Goal: Task Accomplishment & Management: Manage account settings

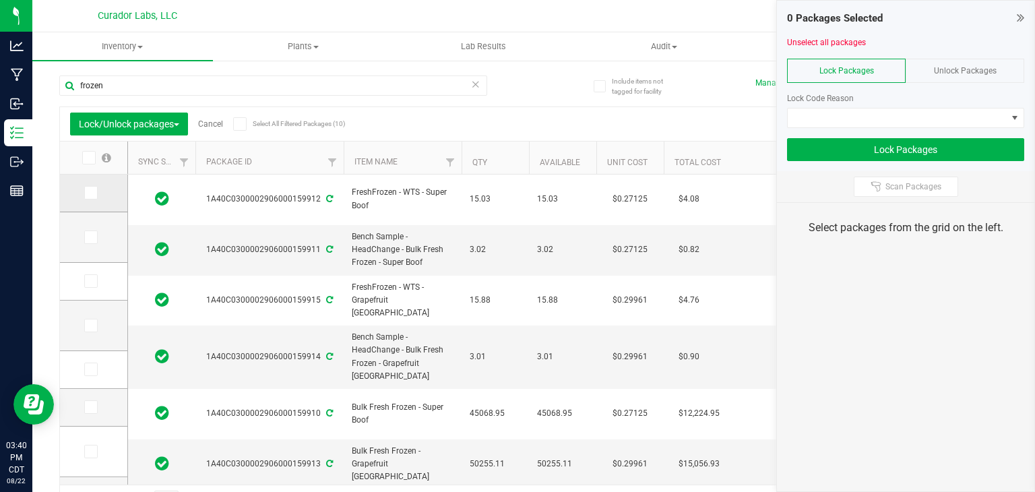
click at [91, 193] on icon at bounding box center [90, 193] width 9 height 0
click at [0, 0] on input "checkbox" at bounding box center [0, 0] width 0 height 0
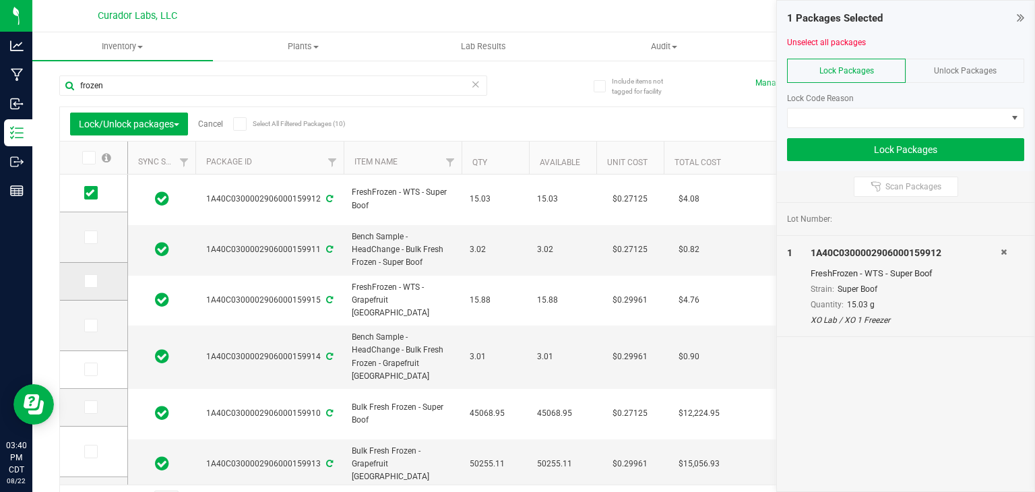
click at [90, 286] on span at bounding box center [90, 280] width 13 height 13
click at [0, 0] on input "checkbox" at bounding box center [0, 0] width 0 height 0
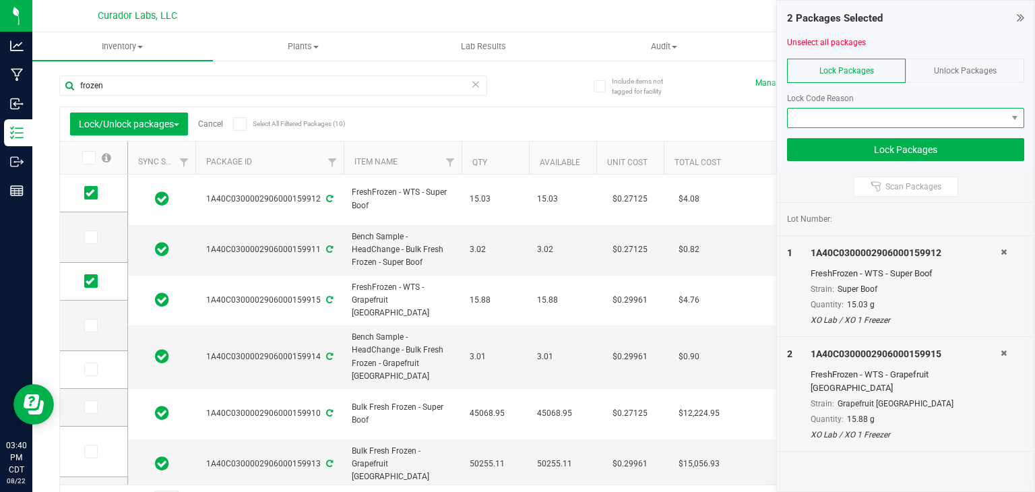
click at [855, 117] on span at bounding box center [897, 118] width 219 height 19
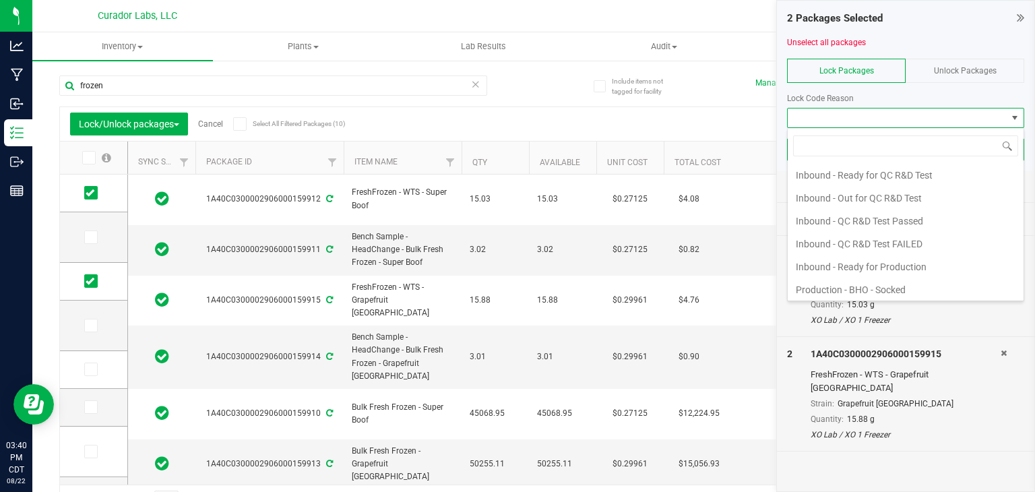
scroll to position [138, 0]
click at [868, 262] on li "Inbound - Ready for Production" at bounding box center [906, 266] width 236 height 23
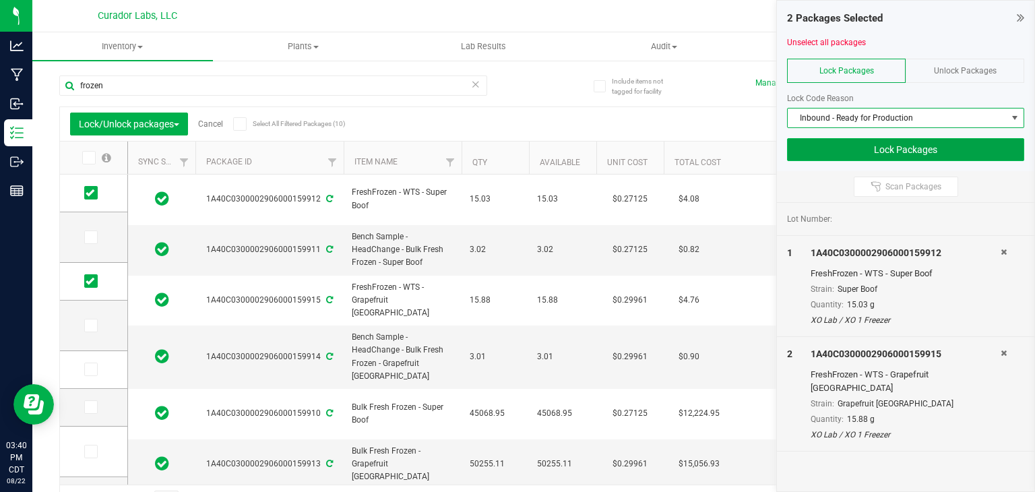
click at [878, 148] on button "Lock Packages" at bounding box center [905, 149] width 237 height 23
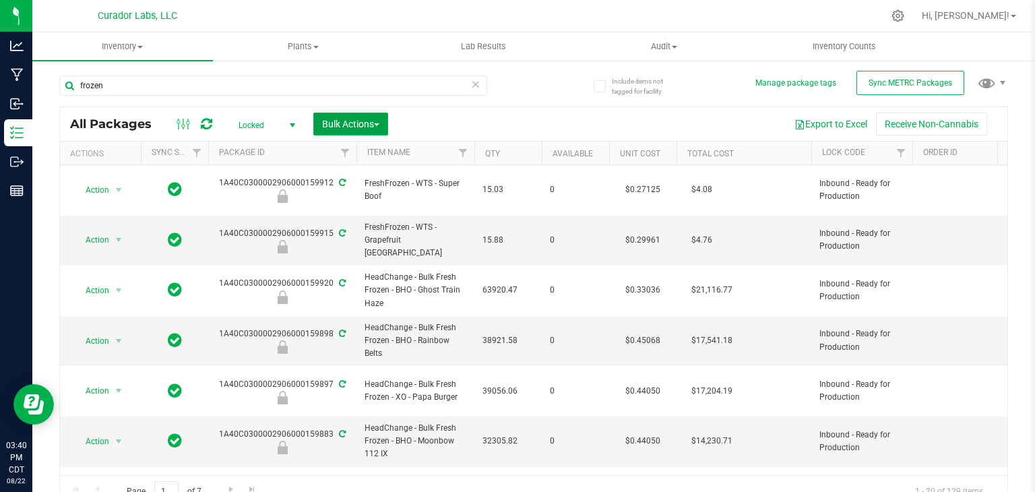
click at [351, 119] on span "Bulk Actions" at bounding box center [350, 124] width 57 height 11
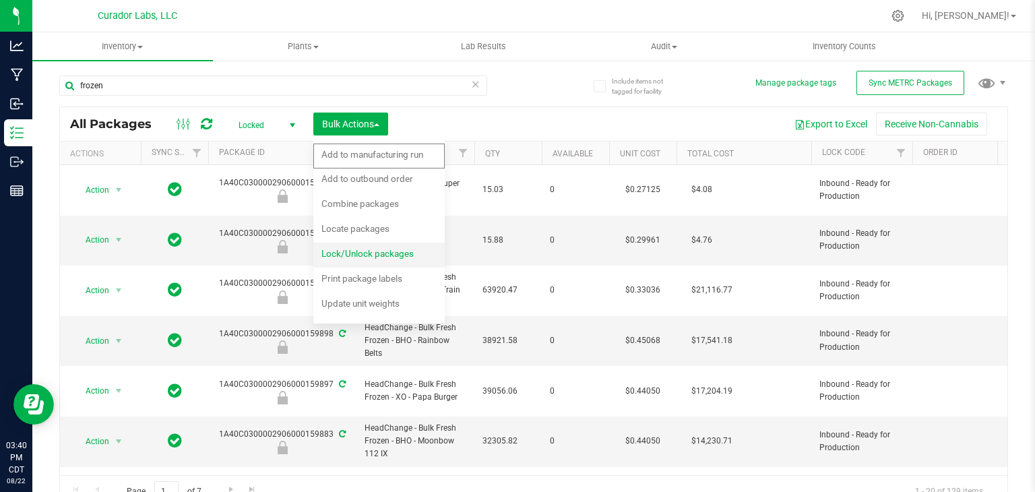
click at [359, 249] on span "Lock/Unlock packages" at bounding box center [368, 253] width 92 height 11
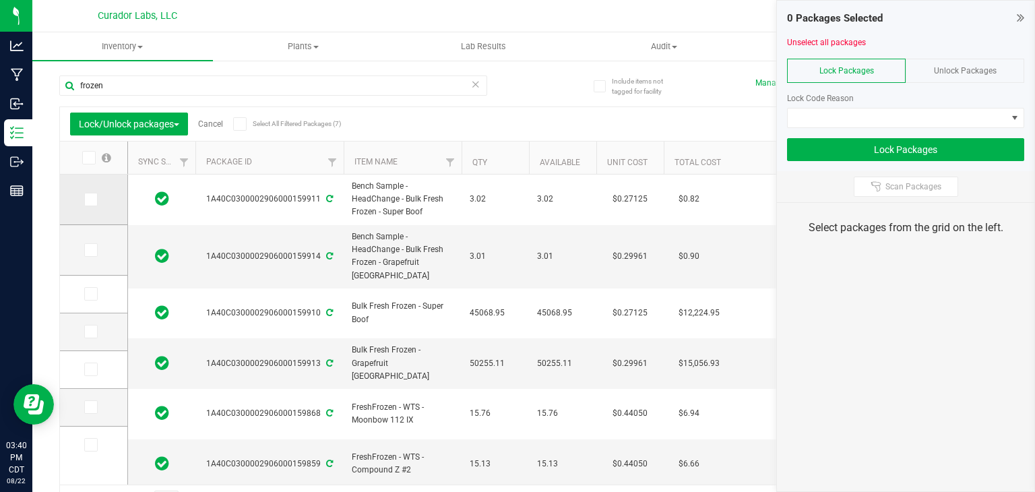
click at [89, 200] on icon at bounding box center [90, 200] width 9 height 0
click at [0, 0] on input "checkbox" at bounding box center [0, 0] width 0 height 0
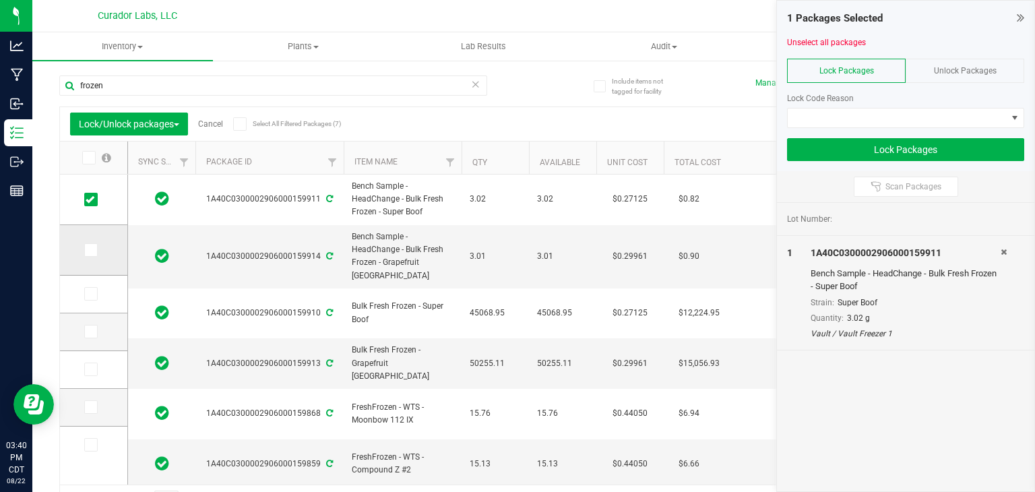
click at [94, 250] on icon at bounding box center [90, 250] width 9 height 0
click at [0, 0] on input "checkbox" at bounding box center [0, 0] width 0 height 0
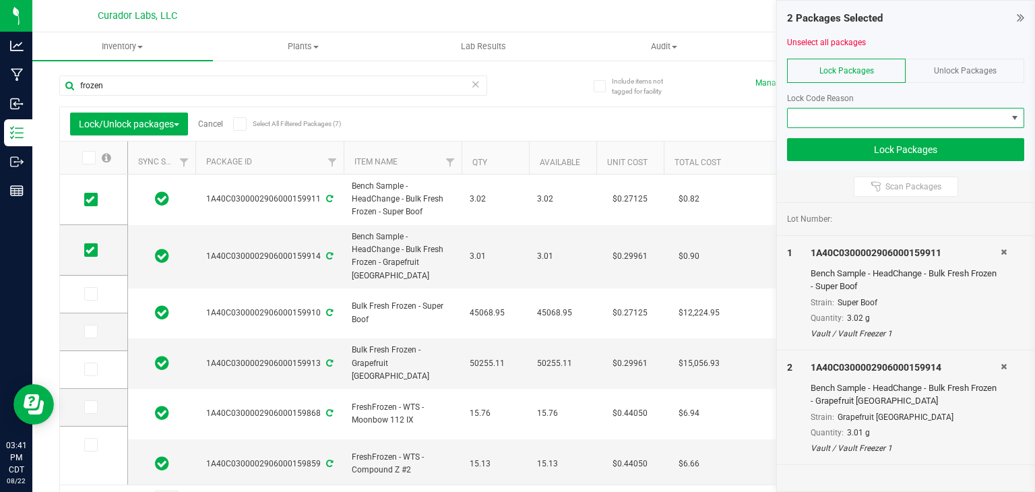
click at [812, 125] on span at bounding box center [897, 118] width 219 height 19
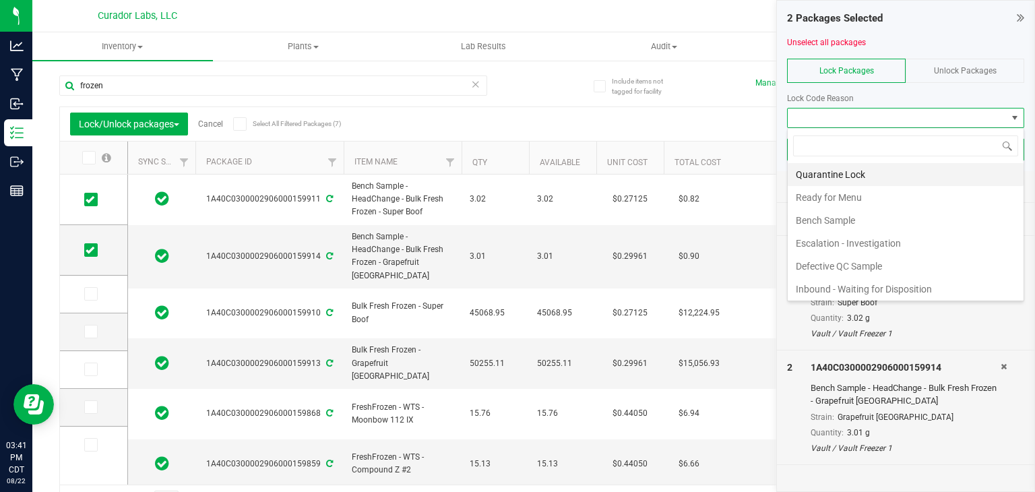
scroll to position [20, 237]
click at [830, 214] on li "Bench Sample" at bounding box center [906, 220] width 236 height 23
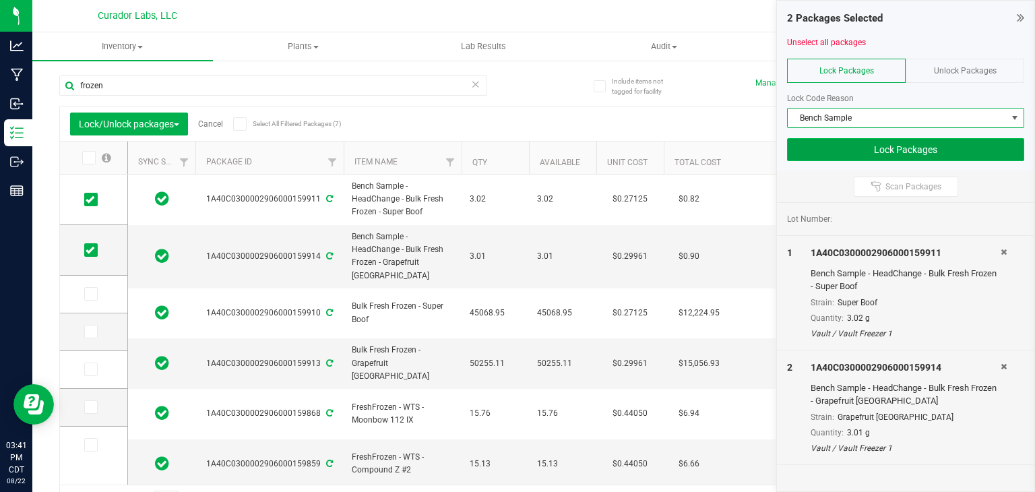
click at [824, 158] on button "Lock Packages" at bounding box center [905, 149] width 237 height 23
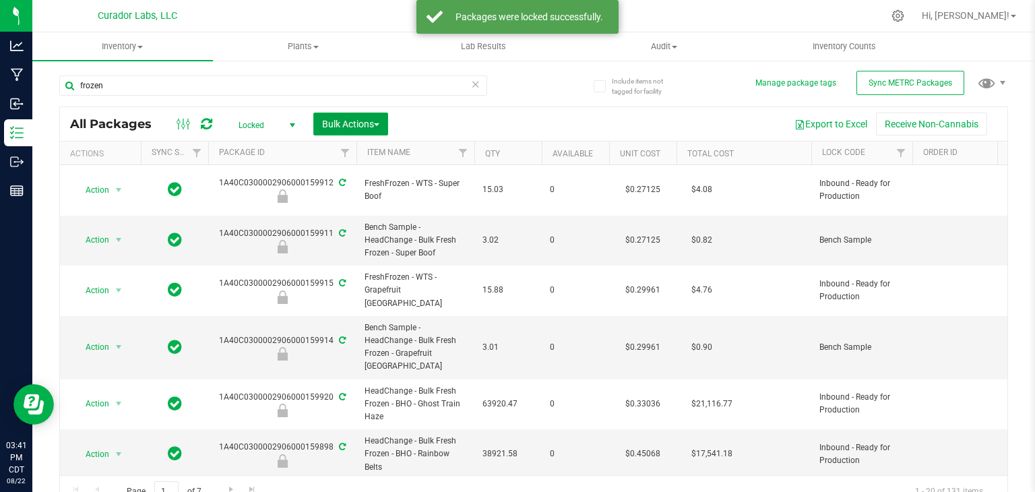
click at [379, 122] on span "Bulk Actions" at bounding box center [350, 124] width 57 height 11
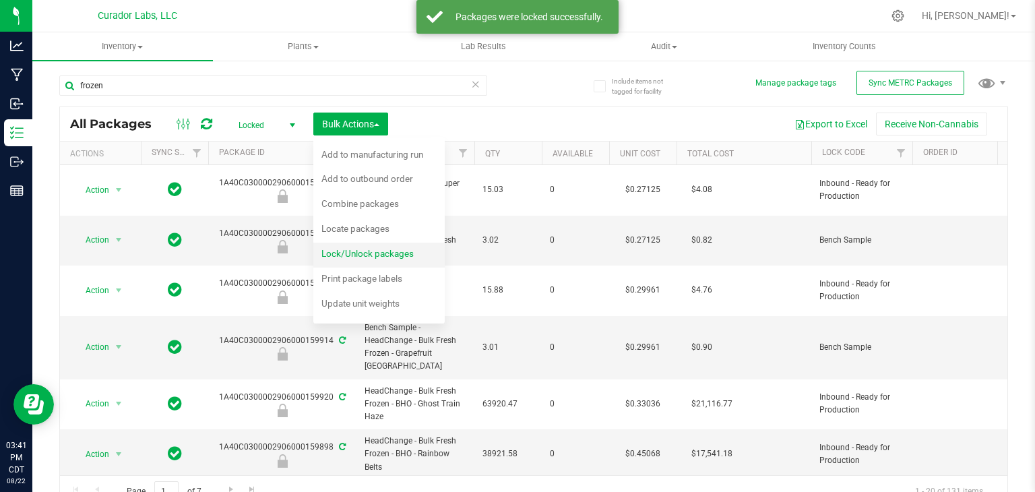
click at [372, 249] on span "Lock/Unlock packages" at bounding box center [368, 253] width 92 height 11
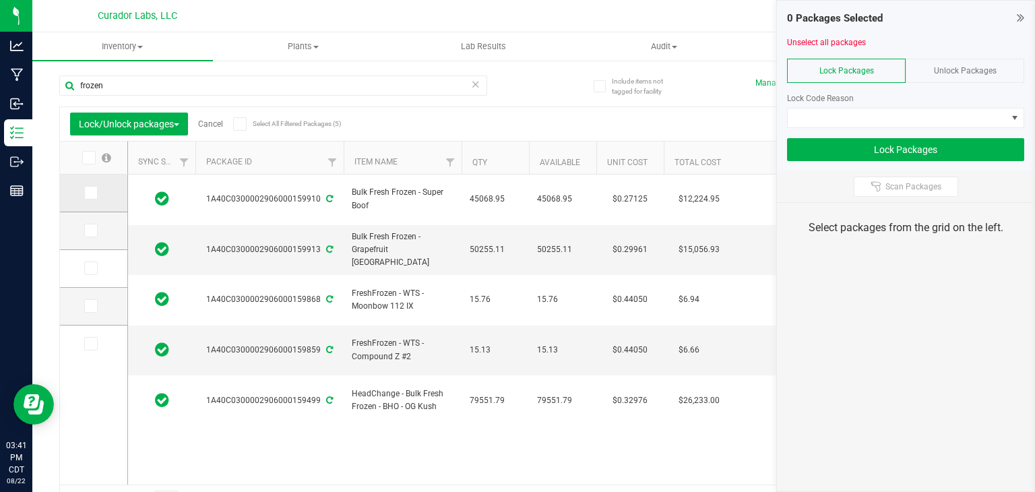
click at [89, 193] on icon at bounding box center [90, 193] width 9 height 0
click at [0, 0] on input "checkbox" at bounding box center [0, 0] width 0 height 0
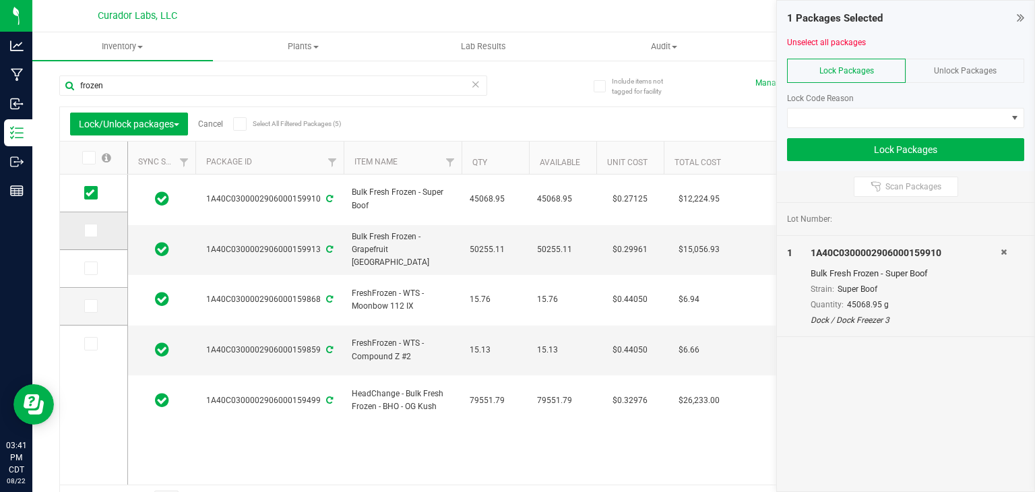
click at [95, 235] on span at bounding box center [90, 230] width 13 height 13
click at [0, 0] on input "checkbox" at bounding box center [0, 0] width 0 height 0
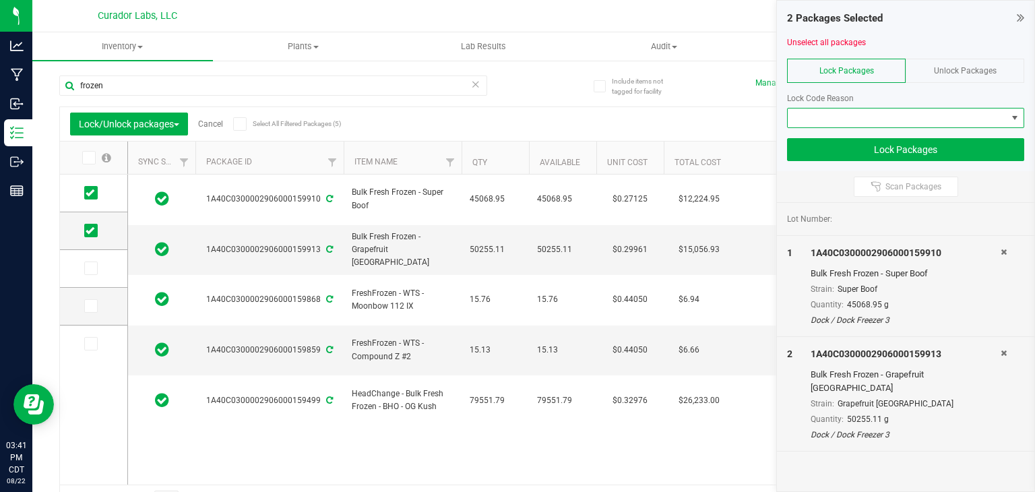
click at [855, 109] on span at bounding box center [897, 118] width 219 height 19
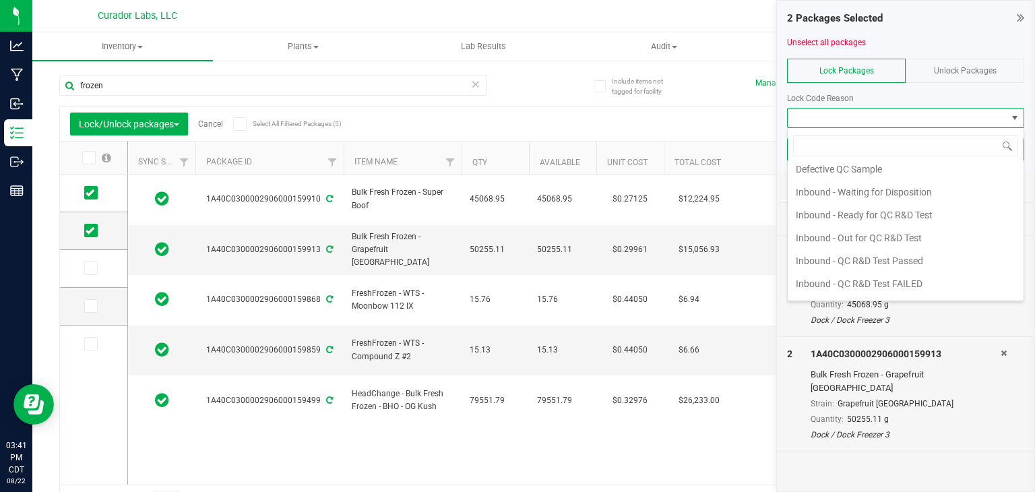
scroll to position [94, 0]
click at [843, 195] on li "Inbound - Waiting for Disposition" at bounding box center [906, 194] width 236 height 23
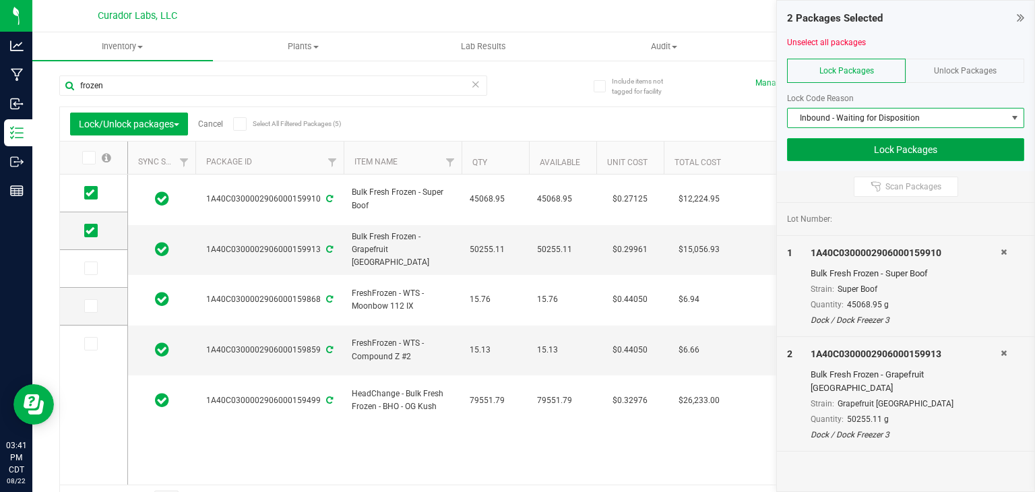
click at [888, 155] on button "Lock Packages" at bounding box center [905, 149] width 237 height 23
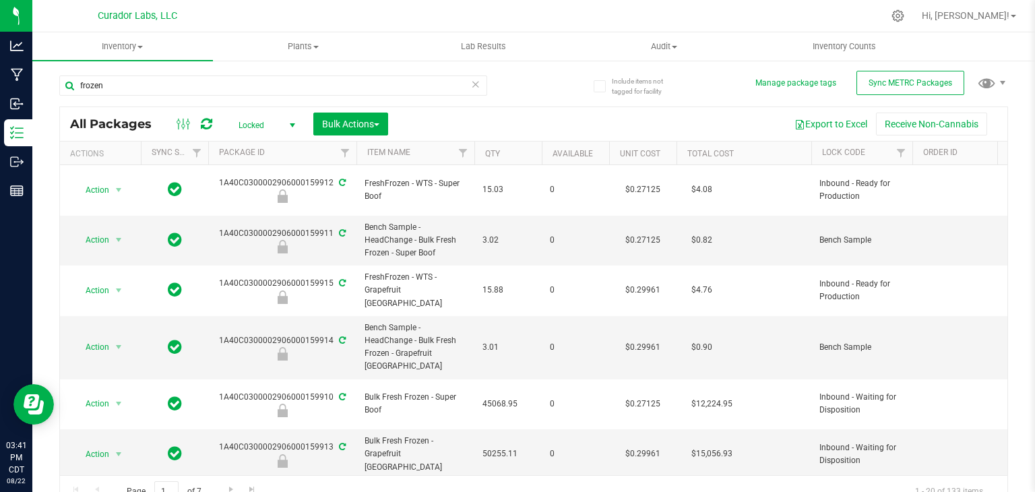
click at [267, 129] on span "Locked" at bounding box center [264, 125] width 74 height 19
click at [272, 147] on li "Active Only" at bounding box center [263, 148] width 73 height 20
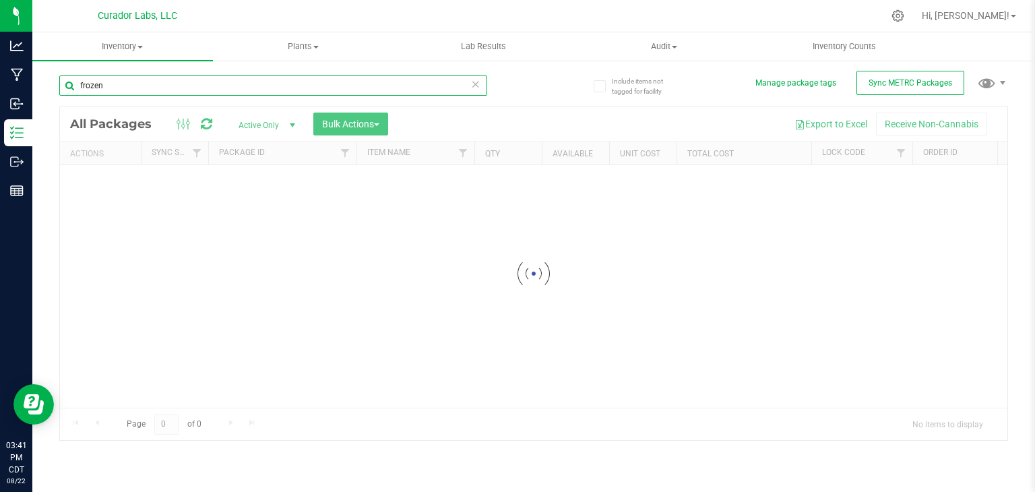
click at [237, 90] on input "frozen" at bounding box center [273, 85] width 428 height 20
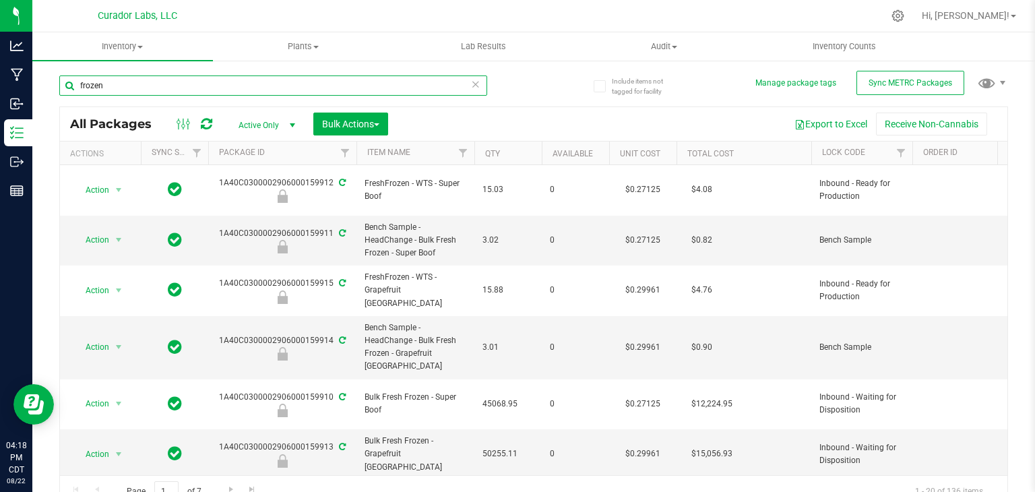
click at [359, 78] on input "frozen" at bounding box center [273, 85] width 428 height 20
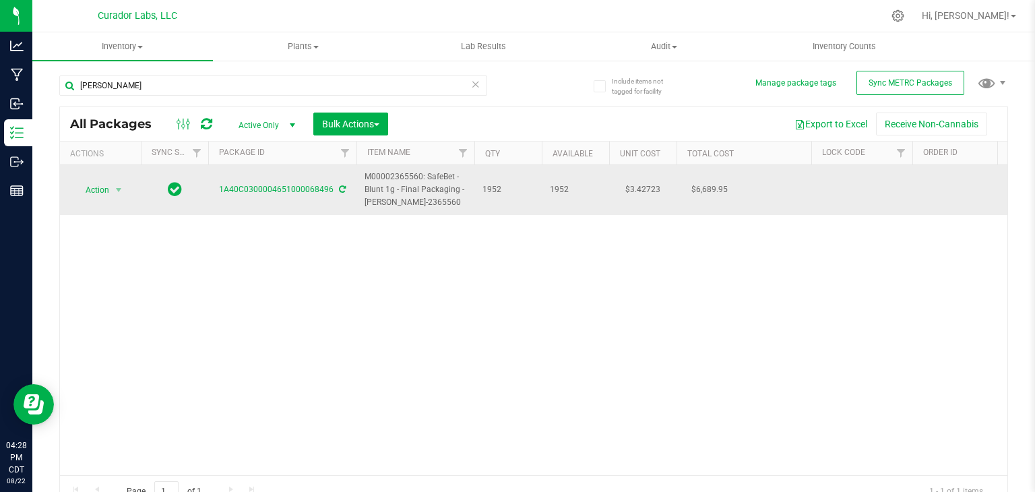
drag, startPoint x: 421, startPoint y: 206, endPoint x: 361, endPoint y: 184, distance: 63.1
click at [361, 184] on td "M00002365560: SafeBet - Blunt 1g - Final Packaging - [PERSON_NAME]-2365560" at bounding box center [416, 190] width 118 height 50
copy span "M00002365560: SafeBet - Blunt 1g - Final Packaging - [PERSON_NAME]-2365560"
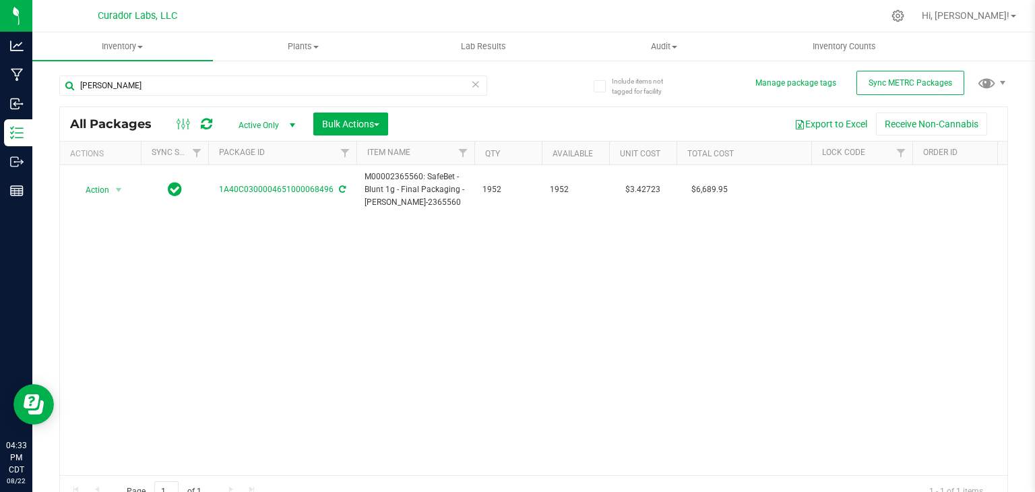
click at [210, 124] on icon at bounding box center [206, 123] width 11 height 13
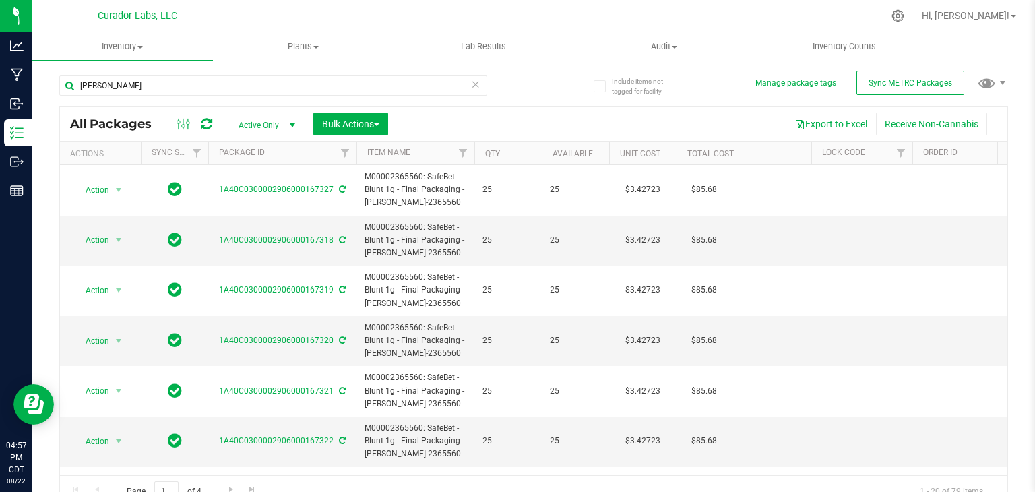
click at [294, 73] on div "[PERSON_NAME]" at bounding box center [296, 84] width 475 height 43
click at [272, 85] on input "[PERSON_NAME]" at bounding box center [273, 85] width 428 height 20
paste input "1A40C0300002906000159832"
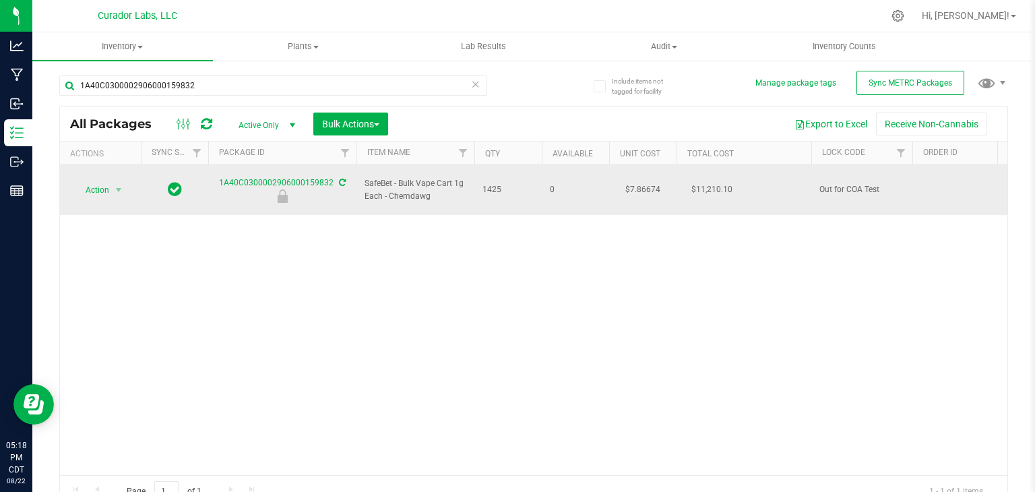
drag, startPoint x: 433, startPoint y: 191, endPoint x: 386, endPoint y: 189, distance: 47.2
click at [386, 189] on span "SafeBet - Bulk Vape Cart 1g Each - Chemdawg" at bounding box center [416, 190] width 102 height 26
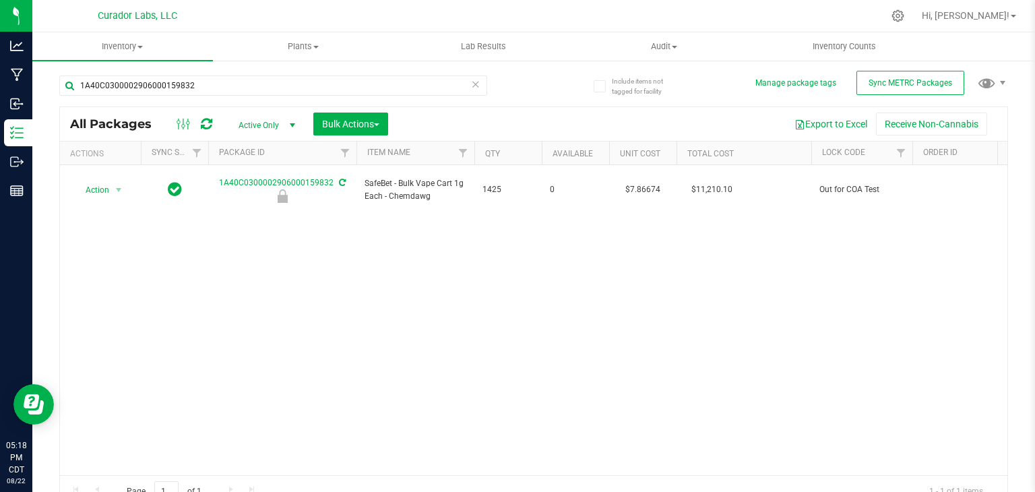
click at [421, 220] on div "Action Action Edit attributes Global inventory Locate package Package audit log…" at bounding box center [534, 320] width 948 height 310
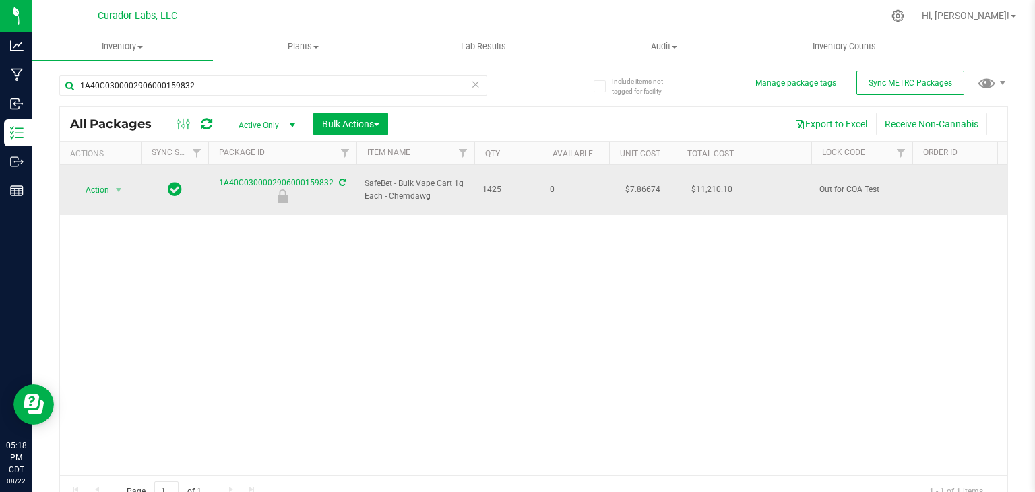
drag, startPoint x: 433, startPoint y: 190, endPoint x: 388, endPoint y: 184, distance: 45.6
click at [388, 184] on span "SafeBet - Bulk Vape Cart 1g Each - Chemdawg" at bounding box center [416, 190] width 102 height 26
copy span "Chemdawg"
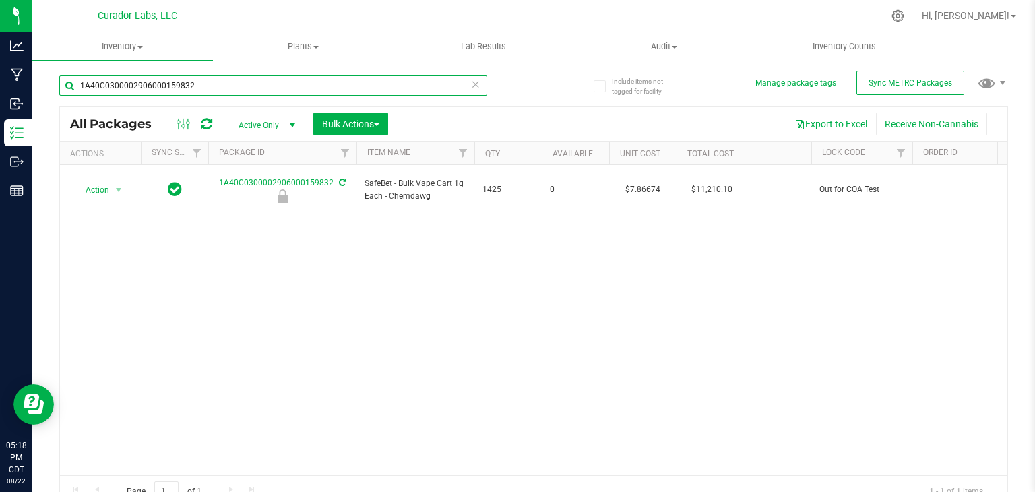
click at [274, 87] on input "1A40C0300002906000159832" at bounding box center [273, 85] width 428 height 20
paste input "Chemdawg"
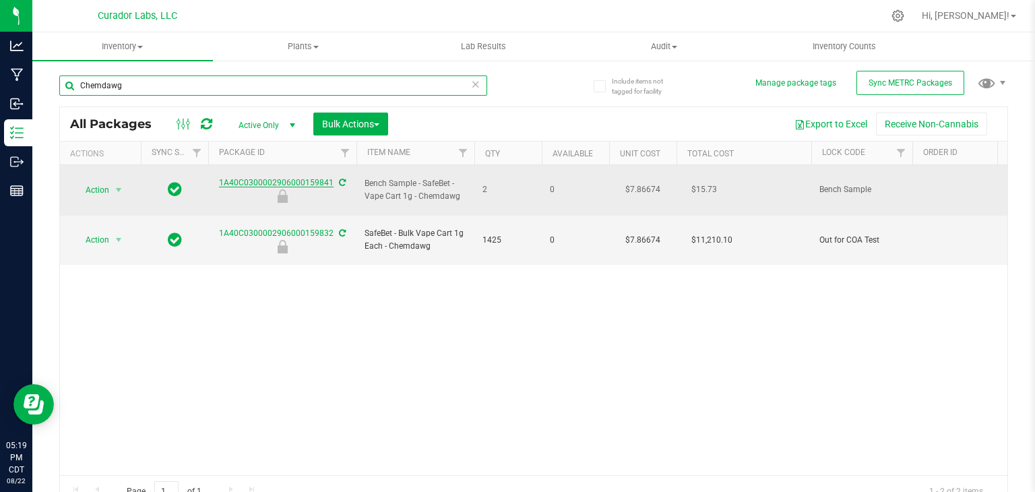
type input "Chemdawg"
click at [234, 178] on link "1A40C0300002906000159841" at bounding box center [276, 182] width 115 height 9
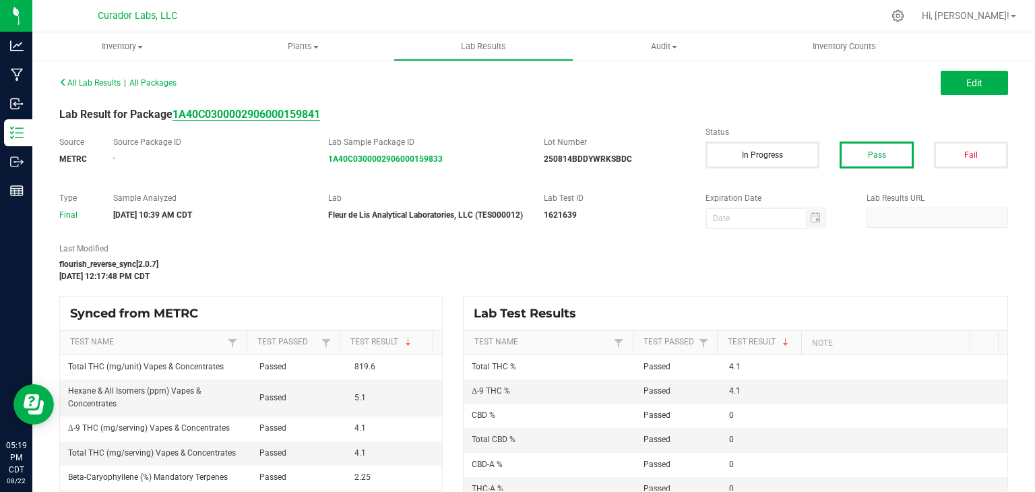
click at [224, 113] on strong "1A40C0300002906000159841" at bounding box center [247, 114] width 148 height 13
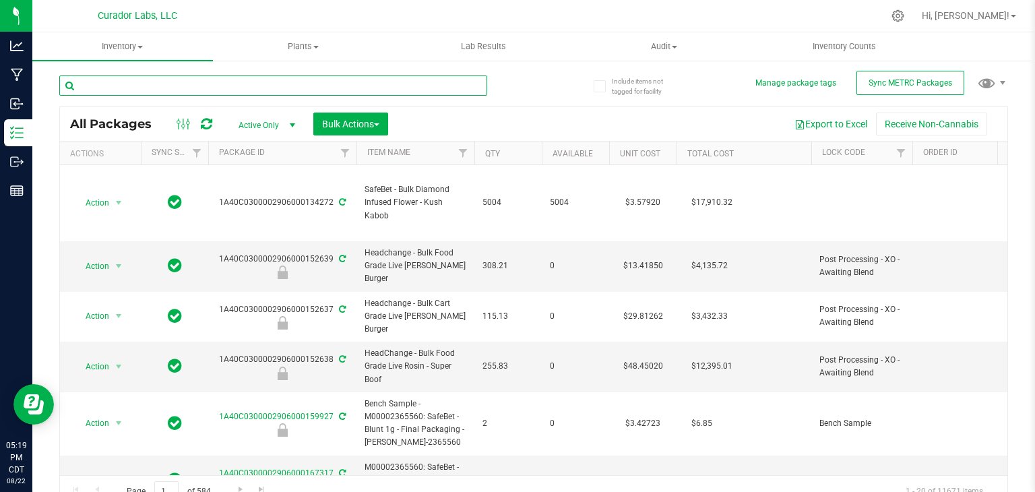
click at [232, 84] on input "text" at bounding box center [273, 85] width 428 height 20
paste input "Chemdawg"
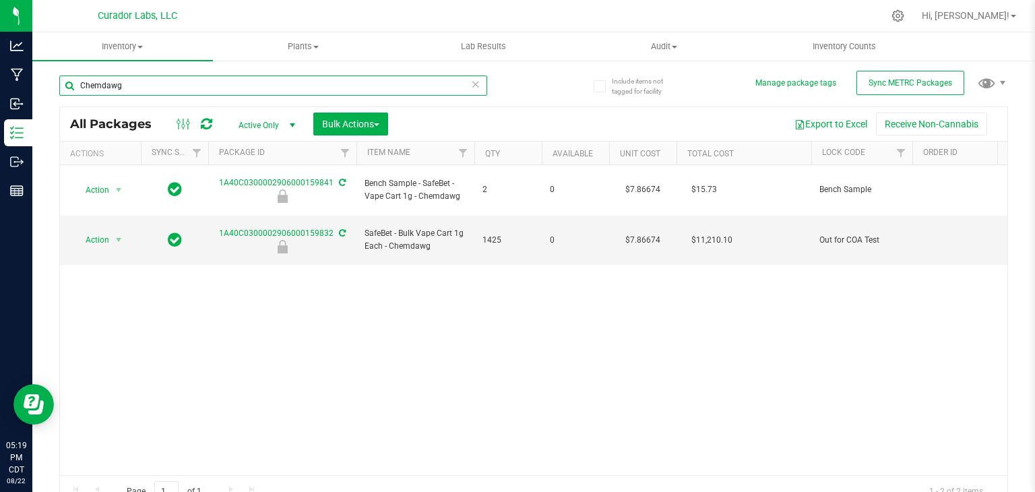
type input "Chemdawg"
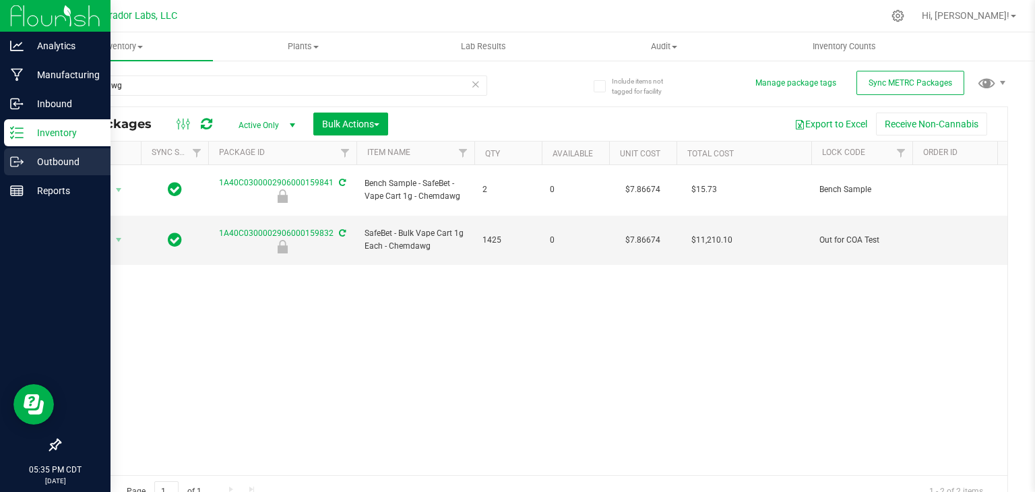
click at [47, 157] on p "Outbound" at bounding box center [64, 162] width 81 height 16
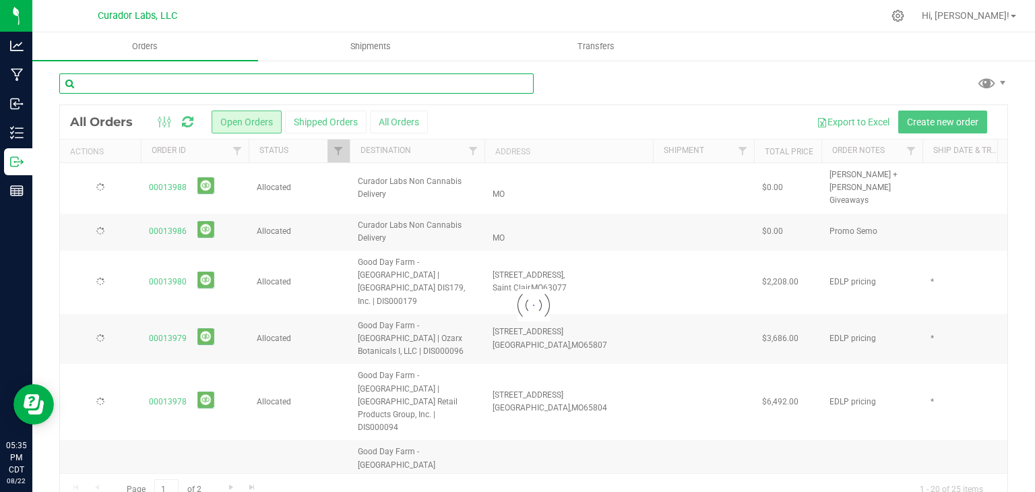
click at [232, 88] on input "text" at bounding box center [296, 83] width 475 height 20
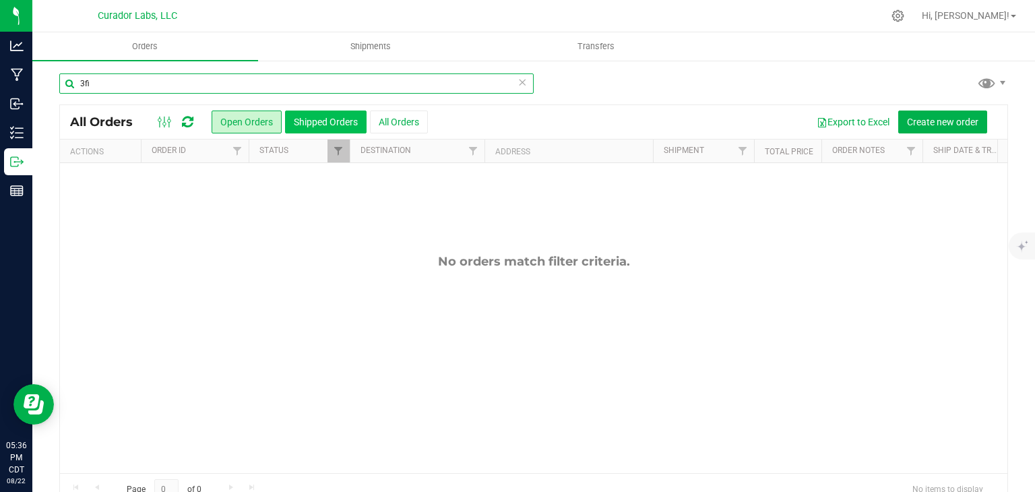
type input "3fi"
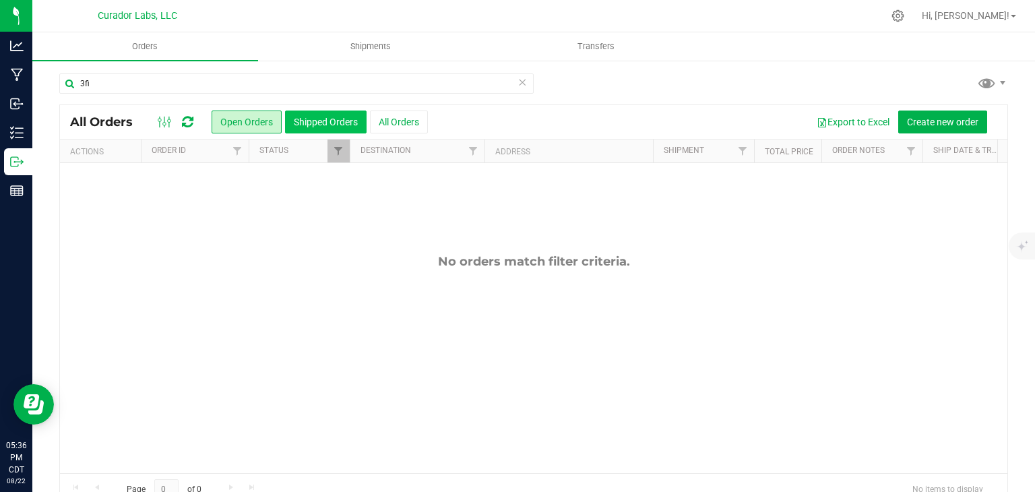
click at [333, 125] on button "Shipped Orders" at bounding box center [326, 122] width 82 height 23
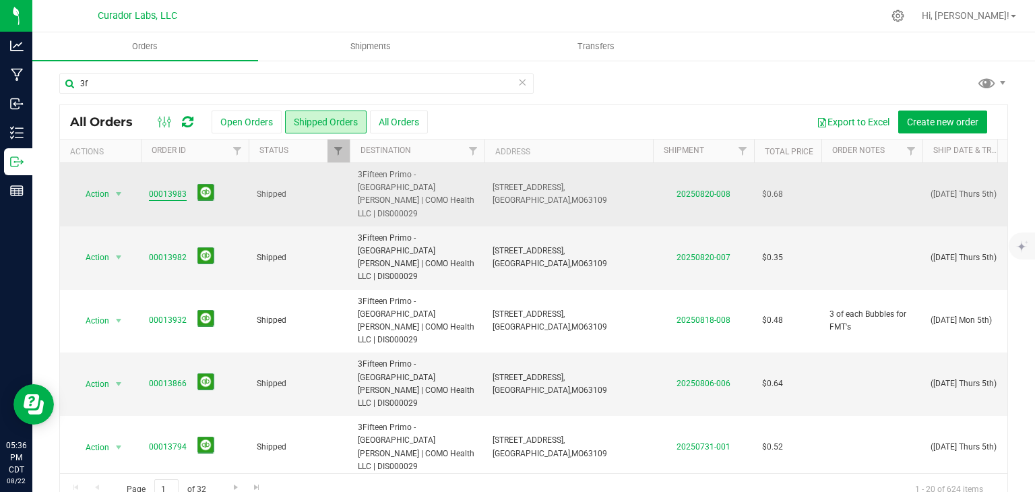
click at [166, 188] on link "00013983" at bounding box center [168, 194] width 38 height 13
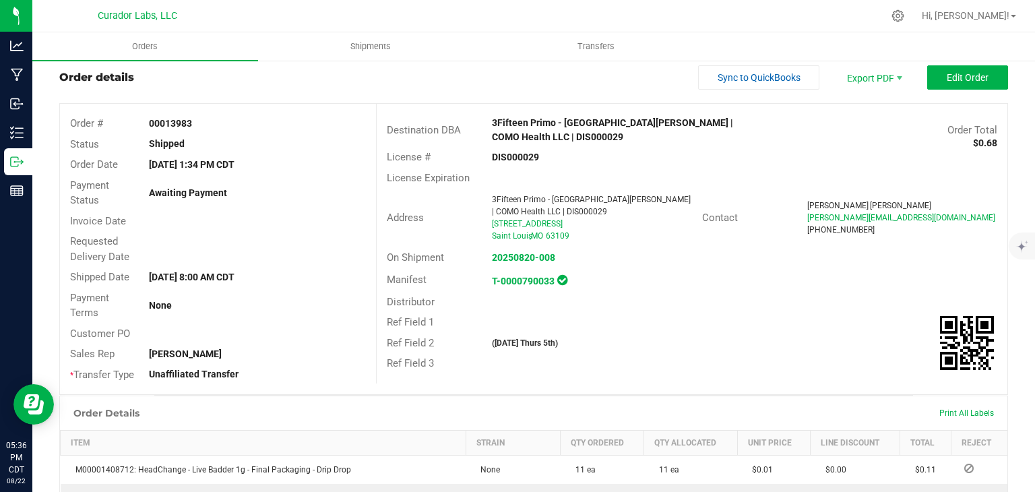
scroll to position [31, 0]
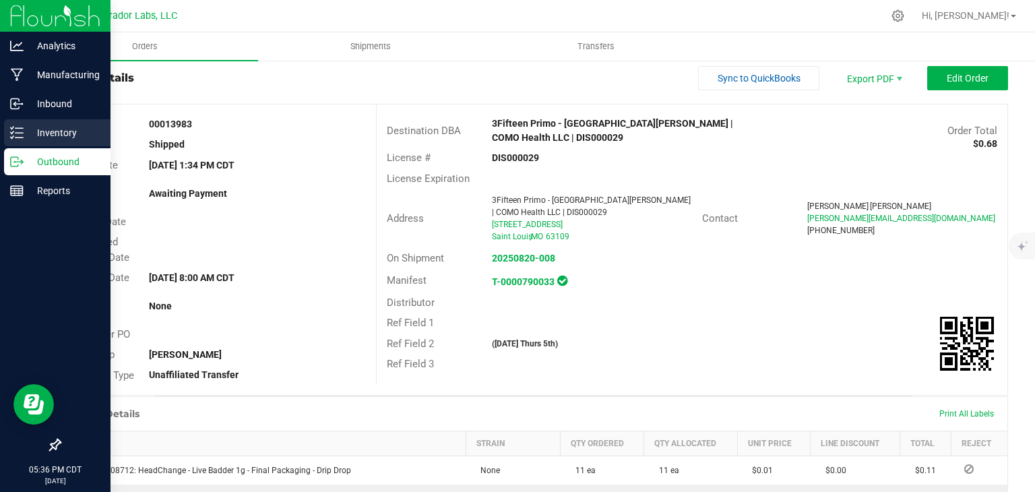
click at [42, 131] on p "Inventory" at bounding box center [64, 133] width 81 height 16
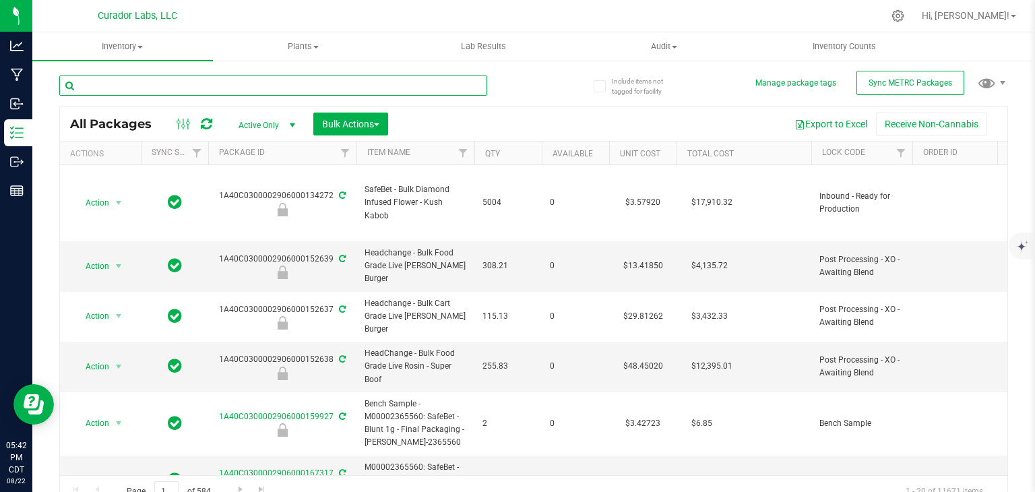
click at [212, 79] on input "text" at bounding box center [273, 85] width 428 height 20
paste input "1A40C0300002906000104859"
type input "1A40C0300002906000104859"
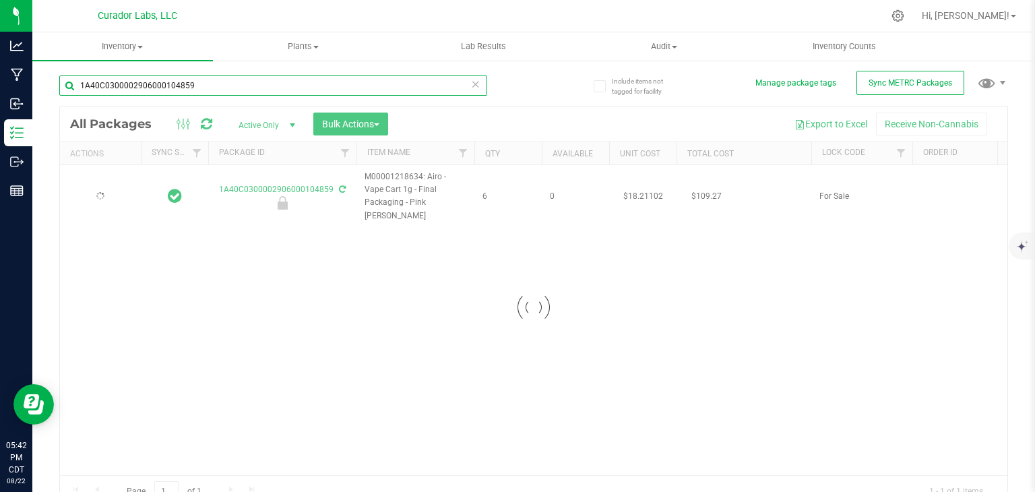
type input "2025-09-10"
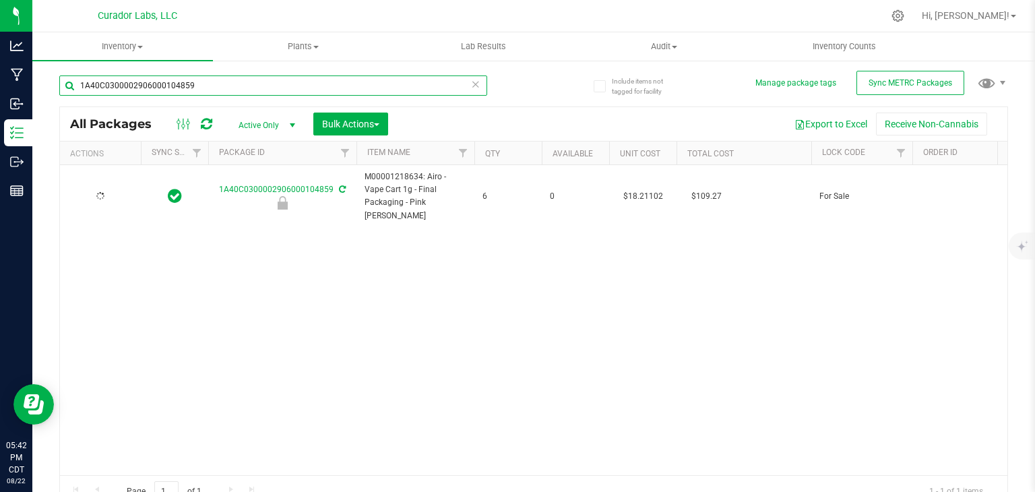
type input "2025-09-10"
click at [312, 82] on input "1A40C0300002906000104859" at bounding box center [273, 85] width 428 height 20
paste input "M00001312012: Airo - Vape Cart 1g - Final Package - Blue Dream"
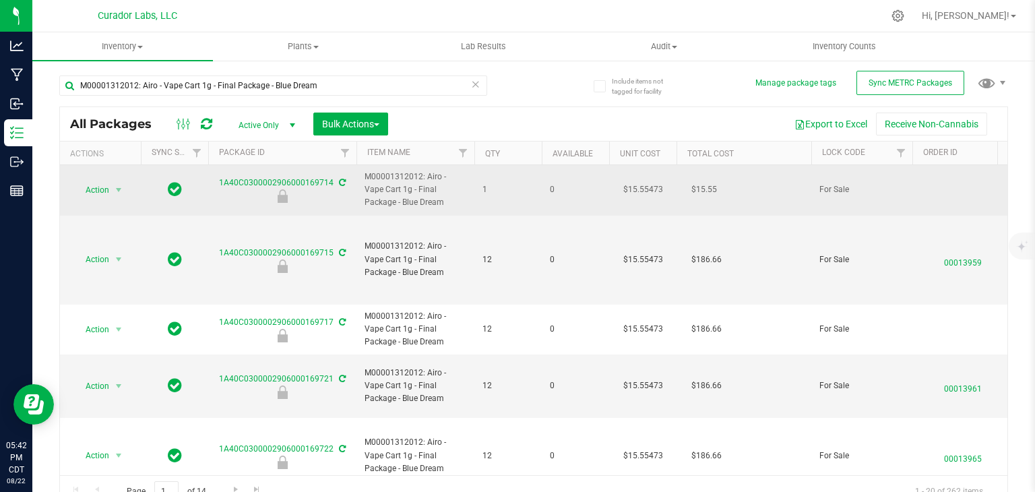
click at [566, 206] on td "0" at bounding box center [575, 190] width 67 height 51
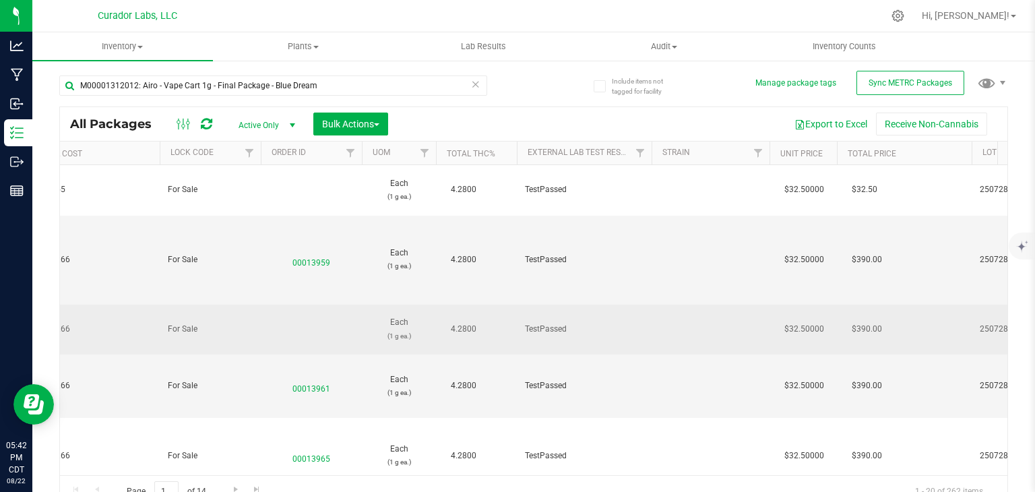
scroll to position [0, 652]
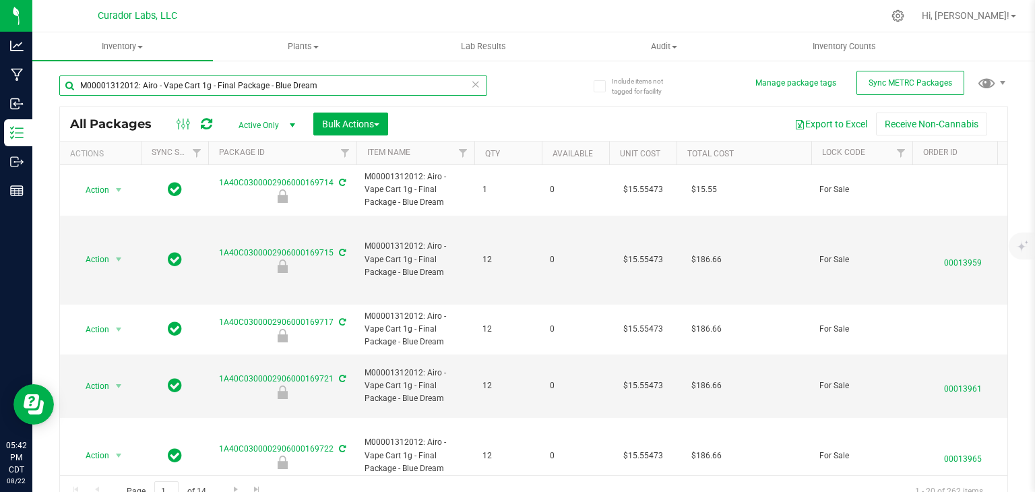
click at [317, 86] on input "M00001312012: Airo - Vape Cart 1g - Final Package - Blue Dream" at bounding box center [273, 85] width 428 height 20
paste input "1A40C0300002906000104580"
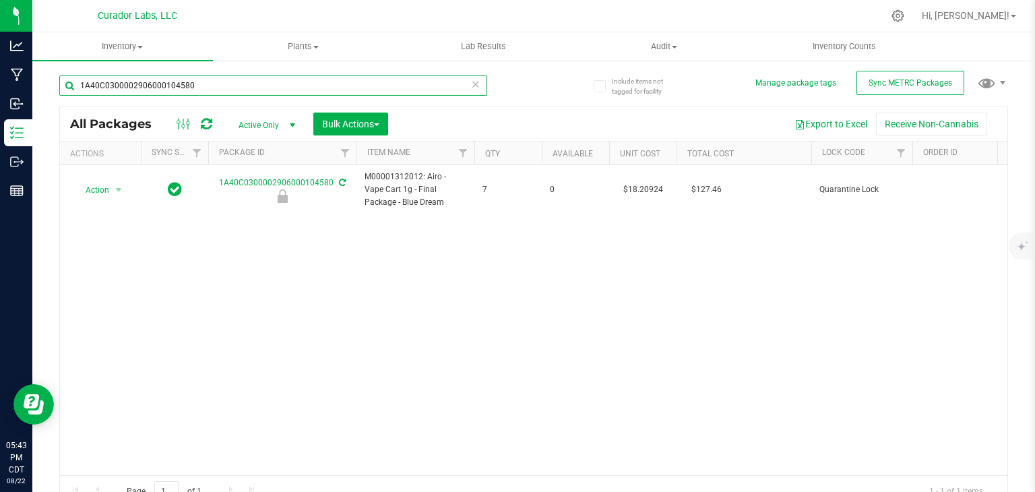
click at [419, 79] on input "1A40C0300002906000104580" at bounding box center [273, 85] width 428 height 20
paste input "606"
click at [375, 85] on input "1A40C0300002906000104606" at bounding box center [273, 85] width 428 height 20
paste input "859"
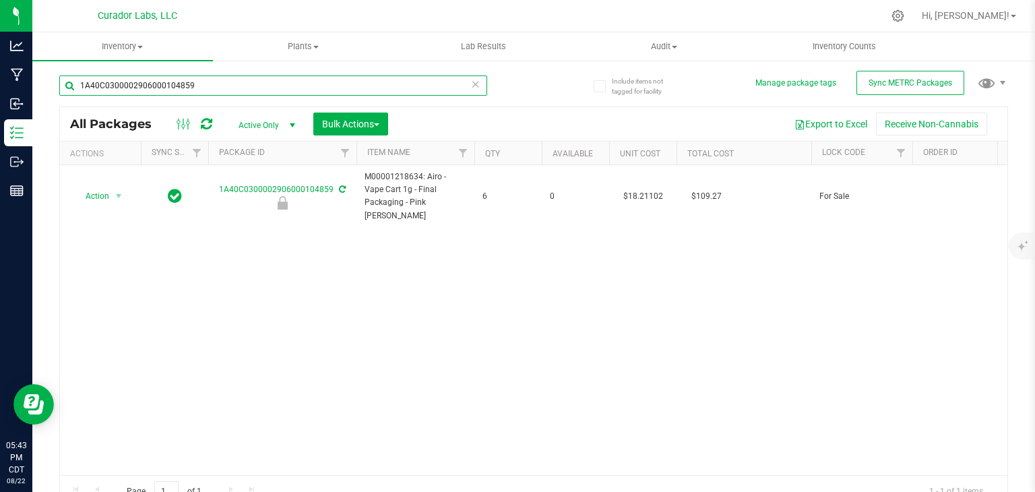
click at [421, 81] on input "1A40C0300002906000104859" at bounding box center [273, 85] width 428 height 20
paste input "65"
type input "1A40C0300002906000104865"
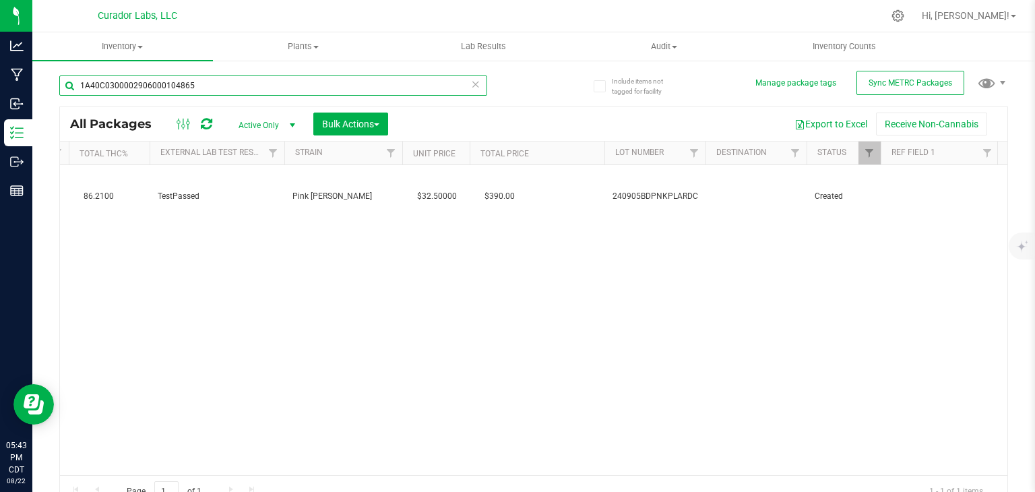
type input "2025-09-10"
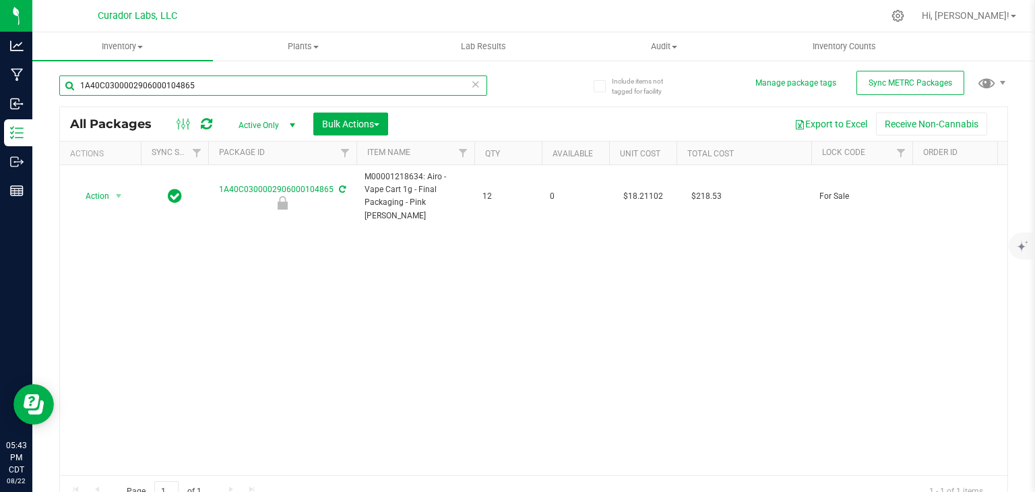
click at [365, 94] on input "1A40C0300002906000104865" at bounding box center [273, 85] width 428 height 20
click at [358, 82] on input "1A40C0300002906000104865" at bounding box center [273, 85] width 428 height 20
paste input "908"
click at [323, 83] on input "1A40C0300002906000104908" at bounding box center [273, 85] width 428 height 20
paste input "859"
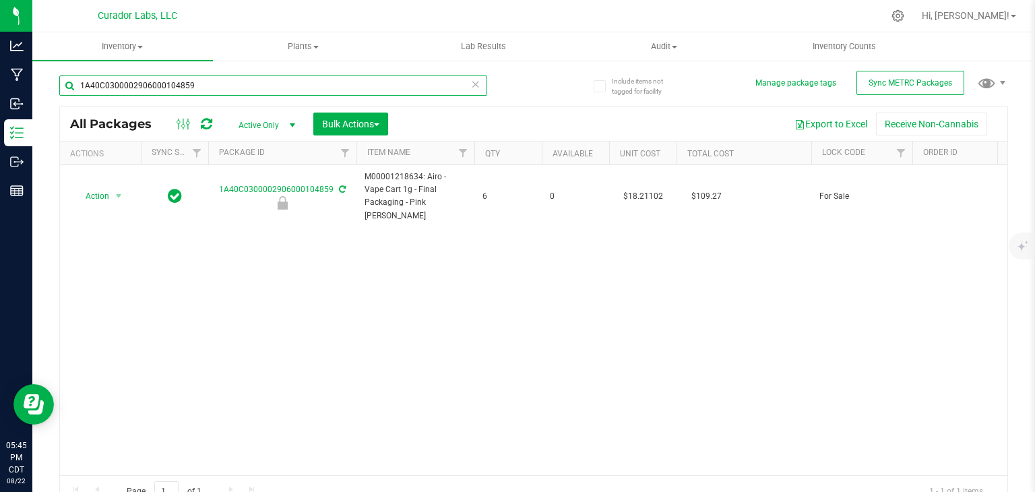
click at [319, 87] on input "1A40C0300002906000104859" at bounding box center [273, 85] width 428 height 20
paste input "65"
click at [336, 81] on input "1A40C0300002906000104865" at bounding box center [273, 85] width 428 height 20
paste input "59"
click at [307, 71] on div "1A40C0300002906000104859" at bounding box center [296, 84] width 475 height 43
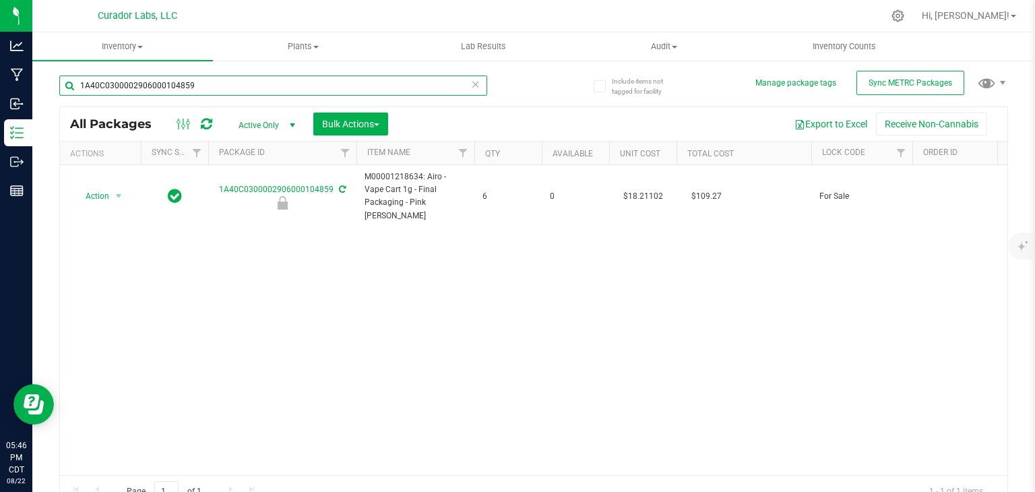
click at [297, 82] on input "1A40C0300002906000104859" at bounding box center [273, 85] width 428 height 20
paste input "65"
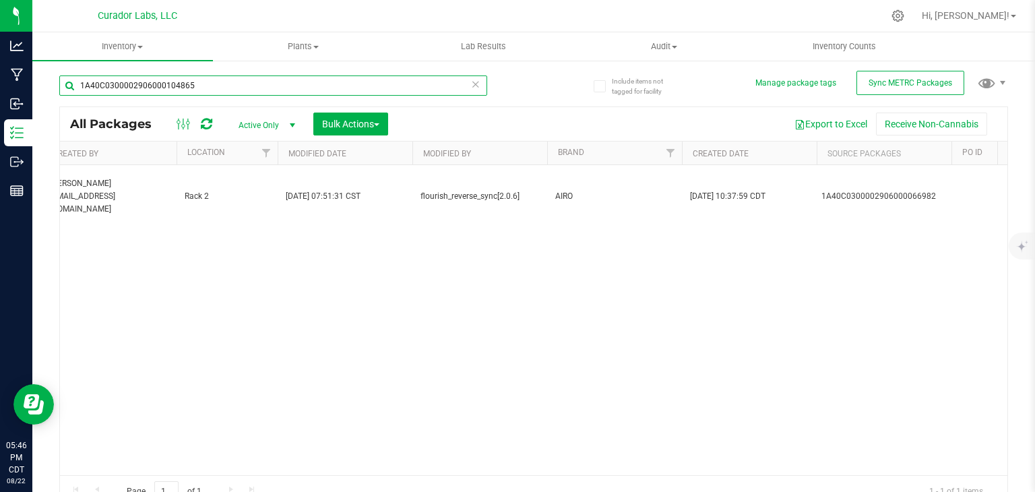
scroll to position [0, 2982]
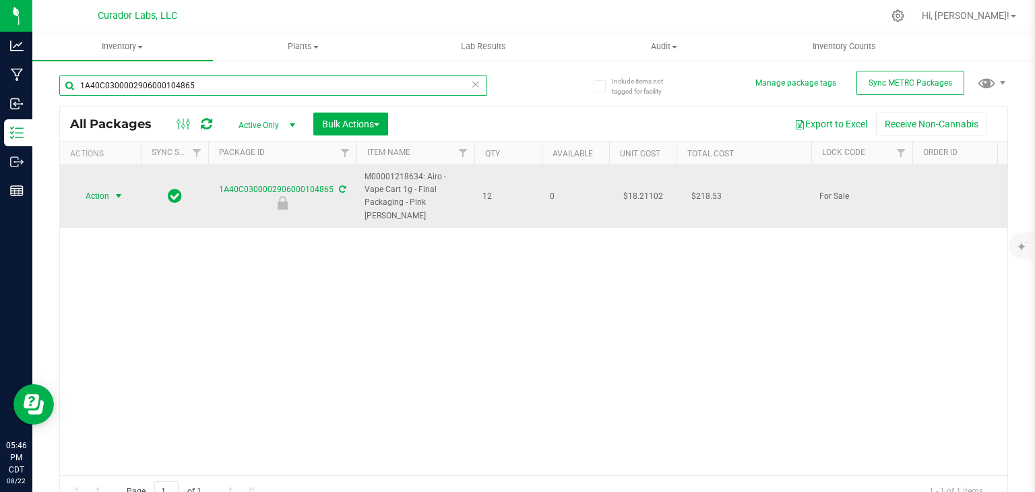
type input "1A40C0300002906000104865"
click at [113, 190] on span "select" at bounding box center [119, 196] width 17 height 19
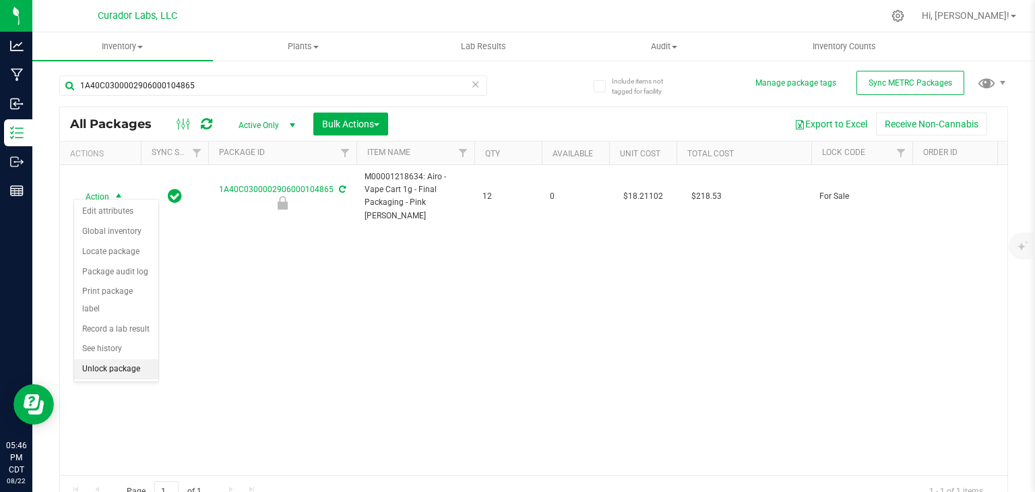
click at [123, 359] on li "Unlock package" at bounding box center [116, 369] width 84 height 20
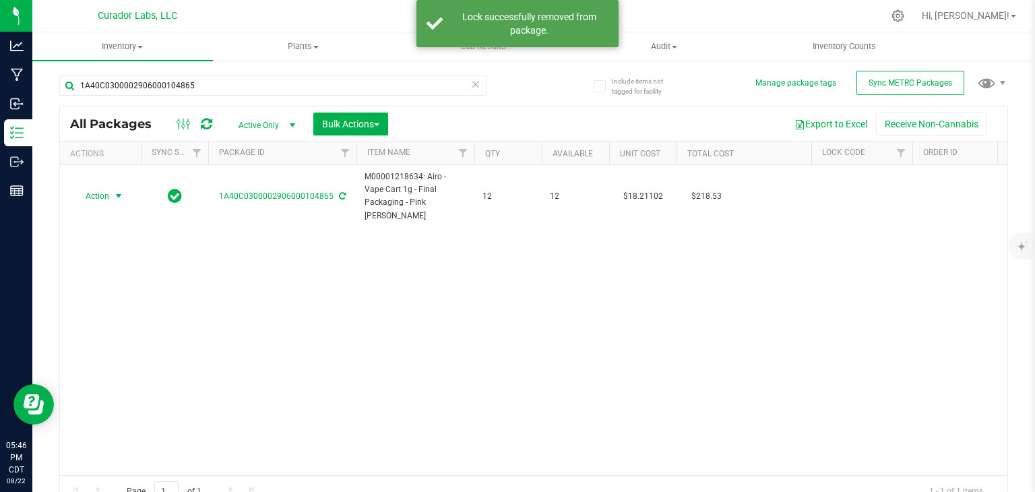
click at [116, 193] on span "select" at bounding box center [118, 196] width 11 height 11
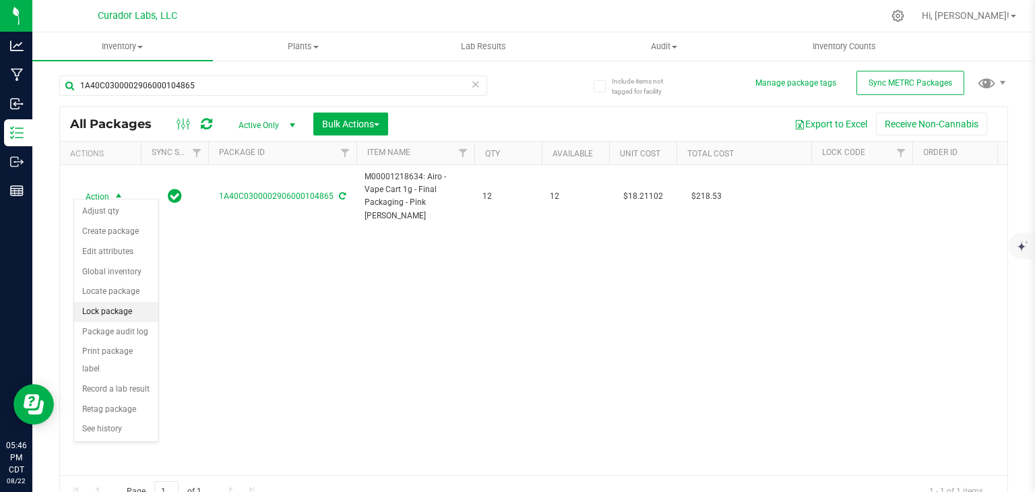
click at [119, 311] on li "Lock package" at bounding box center [116, 312] width 84 height 20
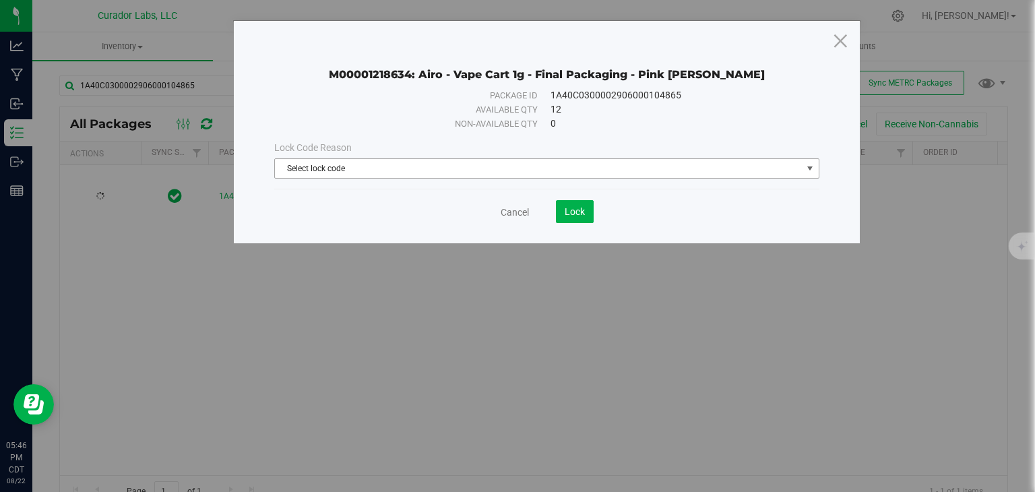
click at [483, 175] on span "Select lock code" at bounding box center [538, 168] width 527 height 19
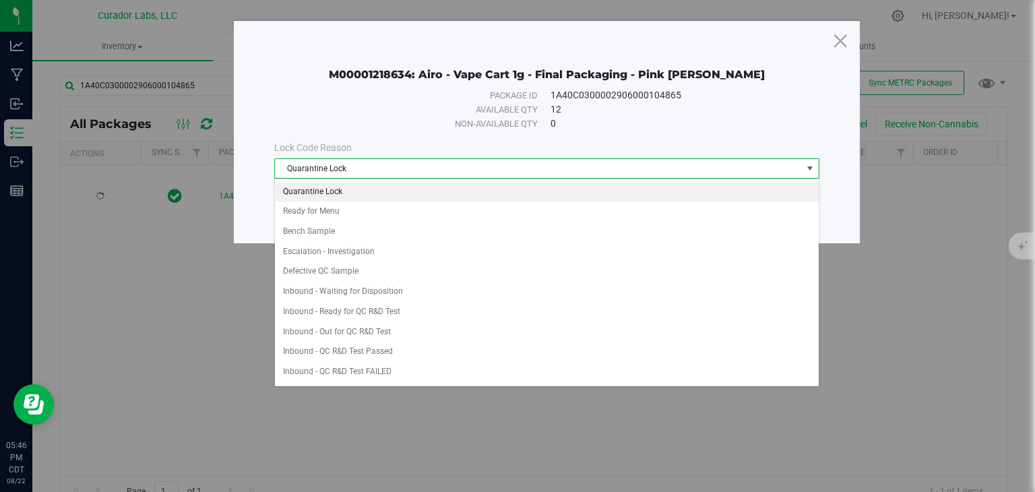
click at [458, 190] on li "Quarantine Lock" at bounding box center [547, 192] width 544 height 20
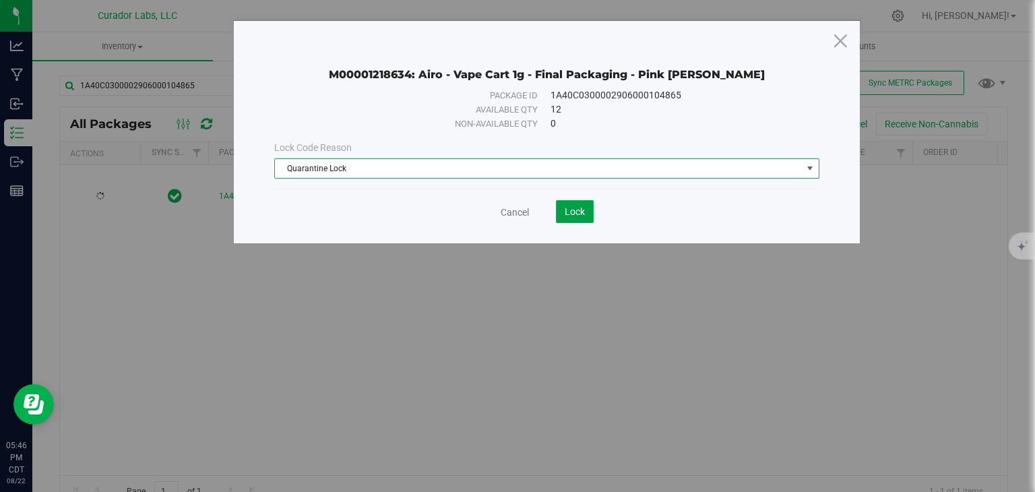
click at [561, 214] on button "Lock" at bounding box center [575, 211] width 38 height 23
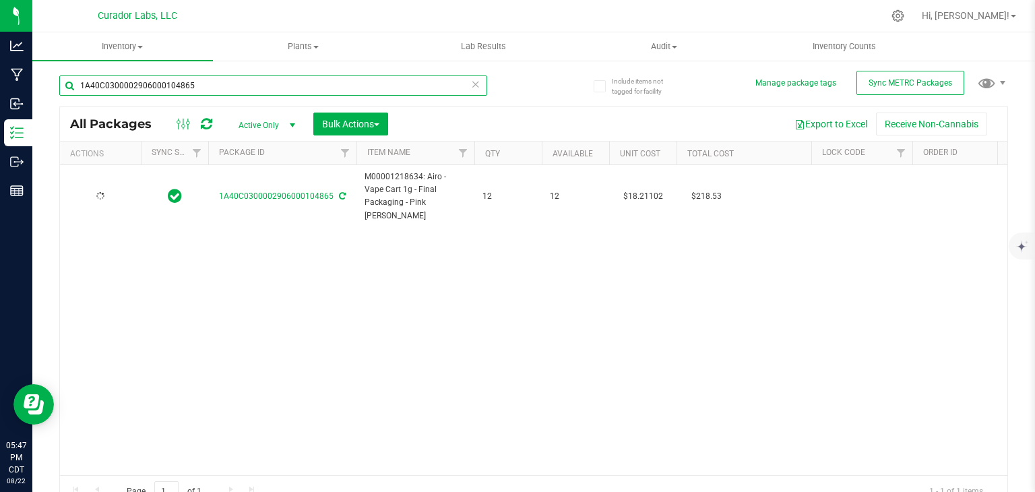
click at [264, 95] on div "1A40C0300002906000104865" at bounding box center [273, 85] width 428 height 20
paste input "517"
click at [240, 80] on input "1A40C0300002906000105175" at bounding box center [273, 85] width 428 height 20
paste input "437"
click at [282, 79] on input "1A40C0300002906000105437" at bounding box center [273, 85] width 428 height 20
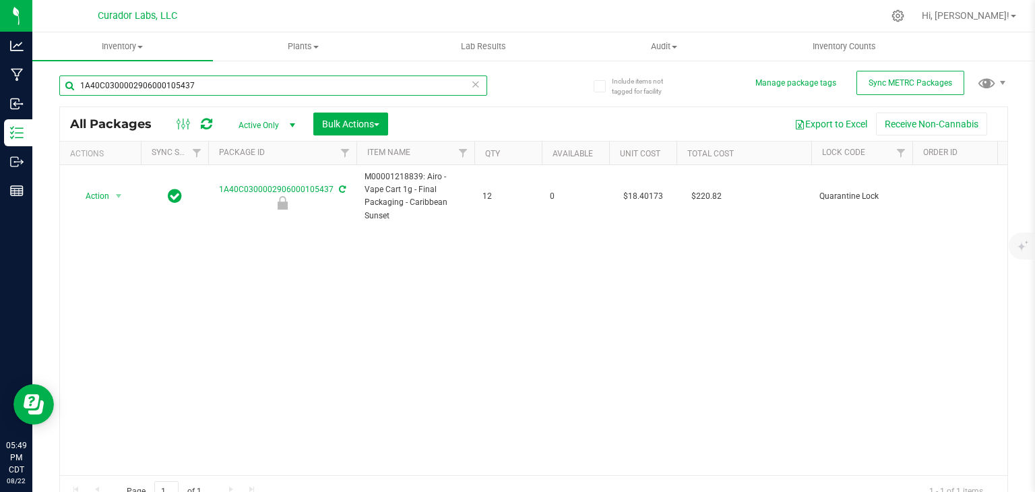
paste input "6308"
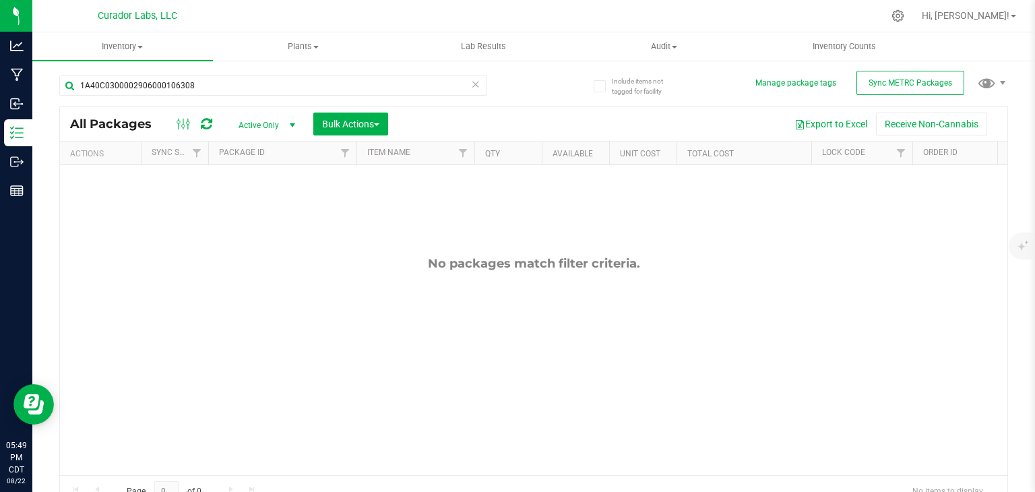
click at [305, 73] on div "1A40C0300002906000106308" at bounding box center [296, 84] width 475 height 43
click at [293, 83] on input "1A40C0300002906000106308" at bounding box center [273, 85] width 428 height 20
paste input "9"
click at [254, 79] on input "1A40C0300002906000106309" at bounding box center [273, 85] width 428 height 20
paste input "15"
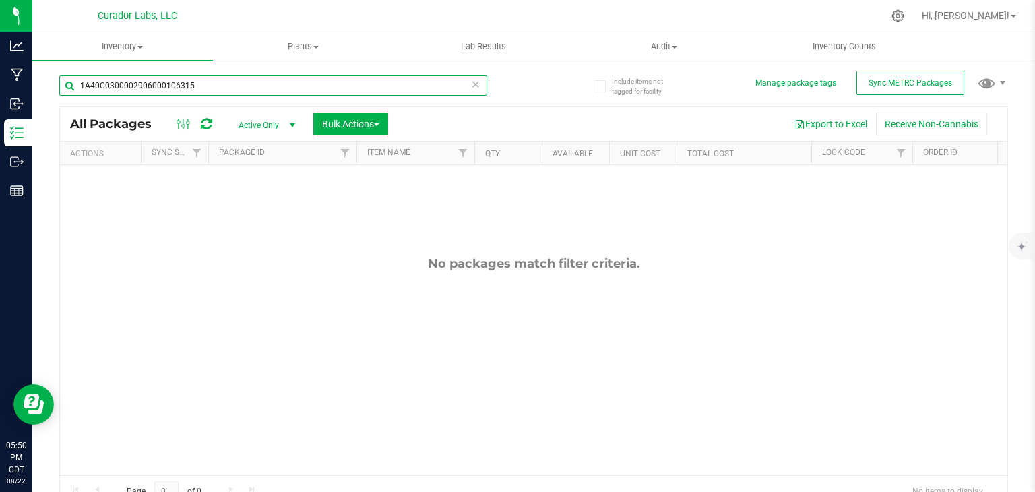
click at [240, 86] on input "1A40C0300002906000106315" at bounding box center [273, 85] width 428 height 20
paste input "240910BDGSSPRSBDC"
type input "240910BDGSSPRSBDC"
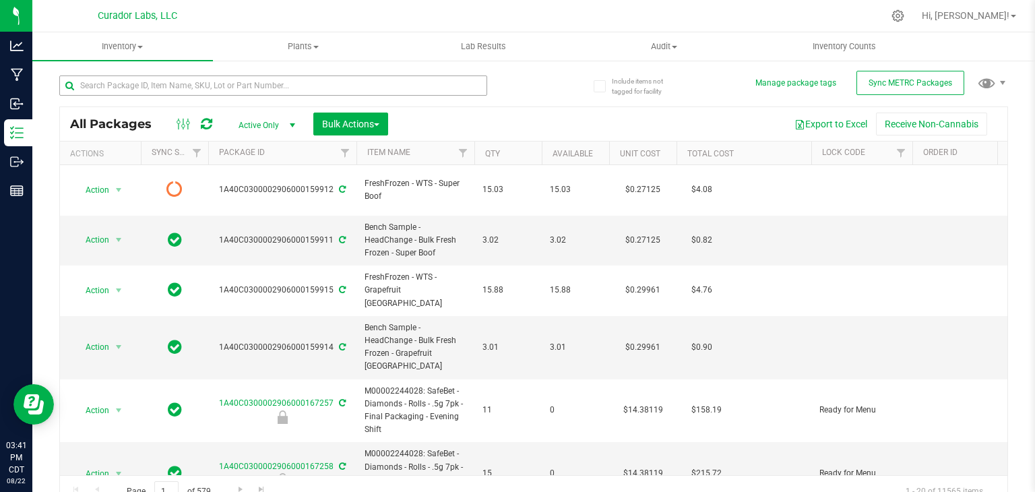
drag, startPoint x: 491, startPoint y: 89, endPoint x: 426, endPoint y: 82, distance: 65.1
click at [426, 82] on div at bounding box center [296, 84] width 475 height 43
click at [426, 82] on input "text" at bounding box center [273, 85] width 428 height 20
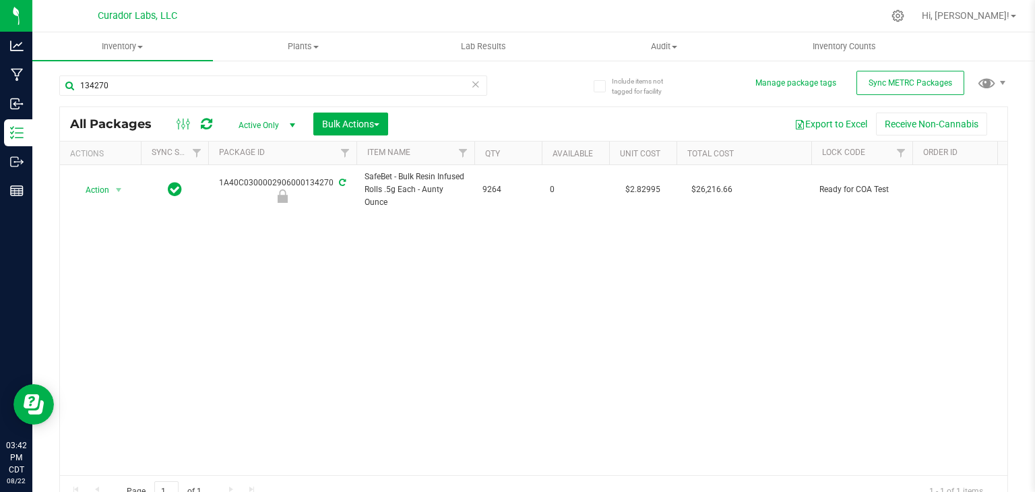
click at [423, 324] on div "Action Action Edit attributes Global inventory Locate package Package audit log…" at bounding box center [534, 320] width 948 height 310
click at [162, 86] on input "134270" at bounding box center [273, 85] width 428 height 20
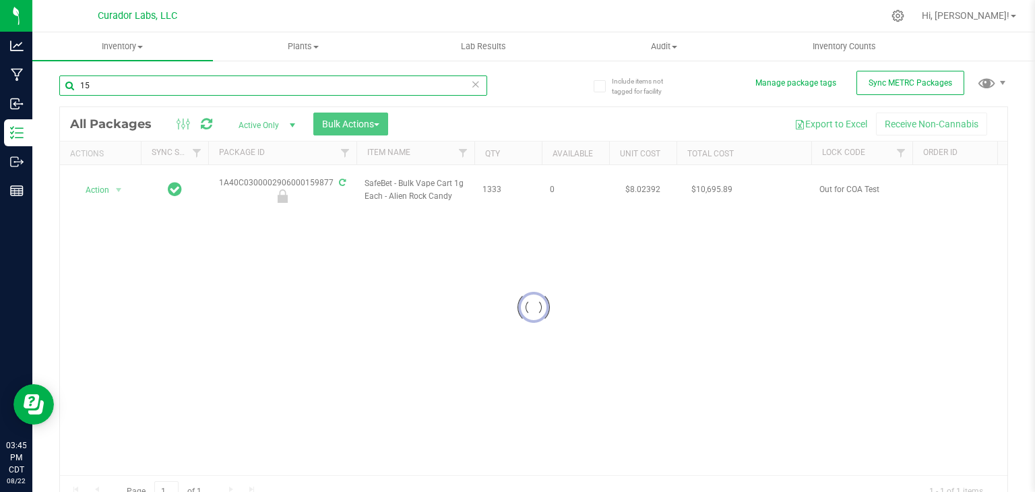
type input "1"
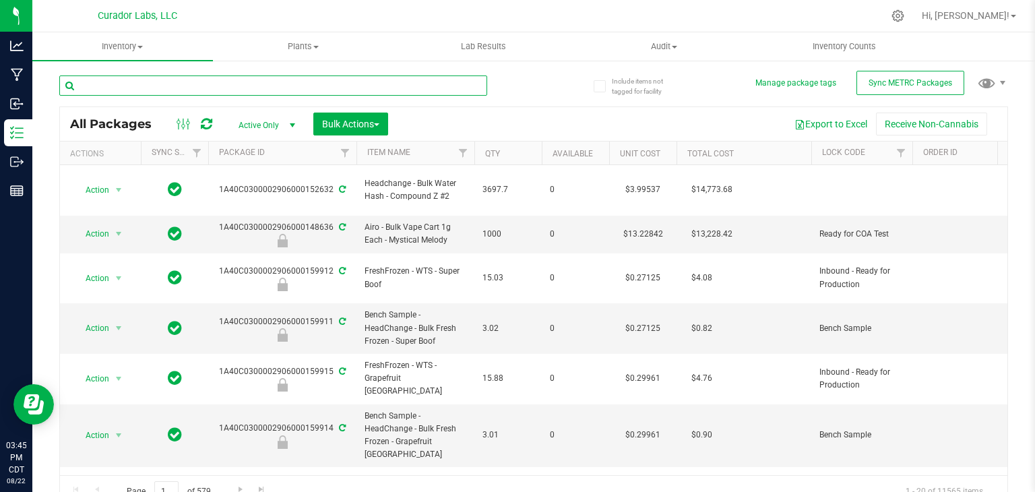
type input "6"
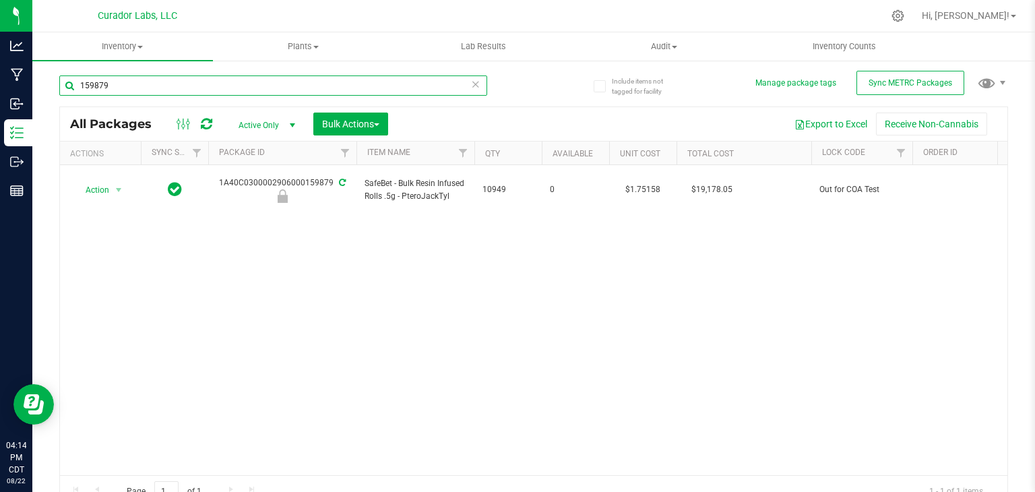
click at [325, 88] on input "159879" at bounding box center [273, 85] width 428 height 20
type input "lov"
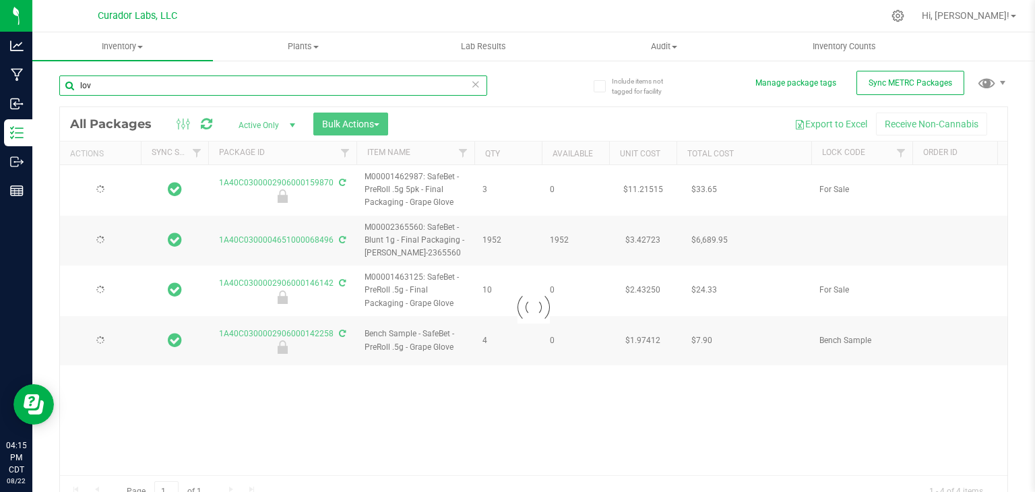
type input "[DATE]"
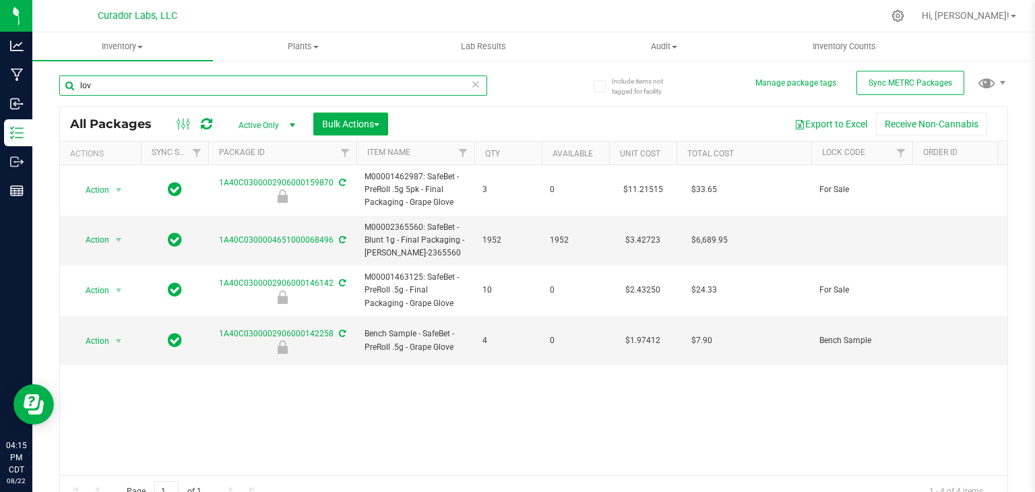
click at [274, 80] on input "lov" at bounding box center [273, 85] width 428 height 20
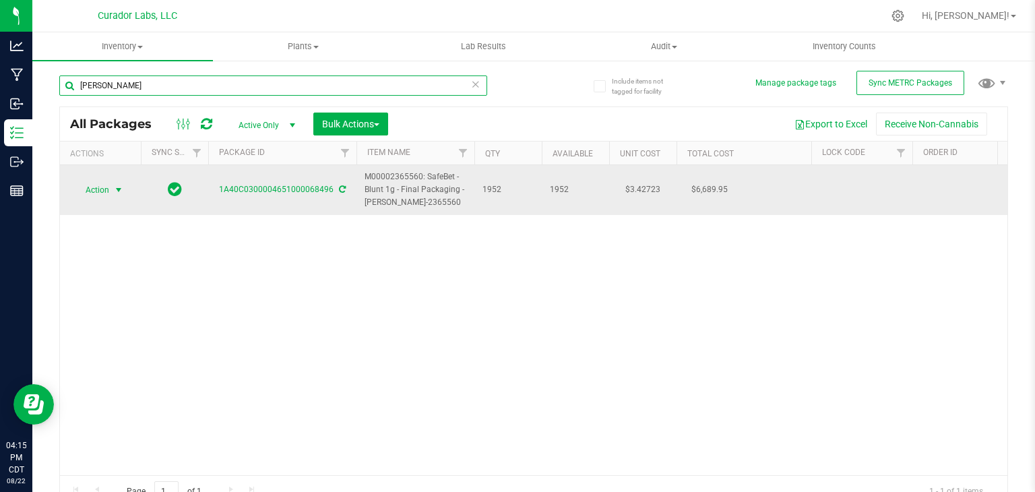
type input "[PERSON_NAME]"
click at [121, 191] on span "select" at bounding box center [118, 190] width 11 height 11
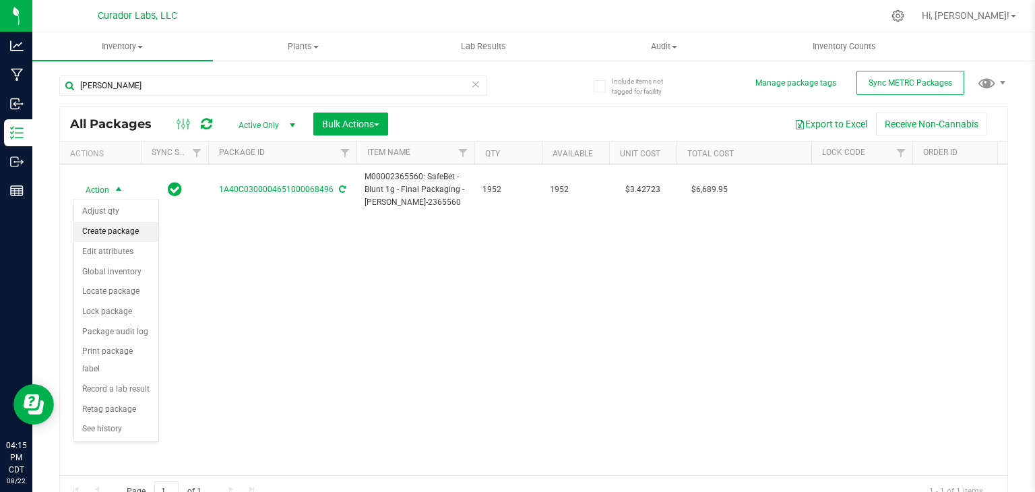
click at [119, 224] on li "Create package" at bounding box center [116, 232] width 84 height 20
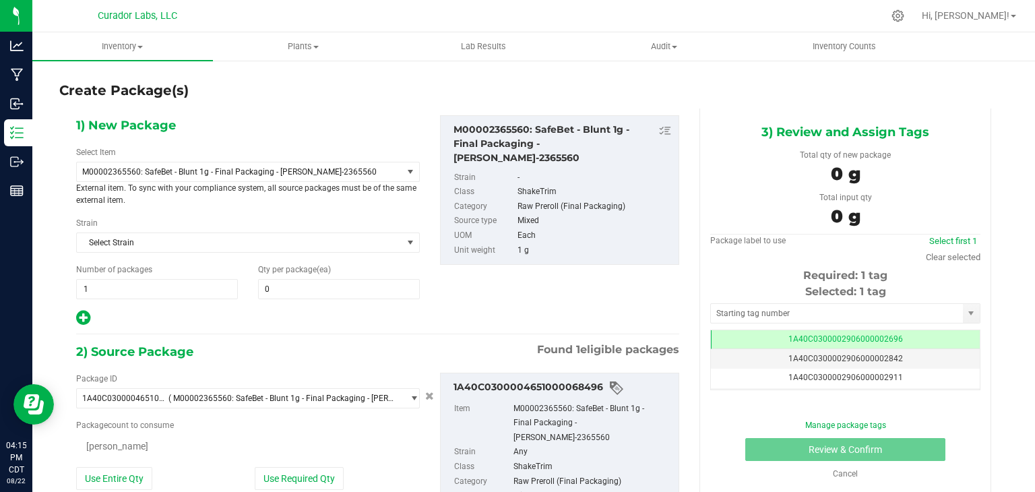
type input "0"
click at [380, 169] on span "M00002365560: SafeBet - Blunt 1g - Final Packaging - [PERSON_NAME]-2365560" at bounding box center [240, 171] width 326 height 19
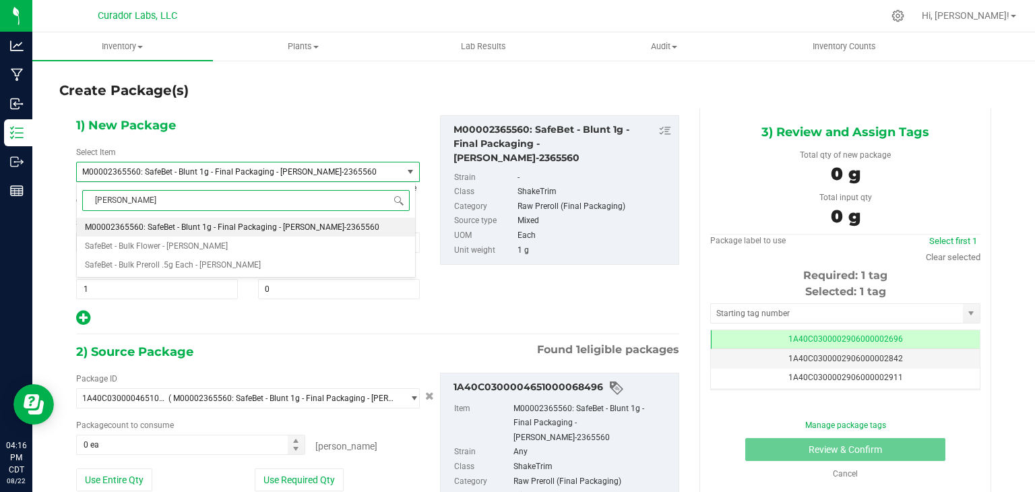
type input "[PERSON_NAME]"
click at [464, 308] on div "1) New Package Select Item M00002365560: SafeBet - Blunt 1g - Final Packaging -…" at bounding box center [377, 221] width 623 height 212
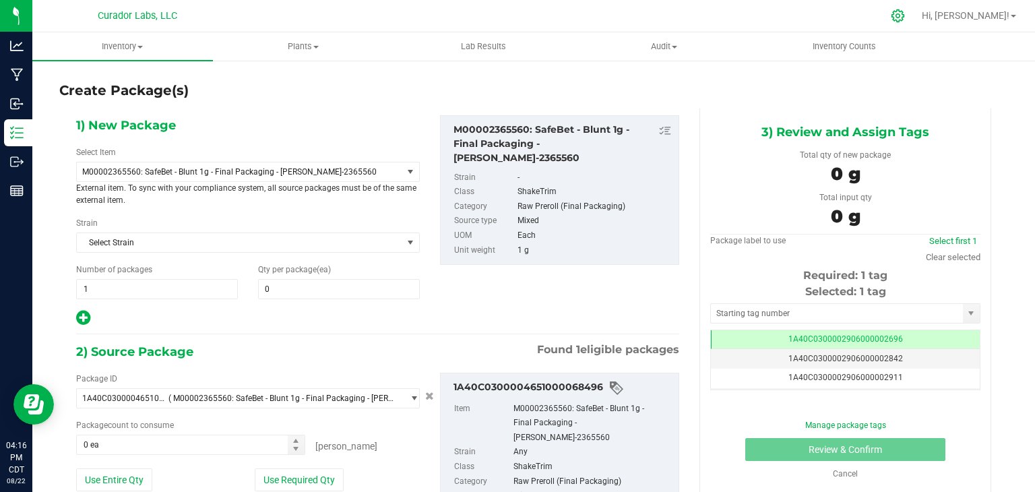
click at [905, 13] on icon at bounding box center [898, 16] width 14 height 14
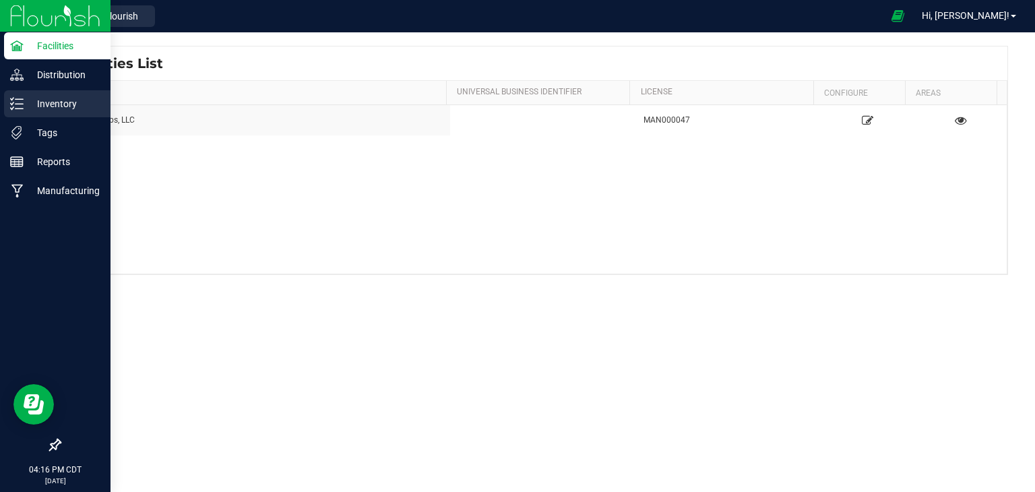
click at [56, 102] on p "Inventory" at bounding box center [64, 104] width 81 height 16
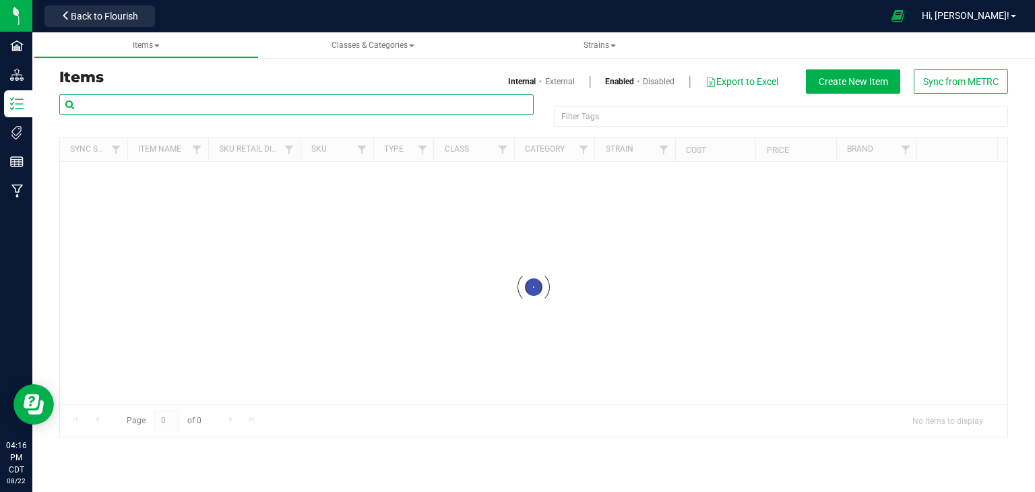
click at [265, 109] on input "text" at bounding box center [296, 104] width 475 height 20
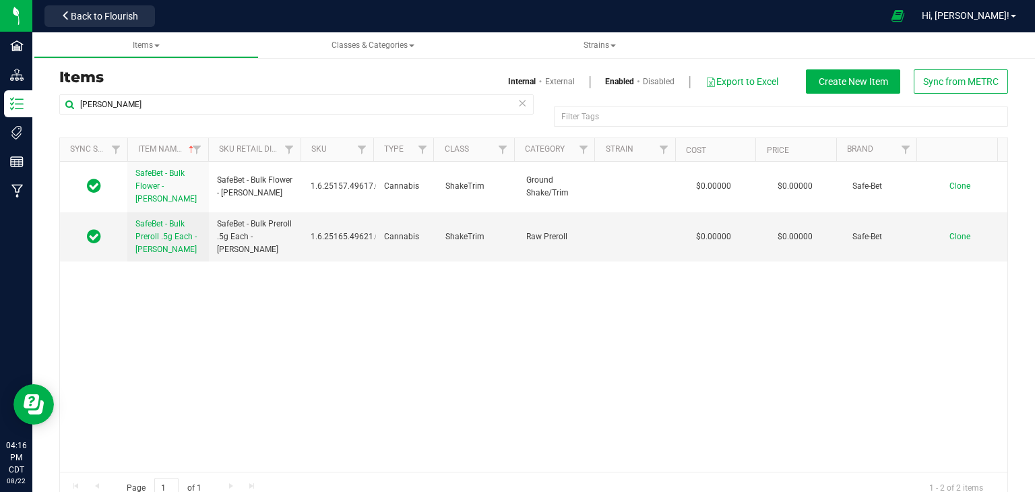
click at [647, 84] on link "Disabled" at bounding box center [659, 81] width 32 height 12
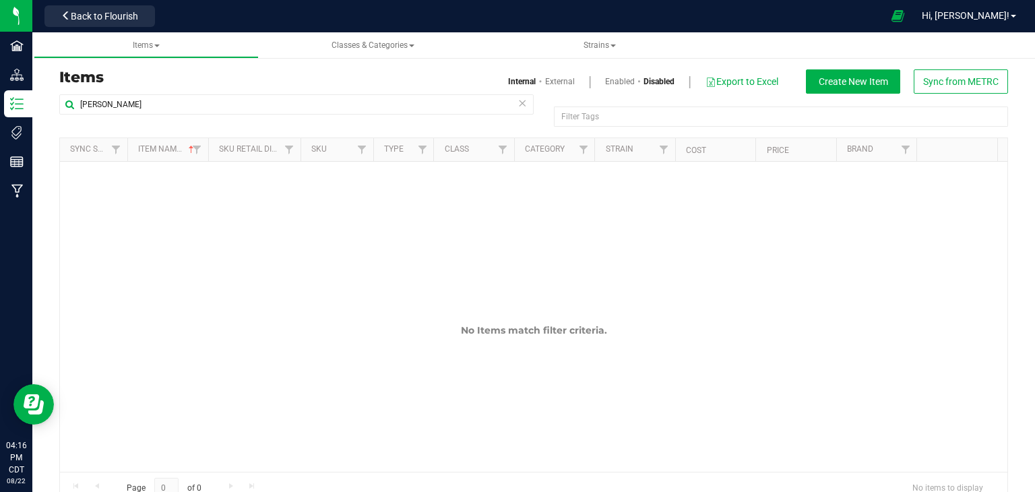
click at [608, 84] on link "Enabled" at bounding box center [620, 81] width 30 height 12
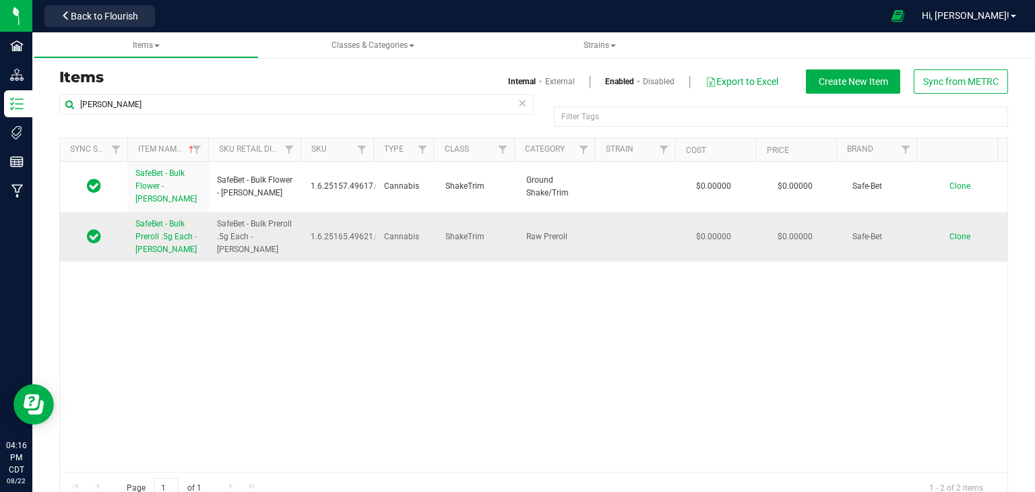
click at [446, 231] on span "ShakeTrim" at bounding box center [478, 237] width 65 height 13
click at [356, 287] on div "SafeBet - Bulk Flower - [PERSON_NAME] SafeBet - Bulk Flower - [PERSON_NAME] 1.6…" at bounding box center [534, 317] width 948 height 310
click at [232, 109] on input "[PERSON_NAME]" at bounding box center [296, 104] width 475 height 20
paste input "M00002365560: SafeBet - Blunt 1g - Final Packaging - [PERSON_NAME]-2365560"
type input "M00002365560: SafeBet - Blunt 1g - Final Packaging - [PERSON_NAME]-2365560"
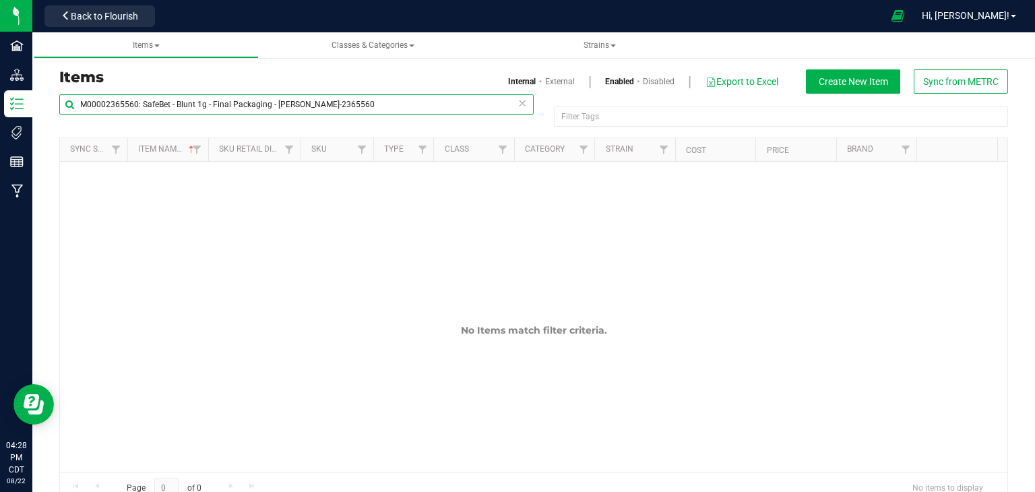
click at [341, 106] on input "M00002365560: SafeBet - Blunt 1g - Final Packaging - [PERSON_NAME]-2365560" at bounding box center [296, 104] width 475 height 20
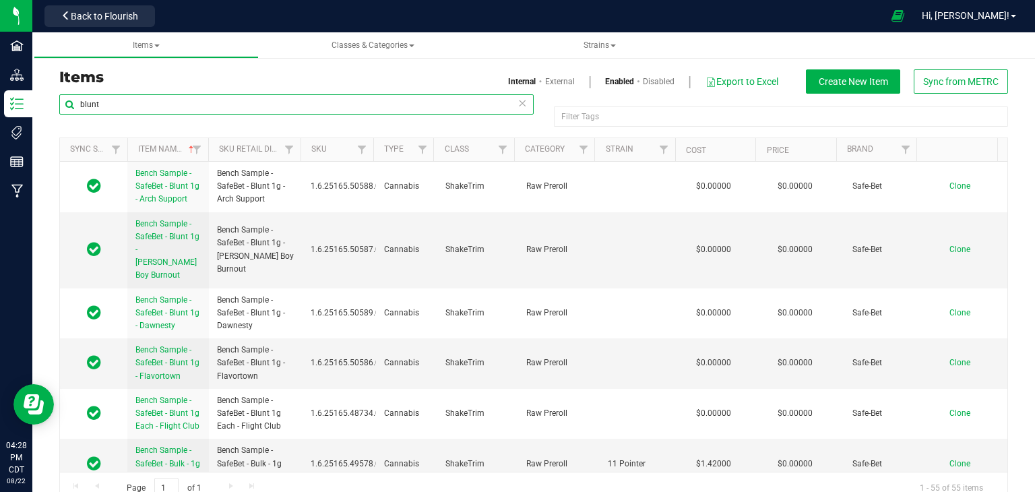
type input "blunt"
click at [832, 87] on button "Create New Item" at bounding box center [853, 81] width 94 height 24
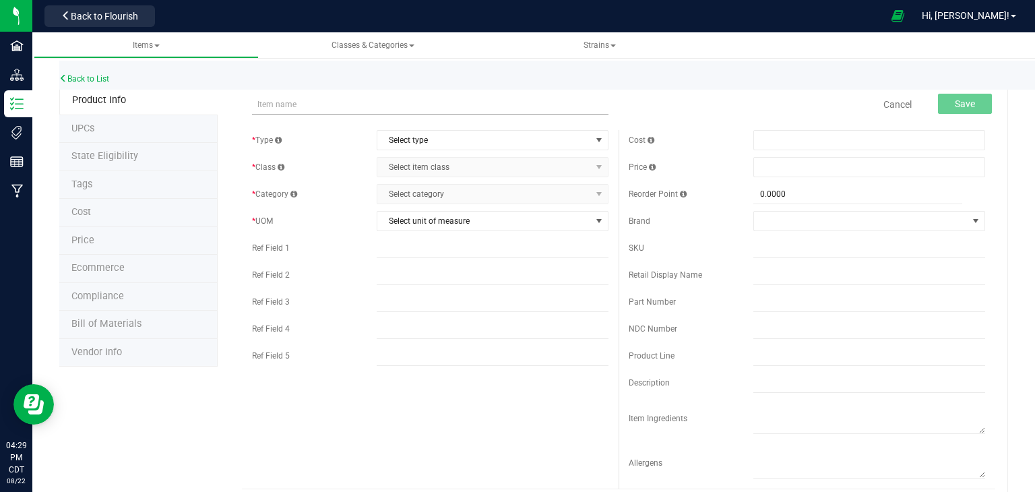
click at [340, 109] on input "text" at bounding box center [430, 104] width 357 height 20
type input "M00002365560: SafeBet - Blunt 1g - Final Packaging - [PERSON_NAME]-2365560"
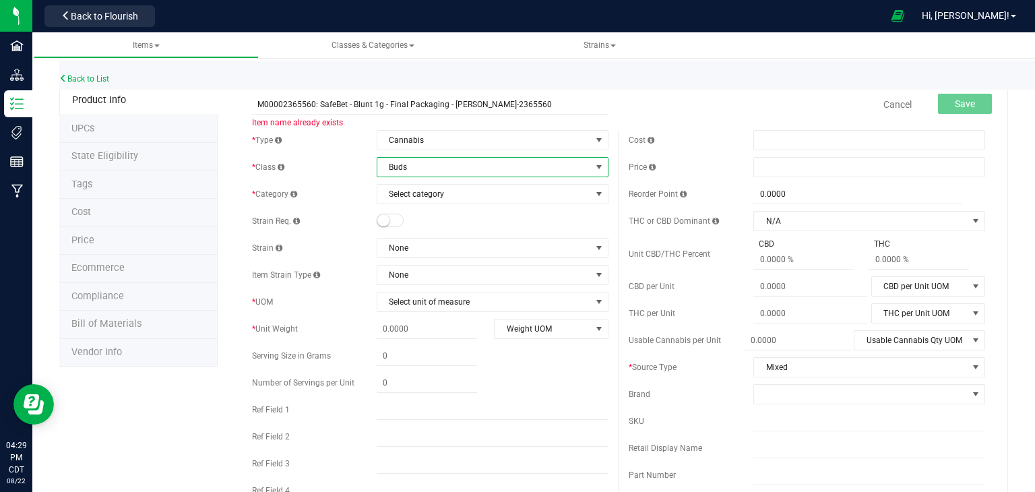
click at [492, 171] on span "Buds" at bounding box center [484, 167] width 214 height 19
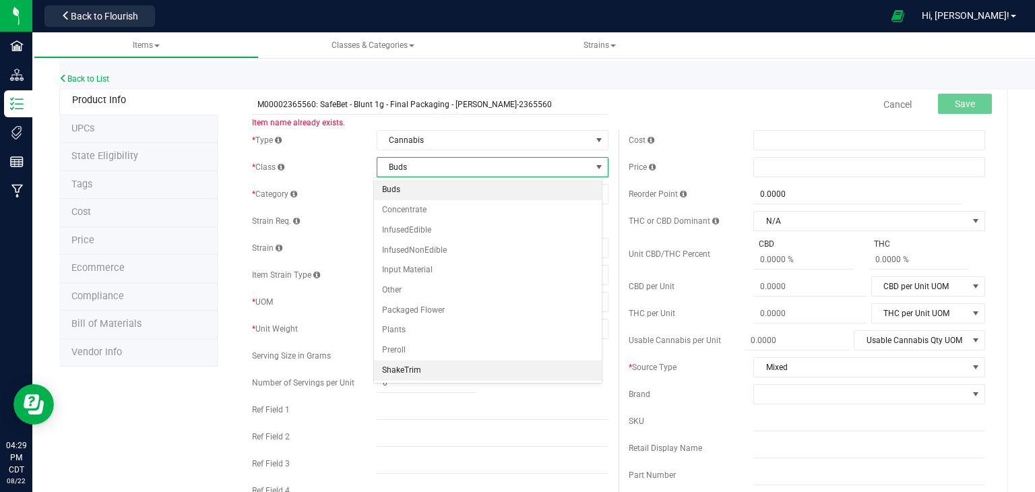
click at [431, 371] on li "ShakeTrim" at bounding box center [488, 371] width 228 height 20
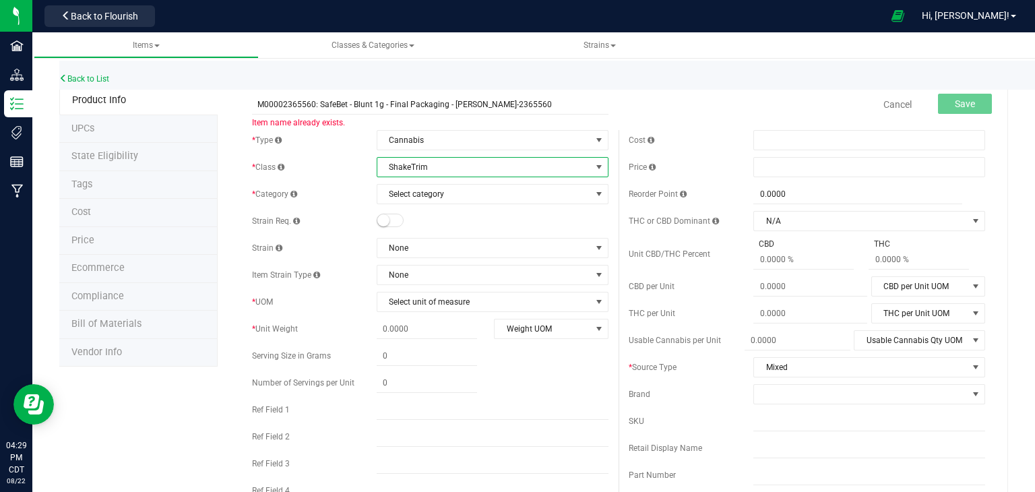
click at [555, 206] on div "* Type Cannabis Select type Cannabis Non-Inventory Raw Materials Supplies * Cla…" at bounding box center [430, 332] width 377 height 404
click at [564, 196] on span "Select category" at bounding box center [484, 194] width 214 height 19
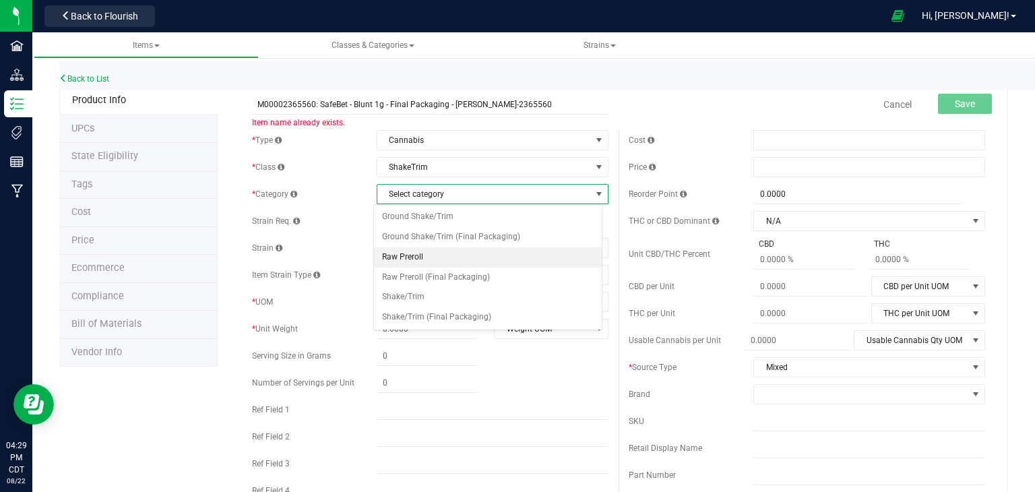
click at [539, 253] on li "Raw Preroll" at bounding box center [488, 257] width 228 height 20
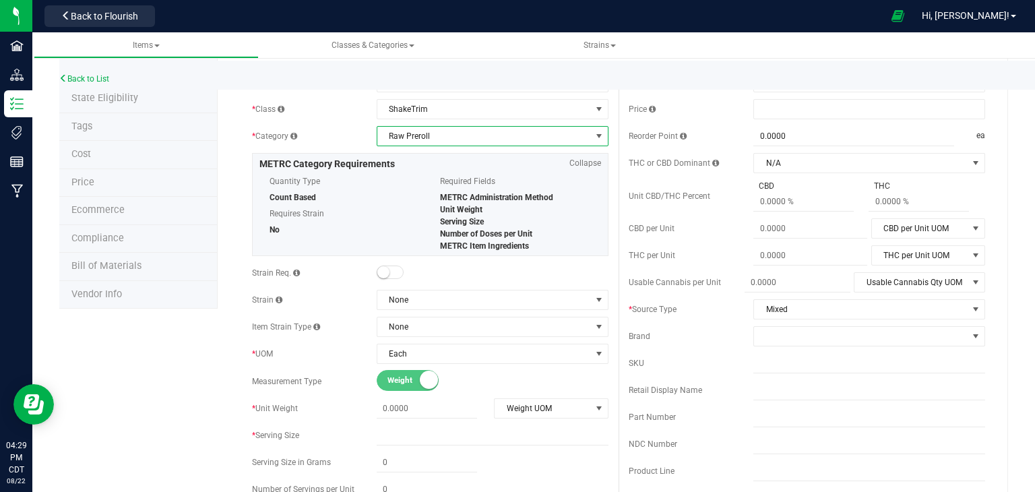
scroll to position [57, 0]
click at [525, 357] on span "Each" at bounding box center [484, 355] width 214 height 19
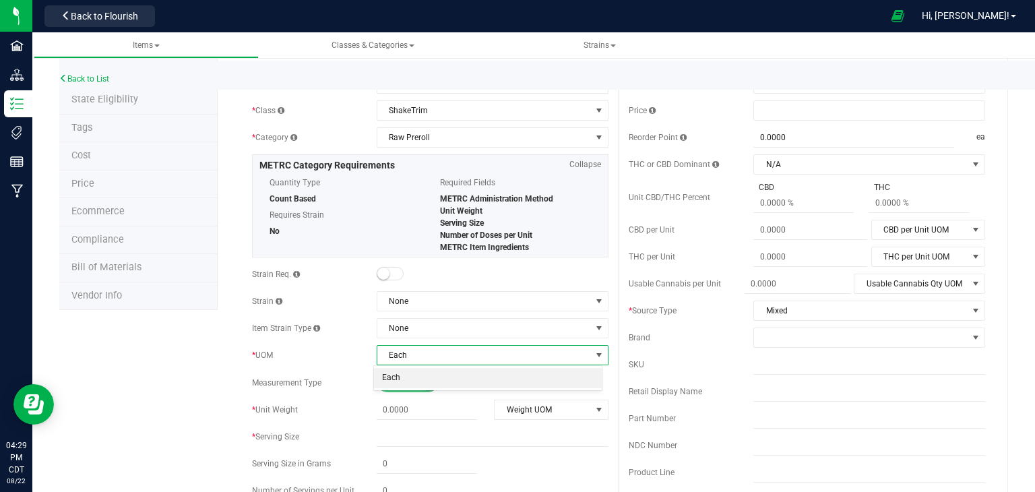
click at [525, 357] on span "Each" at bounding box center [484, 355] width 214 height 19
click at [432, 409] on span at bounding box center [427, 410] width 100 height 20
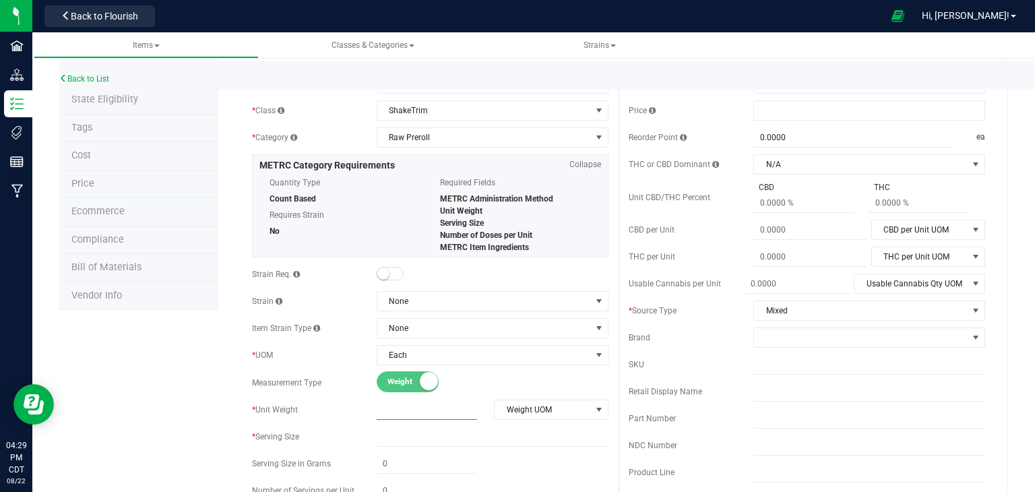
type input "1"
type input "1.0000"
click at [571, 411] on span "Weight UOM" at bounding box center [543, 409] width 96 height 19
click at [524, 286] on li "Gram" at bounding box center [546, 288] width 111 height 20
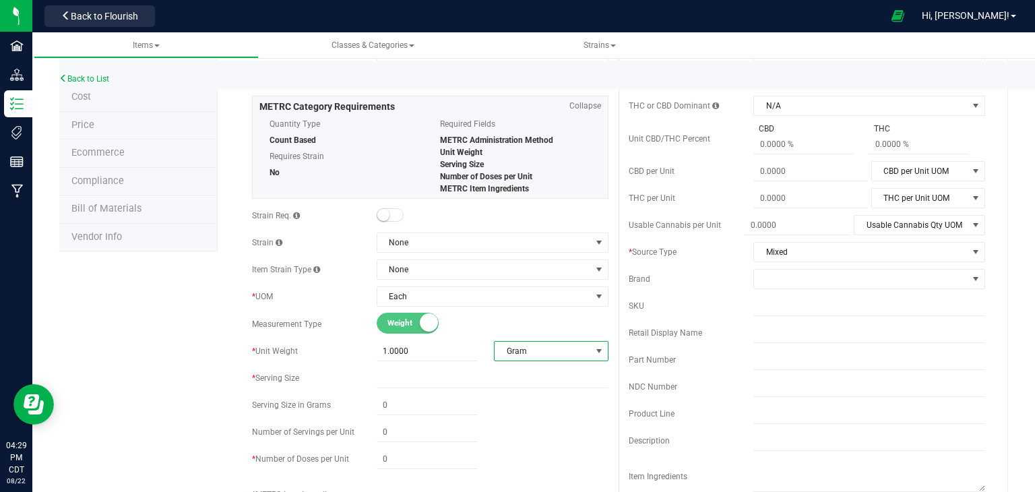
scroll to position [116, 0]
click at [420, 372] on input "text" at bounding box center [493, 377] width 232 height 20
type input "1"
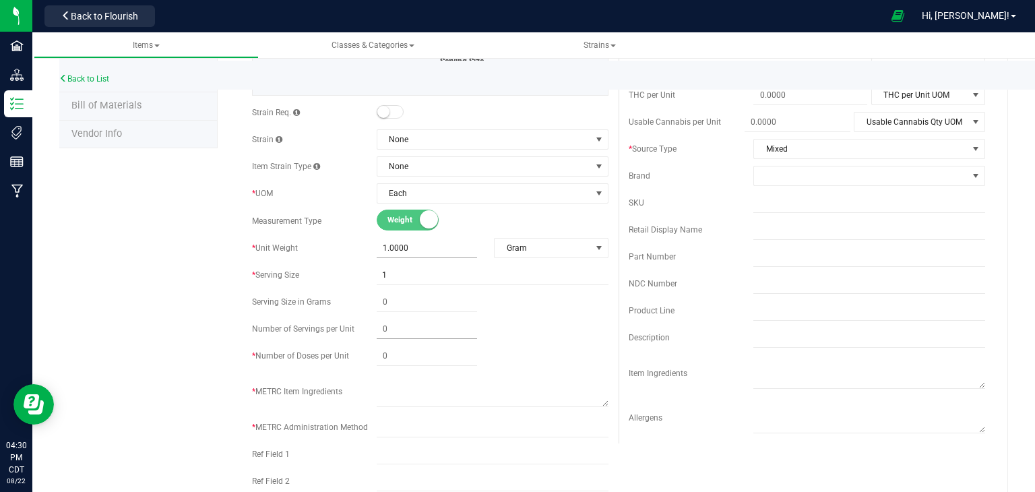
scroll to position [232, 0]
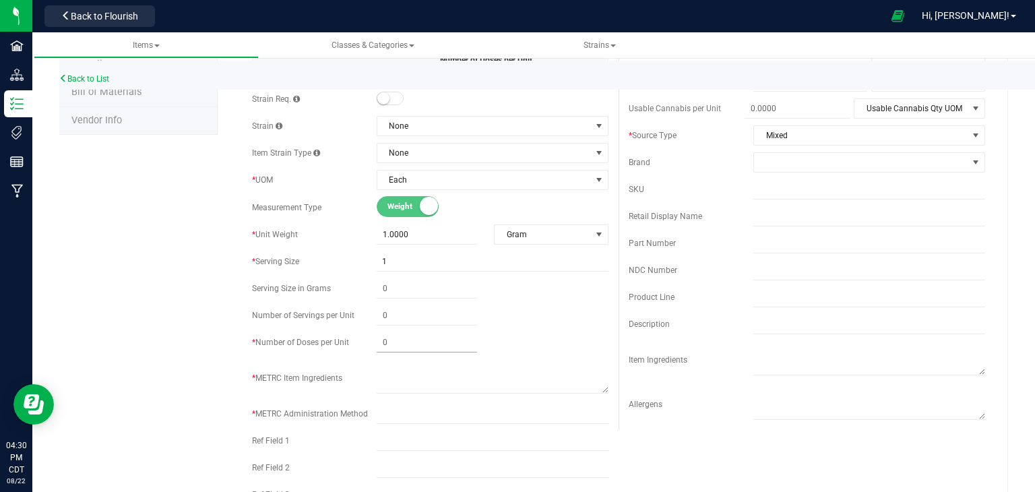
click at [390, 340] on span at bounding box center [427, 343] width 100 height 20
type input "1"
click at [227, 332] on div "M00002365560: SafeBet - Blunt 1g - Final Packaging - [PERSON_NAME]-2365560 Item…" at bounding box center [613, 453] width 791 height 1198
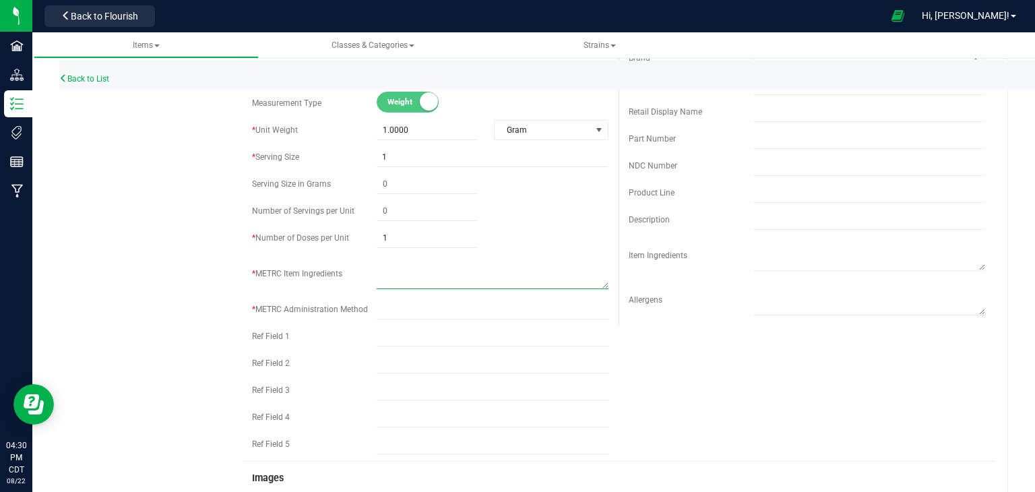
click at [438, 276] on textarea at bounding box center [493, 272] width 232 height 34
paste textarea "Cannabis flower"
click at [441, 270] on textarea at bounding box center [493, 272] width 232 height 34
paste textarea "Raw Cannabis Flower: Paper Cone"
type textarea "Raw Cannabis Flower: Paper Cone"
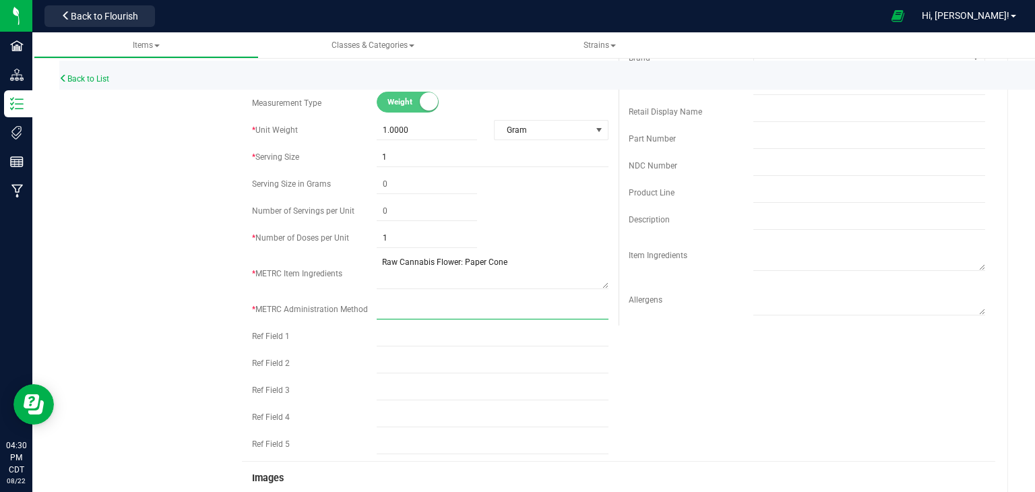
click at [433, 303] on input "text" at bounding box center [493, 309] width 232 height 20
click at [439, 307] on input "text" at bounding box center [493, 309] width 232 height 20
paste input "Combustion"
type input "Combustion"
click at [210, 319] on div "Product Info UPCs State Eligibility Tags Cost Price Ecommerce Compliance Bill o…" at bounding box center [533, 349] width 949 height 1198
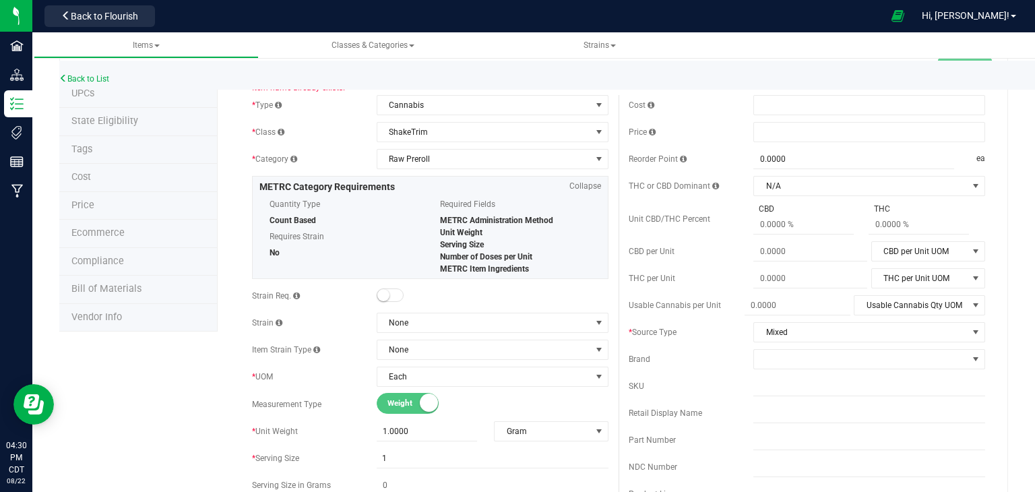
scroll to position [0, 0]
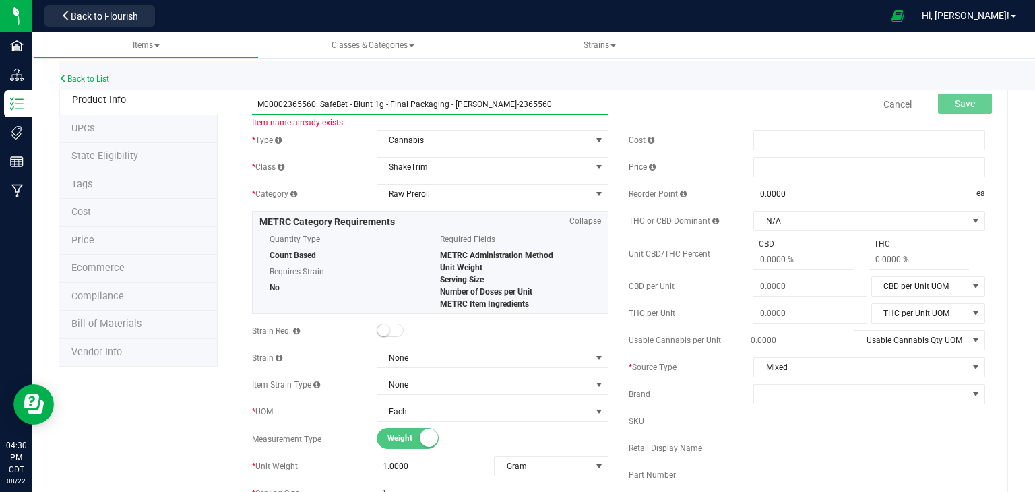
click at [256, 105] on input "M00002365560: SafeBet - Blunt 1g - Final Packaging - [PERSON_NAME]-2365560" at bounding box center [430, 104] width 357 height 20
type input "Bench Sample - M00002365560: SafeBet - Blunt 1g - Final Packaging - [PERSON_NAM…"
click at [690, 106] on div "Cancel Save" at bounding box center [807, 105] width 377 height 34
click at [955, 98] on span "Save" at bounding box center [965, 103] width 20 height 11
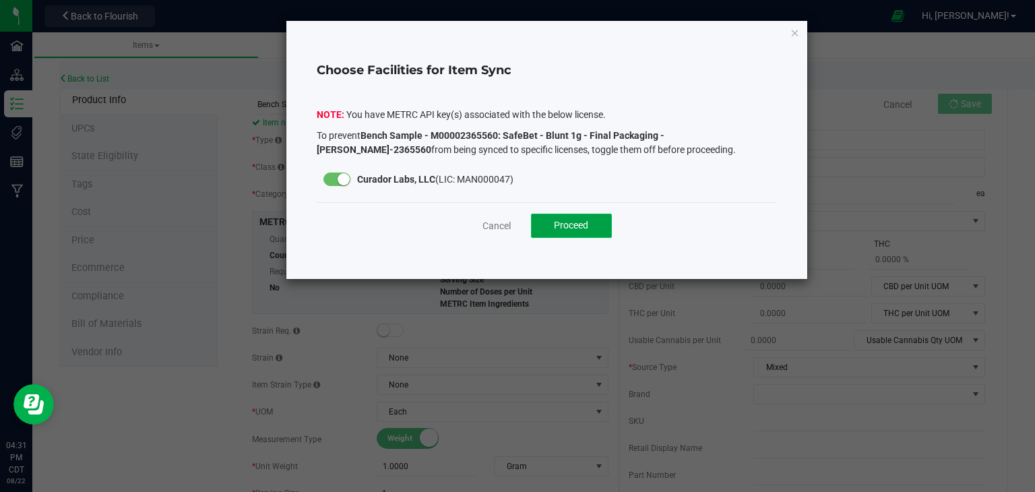
click at [592, 231] on button "Proceed" at bounding box center [571, 226] width 81 height 24
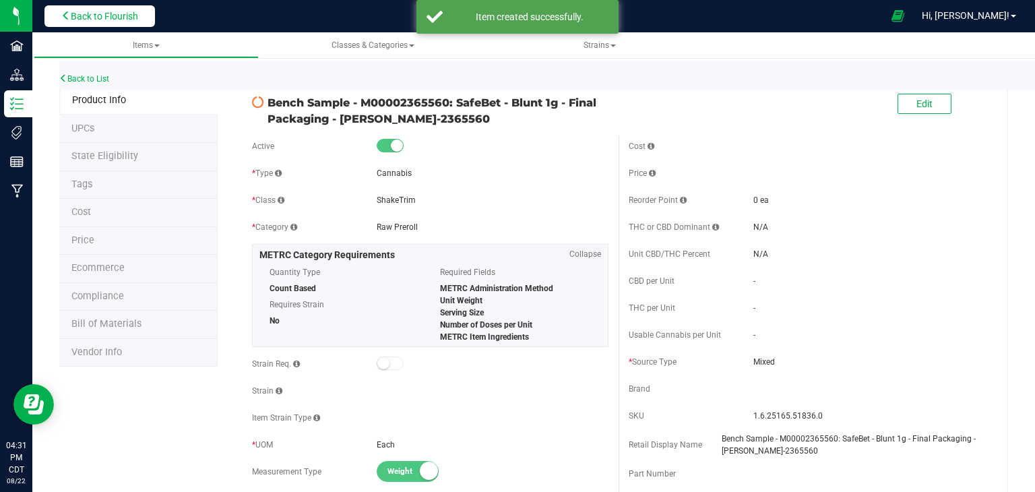
click at [127, 13] on span "Back to Flourish" at bounding box center [104, 16] width 67 height 11
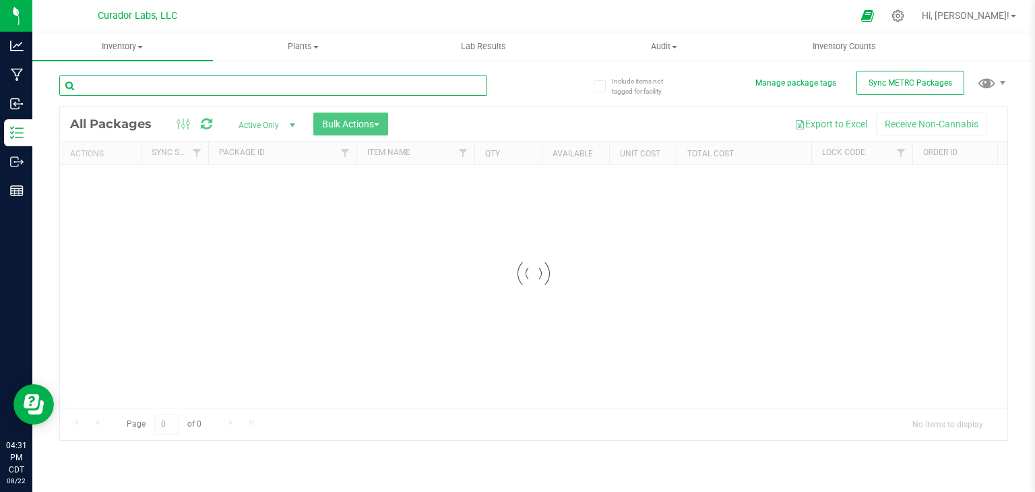
click at [133, 82] on input "text" at bounding box center [273, 85] width 428 height 20
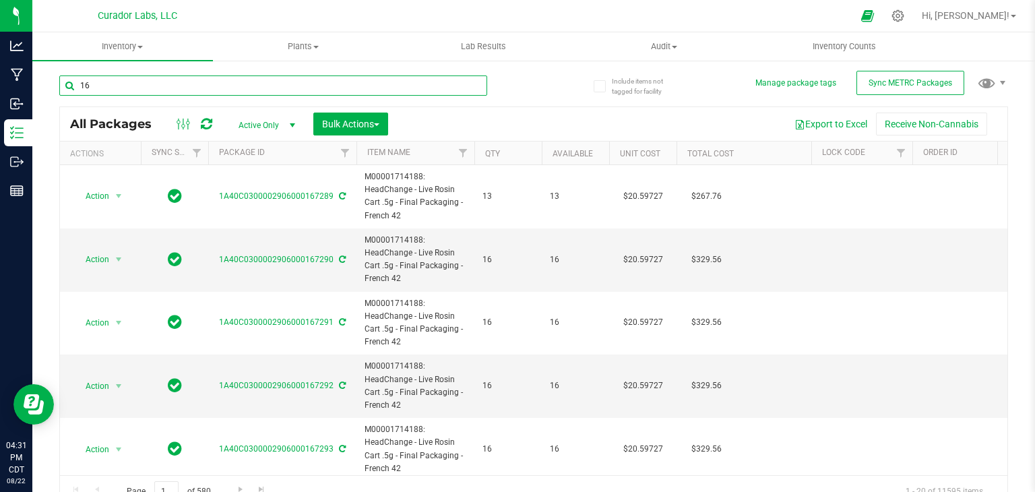
type input "1"
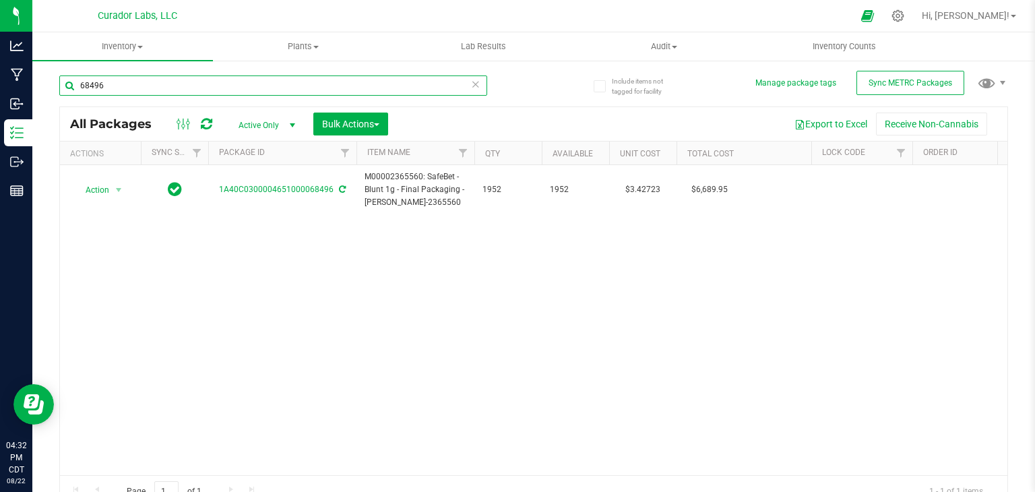
type input "68496"
click at [202, 127] on icon at bounding box center [206, 123] width 11 height 13
click at [210, 125] on icon at bounding box center [206, 123] width 11 height 13
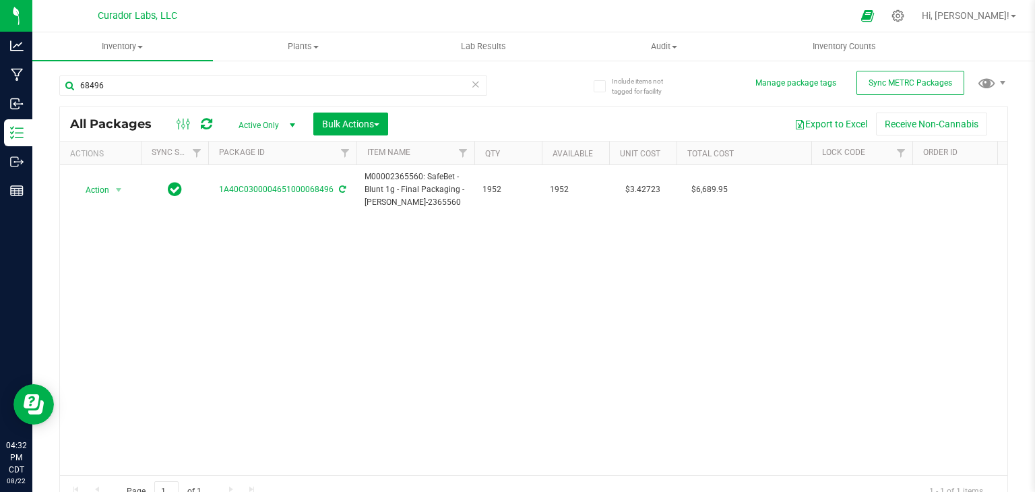
click at [205, 130] on icon at bounding box center [206, 123] width 11 height 13
click at [202, 123] on icon at bounding box center [206, 123] width 11 height 13
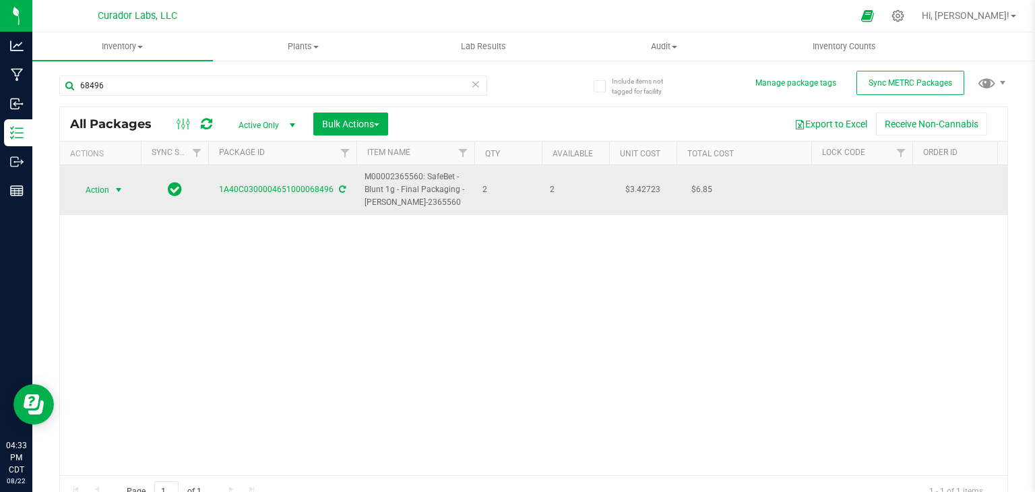
click at [121, 188] on span "select" at bounding box center [118, 190] width 11 height 11
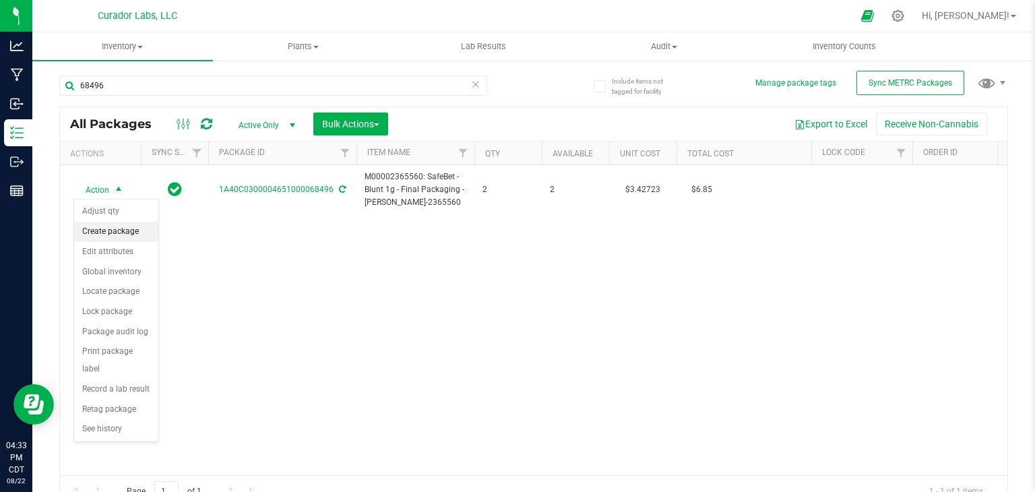
click at [116, 227] on li "Create package" at bounding box center [116, 232] width 84 height 20
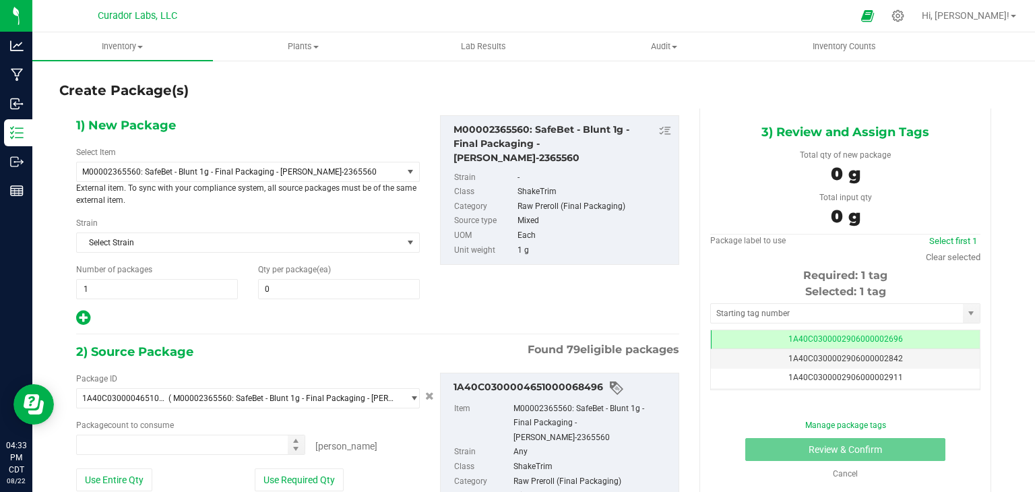
type input "0"
type input "0 ea"
click at [297, 167] on span "M00002365560: SafeBet - Blunt 1g - Final Packaging - [PERSON_NAME]-2365560" at bounding box center [233, 171] width 302 height 9
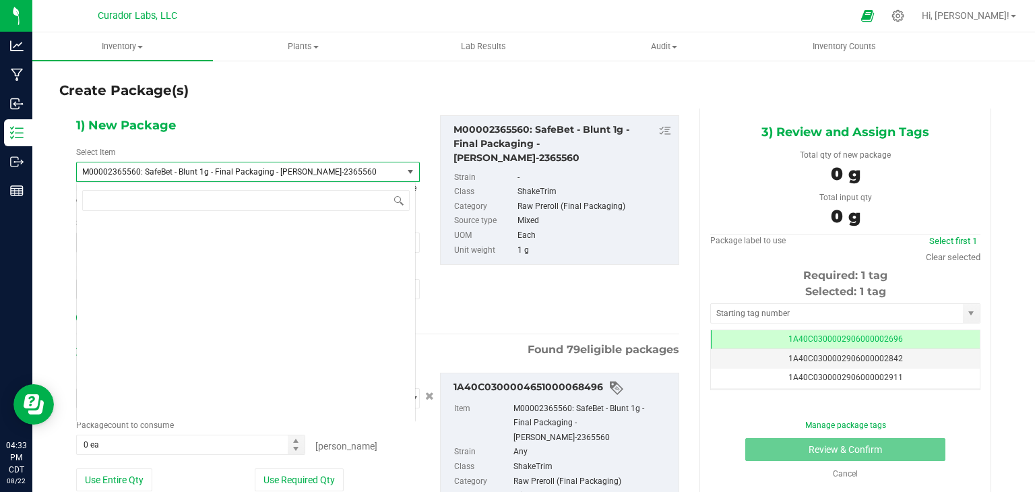
scroll to position [107314, 0]
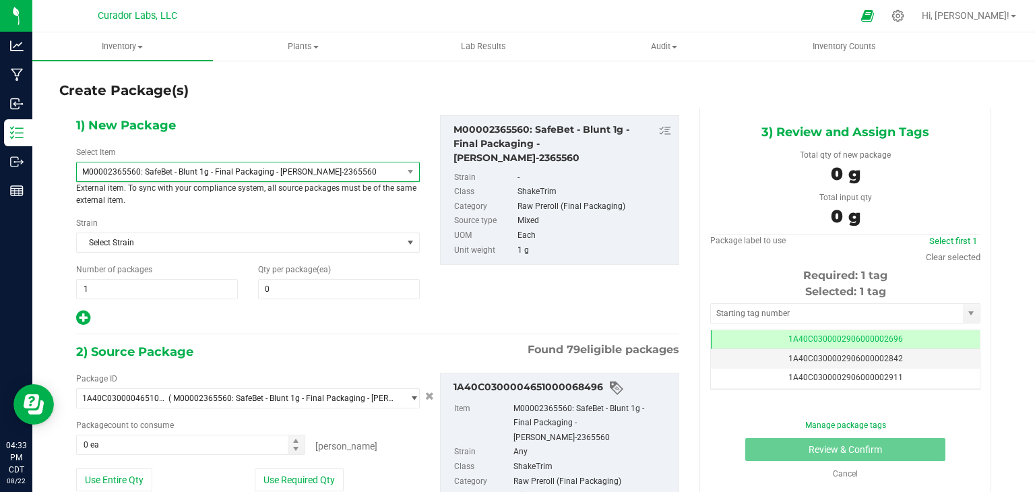
click at [307, 133] on div "1) New Package Select Item M00002365560: SafeBet - Blunt 1g - Final Packaging -…" at bounding box center [248, 221] width 364 height 212
click at [307, 167] on span "M00002365560: SafeBet - Blunt 1g - Final Packaging - [PERSON_NAME]-2365560" at bounding box center [233, 171] width 302 height 9
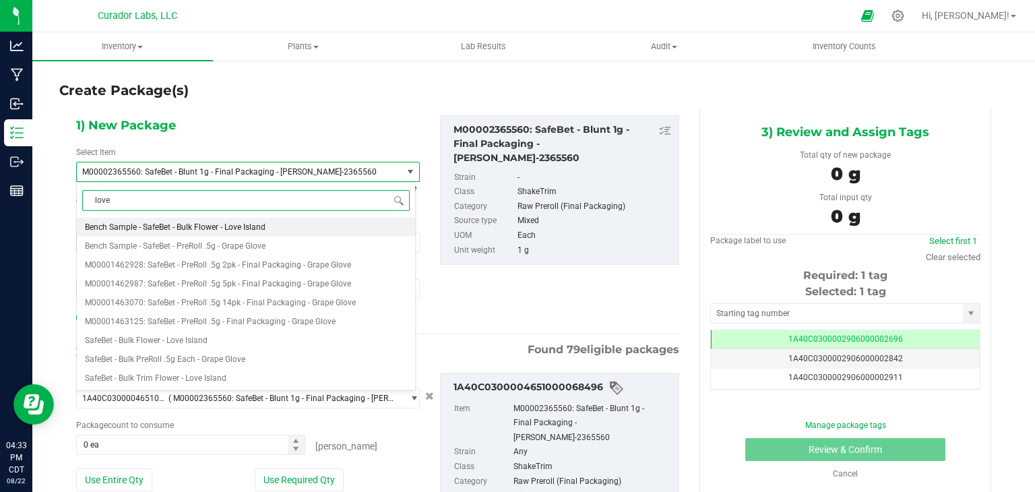
scroll to position [0, 0]
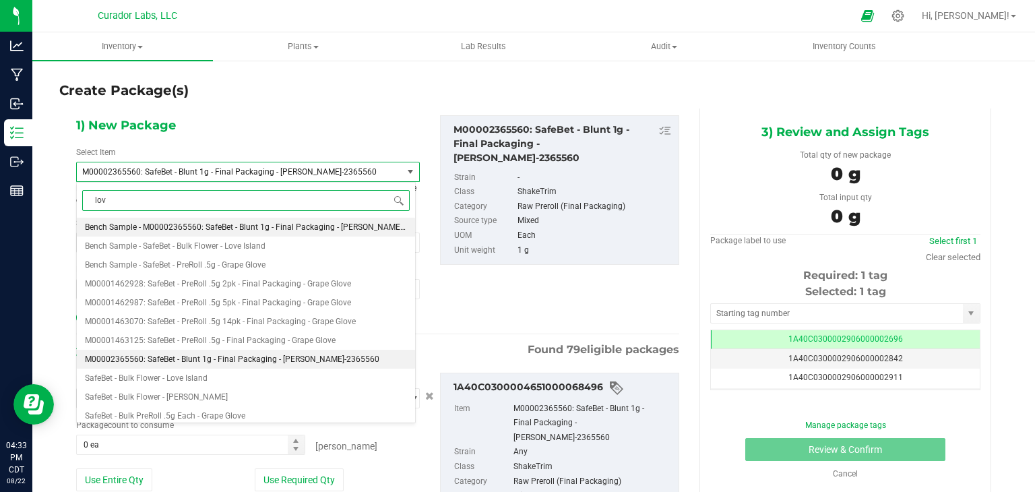
type input "lovi"
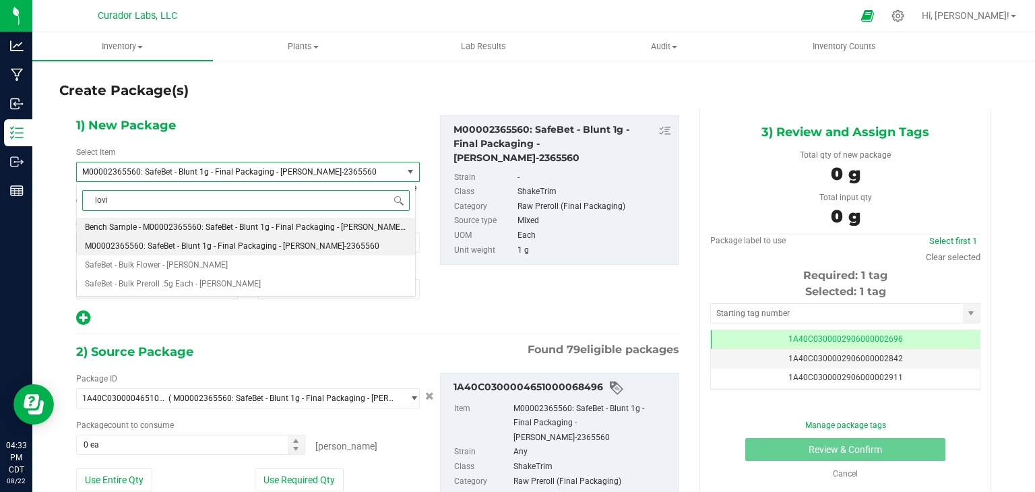
click at [289, 222] on span "Bench Sample - M00002365560: SafeBet - Blunt 1g - Final Packaging - [PERSON_NAM…" at bounding box center [261, 226] width 353 height 9
type input "0"
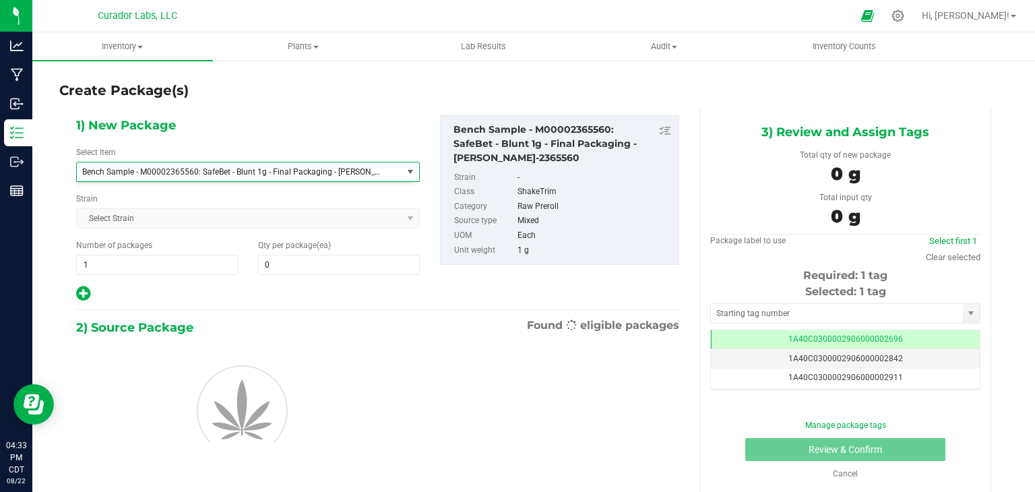
scroll to position [22591, 0]
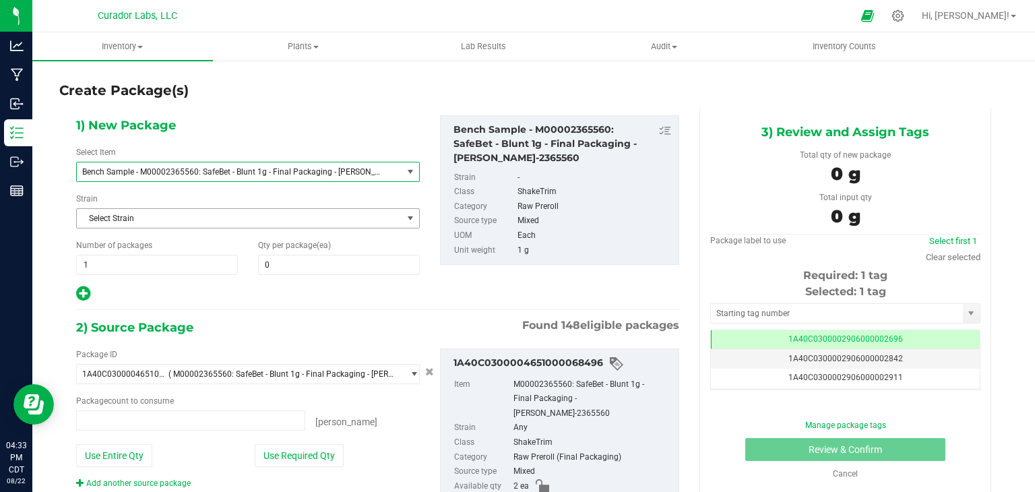
type input "0 ea"
click at [316, 266] on span at bounding box center [339, 265] width 162 height 20
type input "2"
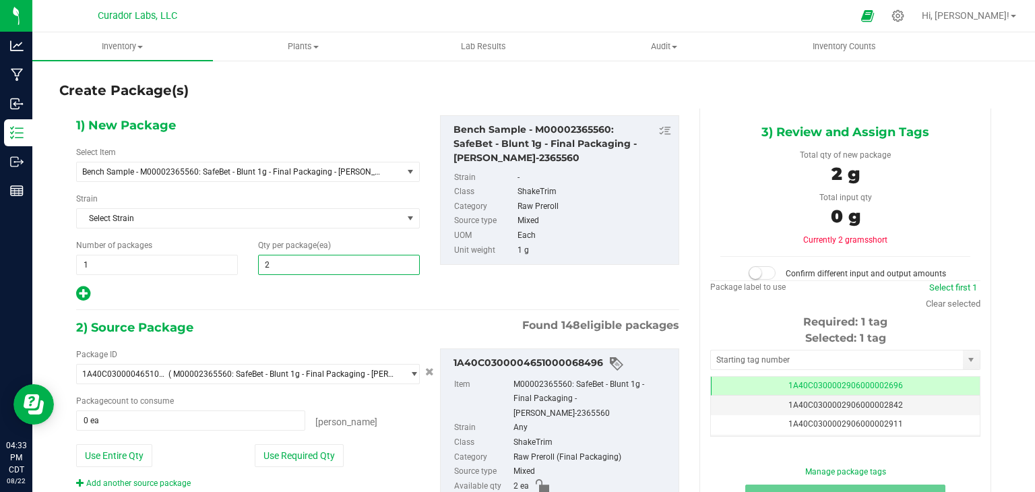
type input "2"
click at [343, 327] on div "2) Source Package Found 148 eligible packages" at bounding box center [377, 327] width 603 height 20
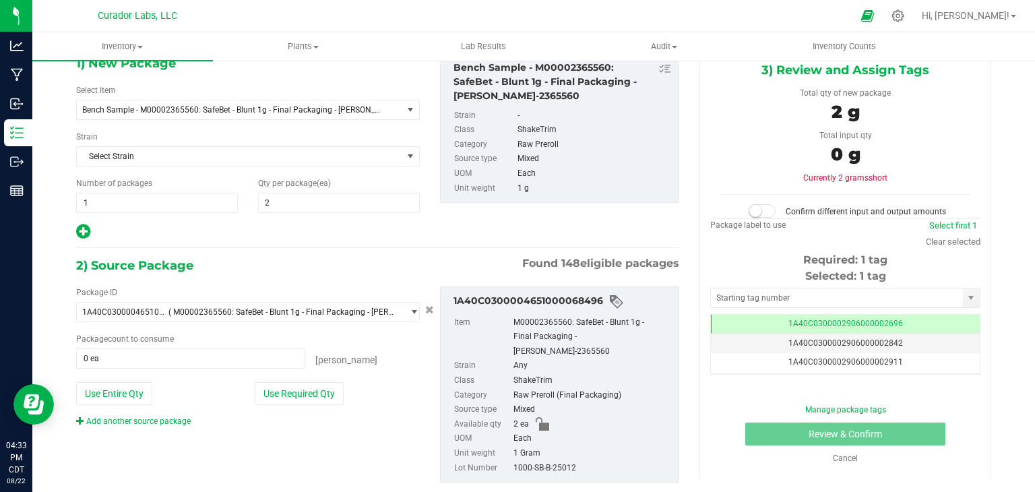
scroll to position [66, 0]
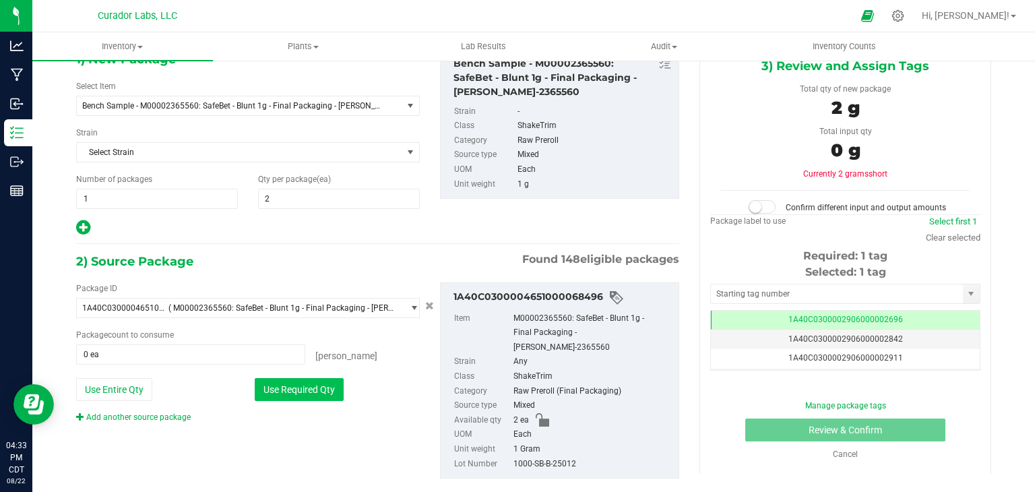
click at [315, 379] on button "Use Required Qty" at bounding box center [299, 389] width 89 height 23
type input "2 ea"
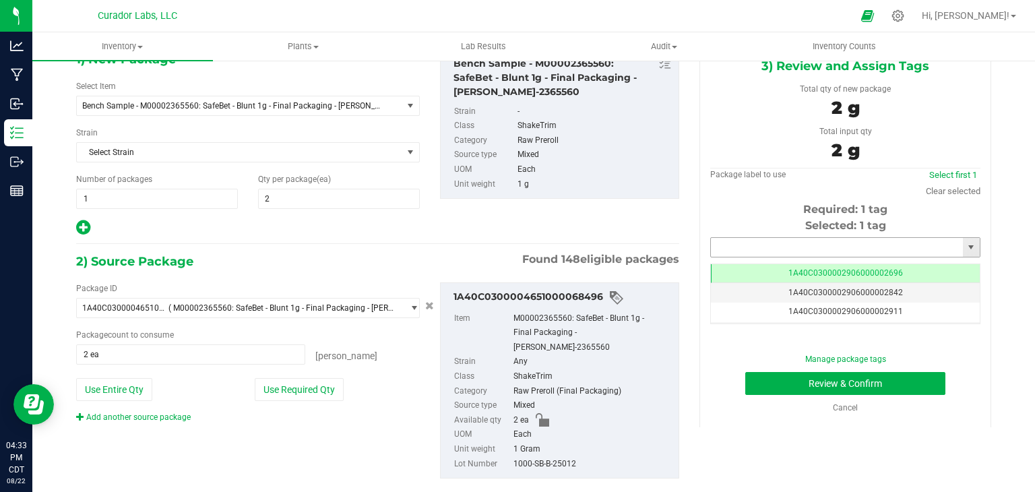
click at [743, 238] on input "text" at bounding box center [837, 247] width 252 height 19
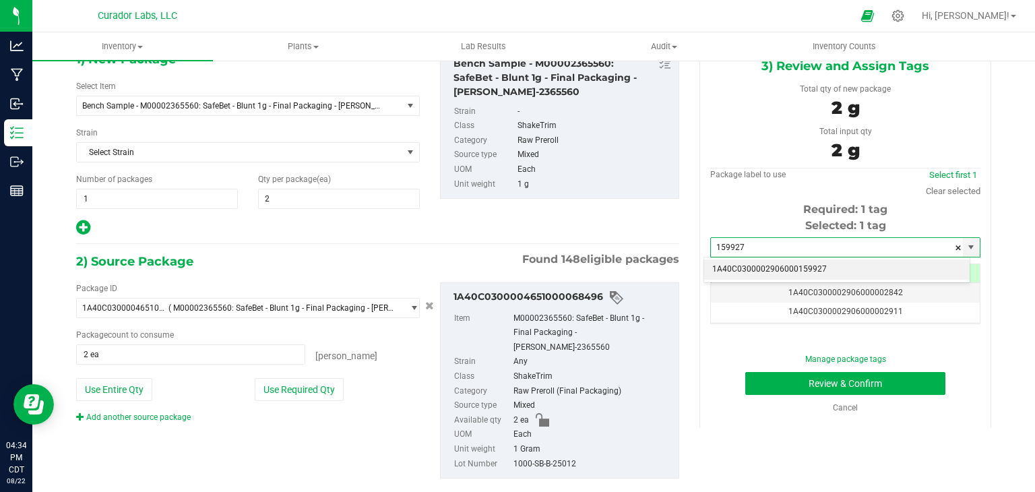
click at [731, 271] on li "1A40C0300002906000159927" at bounding box center [837, 270] width 266 height 20
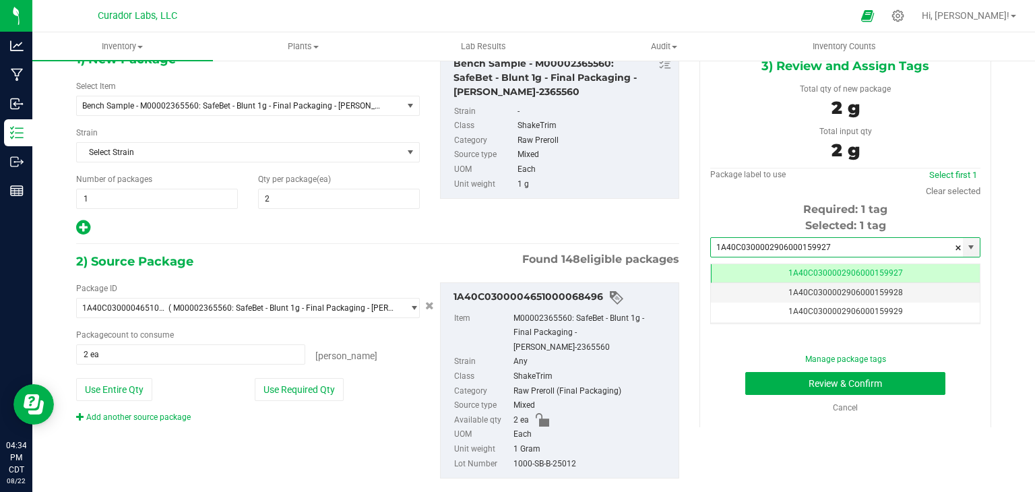
type input "1A40C0300002906000159927"
click at [661, 225] on div "1) New Package Select Item Bench Sample - M00002365560: SafeBet - Blunt 1g - Fi…" at bounding box center [377, 142] width 623 height 187
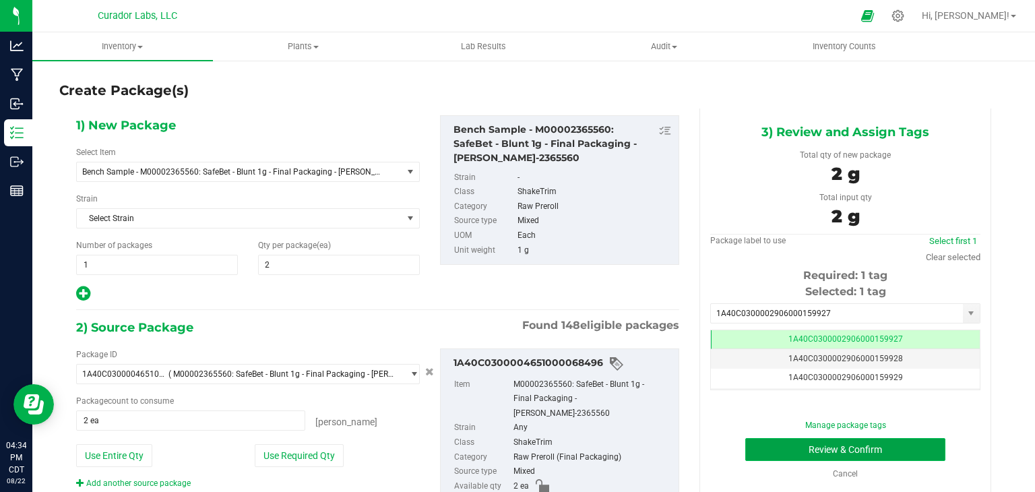
click at [808, 446] on button "Review & Confirm" at bounding box center [845, 449] width 200 height 23
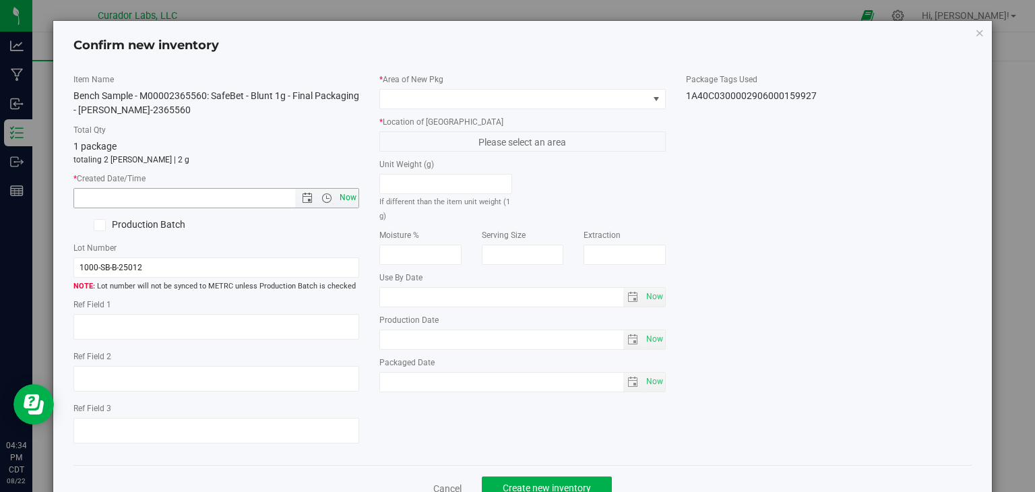
click at [342, 193] on span "Now" at bounding box center [348, 198] width 23 height 20
type input "[DATE] 4:34 PM"
click at [463, 103] on span at bounding box center [514, 99] width 268 height 19
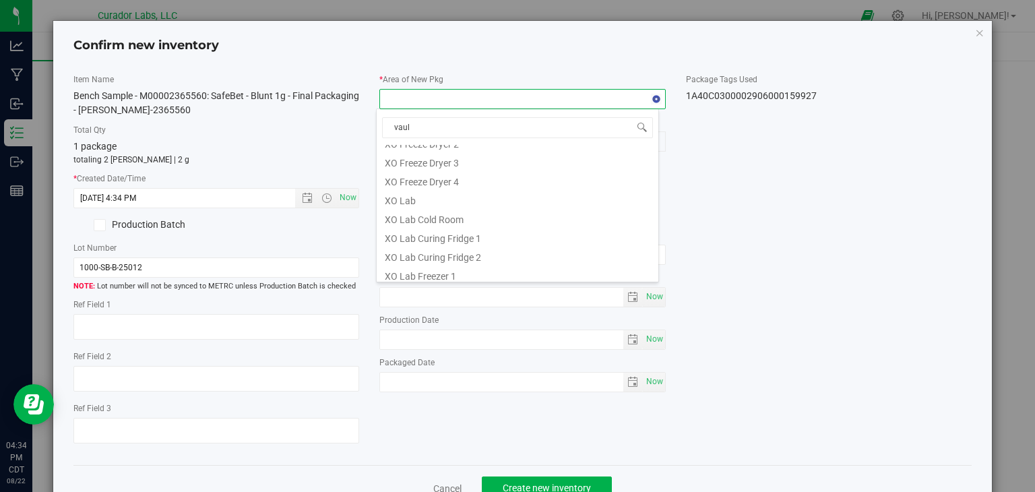
type input "vault"
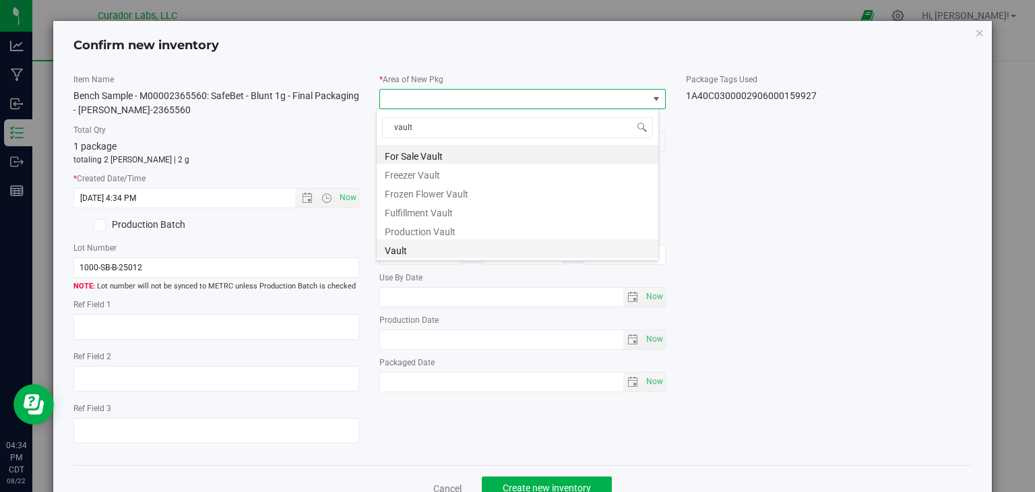
click at [430, 253] on li "Vault" at bounding box center [518, 248] width 282 height 19
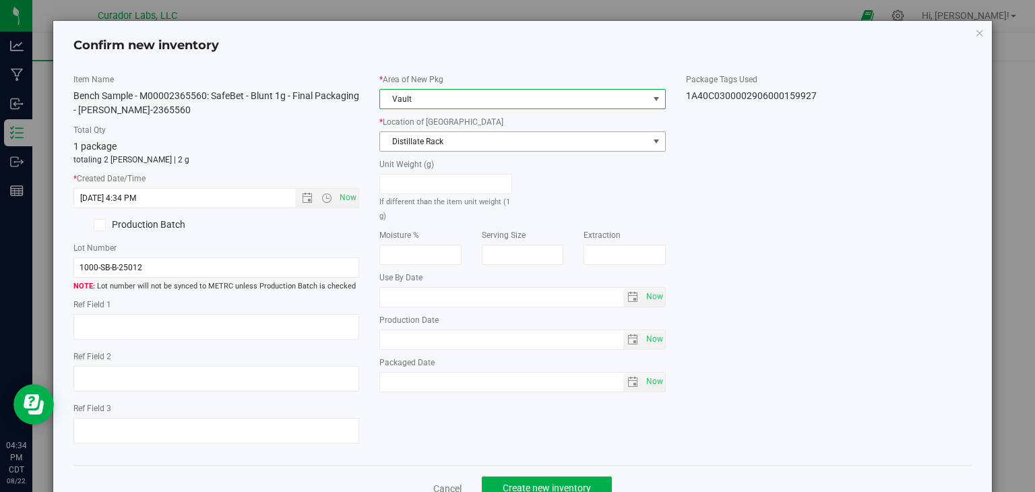
click at [478, 142] on span "Distillate Rack" at bounding box center [514, 141] width 268 height 19
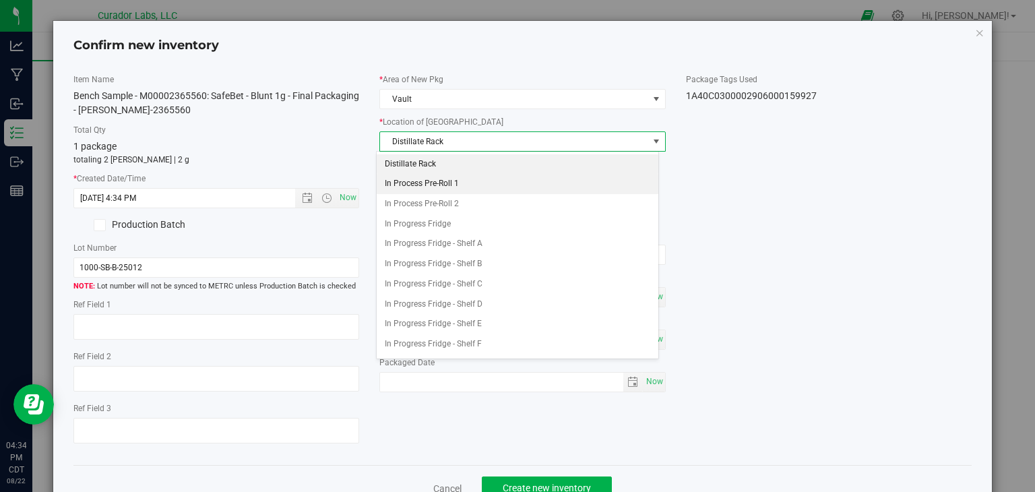
click at [458, 192] on li "In Process Pre-Roll 1" at bounding box center [518, 184] width 282 height 20
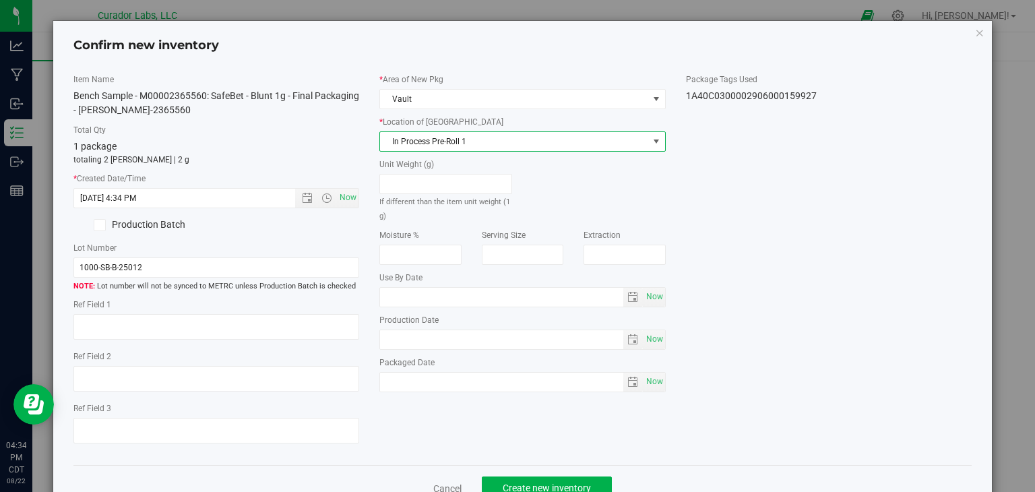
click at [521, 147] on span "In Process Pre-Roll 1" at bounding box center [514, 141] width 268 height 19
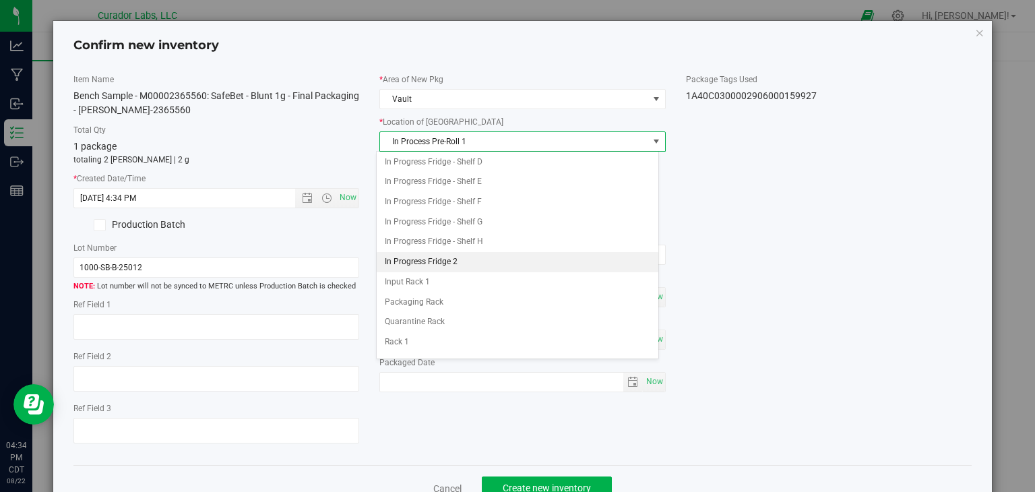
click at [456, 257] on li "In Progress Fridge 2" at bounding box center [518, 262] width 282 height 20
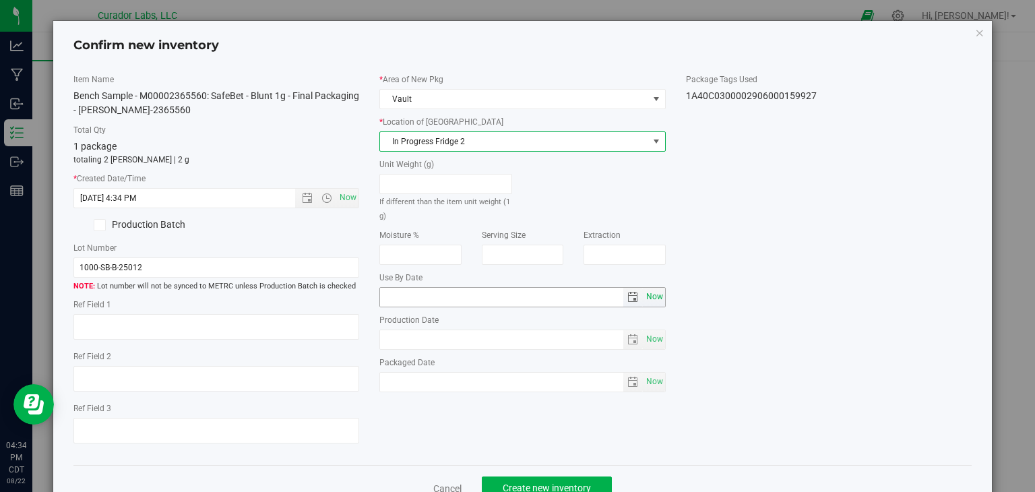
click at [652, 300] on span "Now" at bounding box center [654, 297] width 23 height 20
click at [402, 299] on input "[DATE]" at bounding box center [501, 297] width 243 height 19
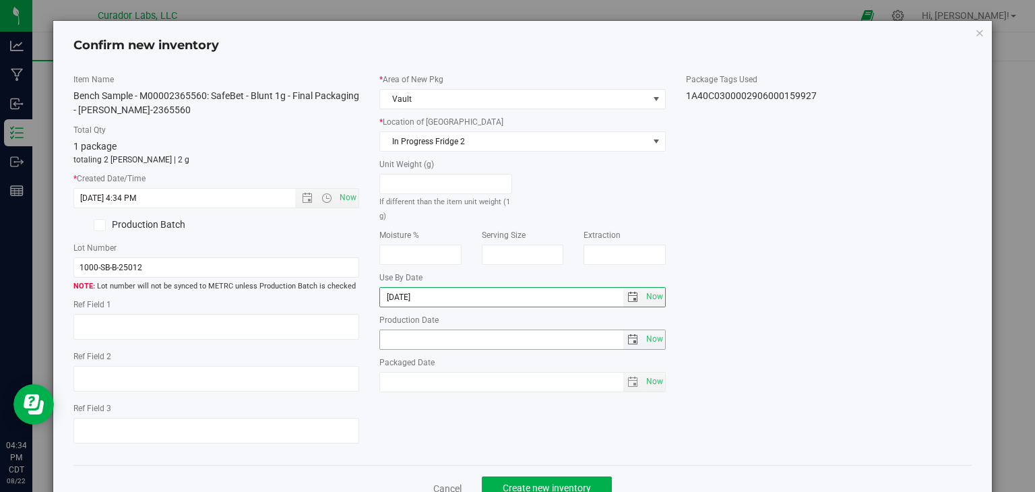
type input "[DATE]"
click at [453, 390] on div "* Area of [GEOGRAPHIC_DATA] Vault * Location of [GEOGRAPHIC_DATA] In Progress F…" at bounding box center [522, 236] width 307 height 326
click at [518, 483] on span "Create new inventory" at bounding box center [547, 488] width 88 height 11
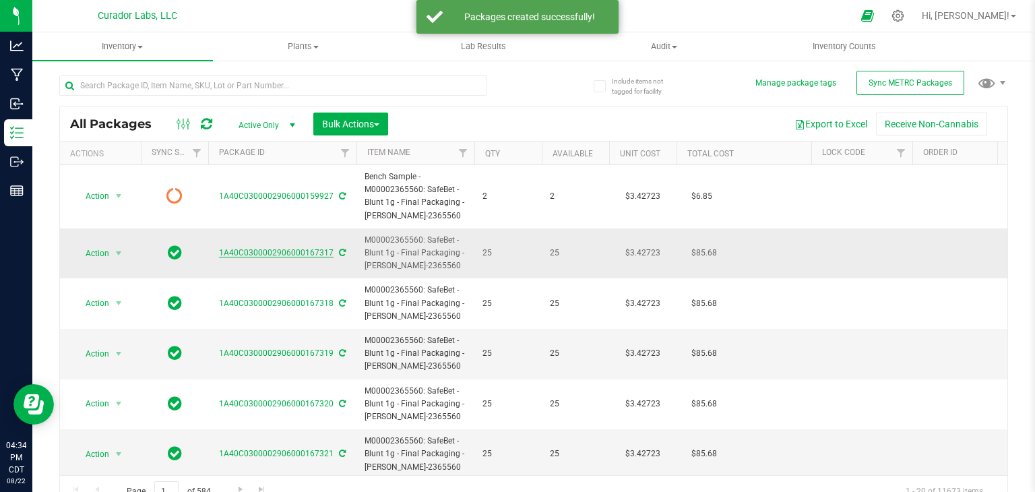
click at [294, 254] on link "1A40C0300002906000167317" at bounding box center [276, 252] width 115 height 9
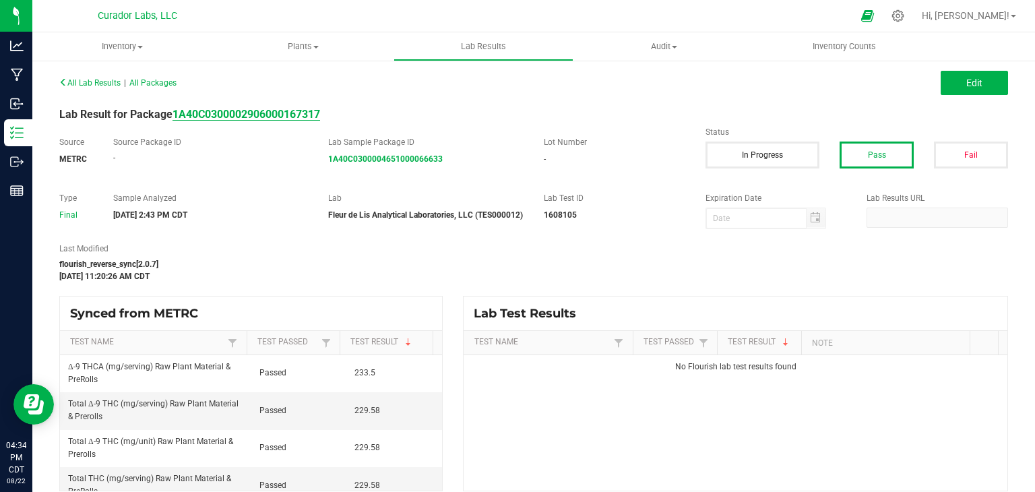
click at [251, 117] on strong "1A40C0300002906000167317" at bounding box center [247, 114] width 148 height 13
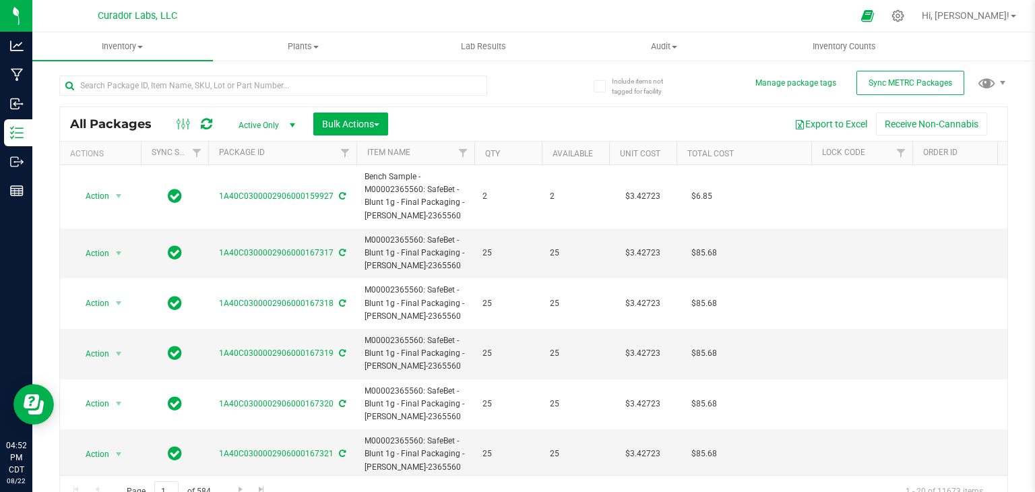
click at [242, 74] on div at bounding box center [296, 84] width 475 height 43
click at [237, 81] on input "text" at bounding box center [273, 85] width 428 height 20
paste input "M00001714188: HeadChange - Live Rosin Cart .5g - Final Packaging - French 42"
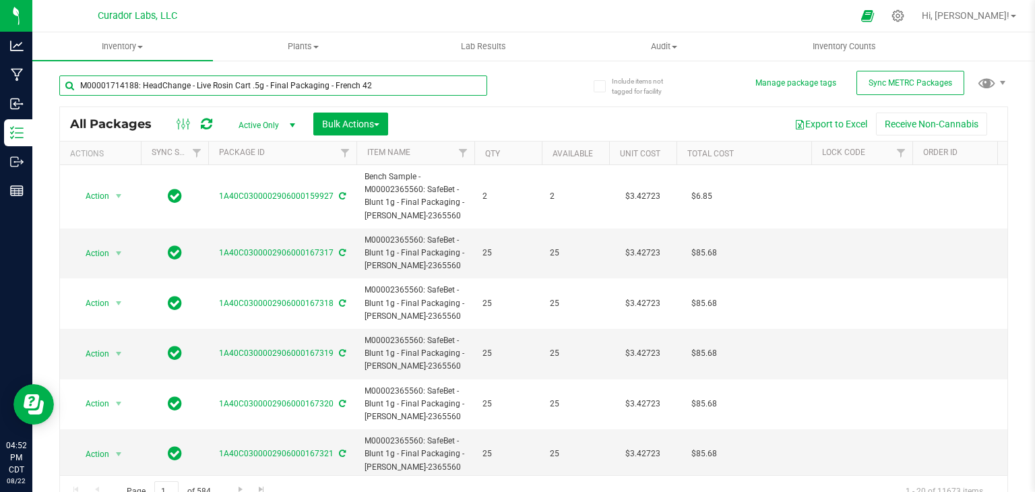
type input "M00001714188: HeadChange - Live Rosin Cart .5g - Final Packaging - French 42"
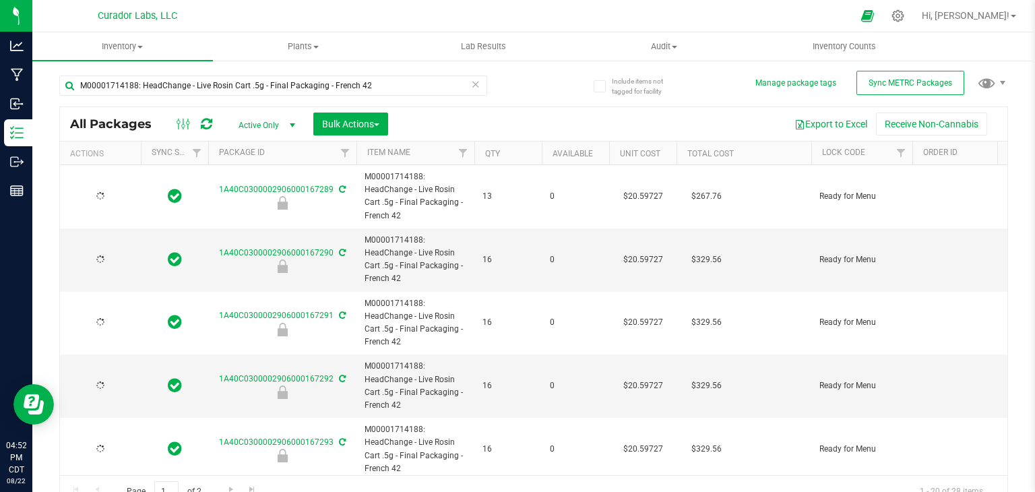
type input "[DATE]"
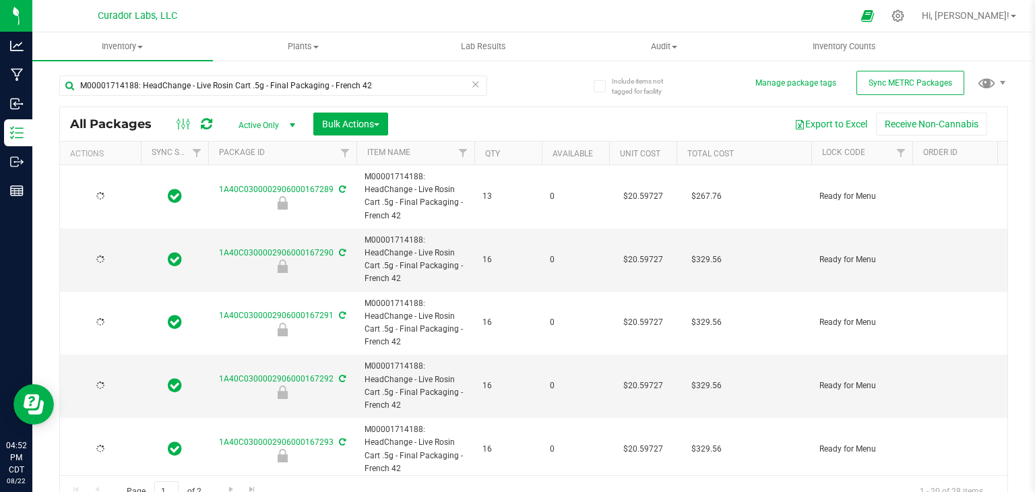
type input "[DATE]"
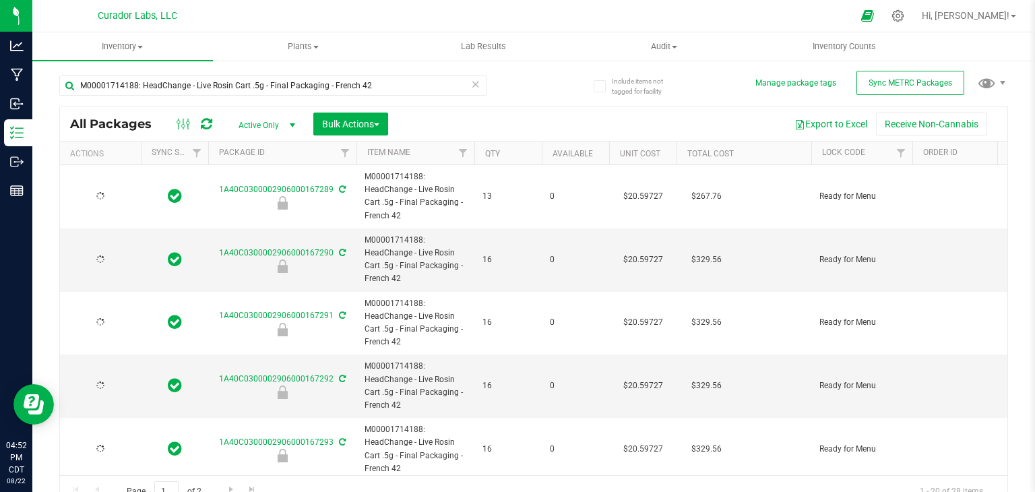
type input "[DATE]"
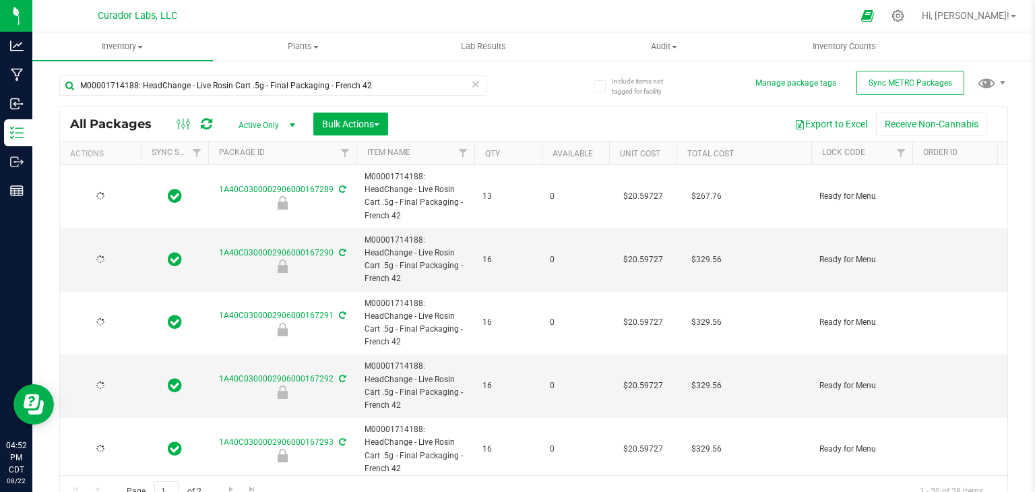
type input "[DATE]"
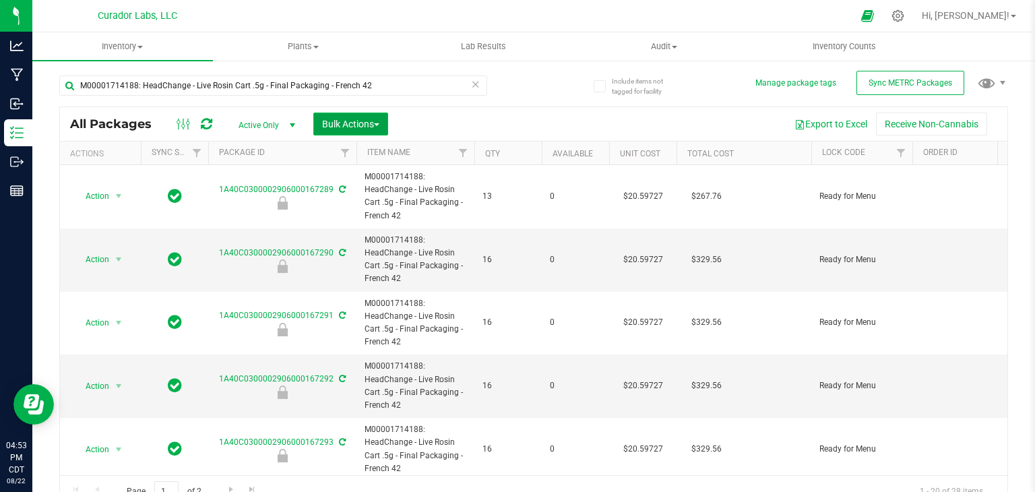
click at [379, 126] on span "Bulk Actions" at bounding box center [350, 124] width 57 height 11
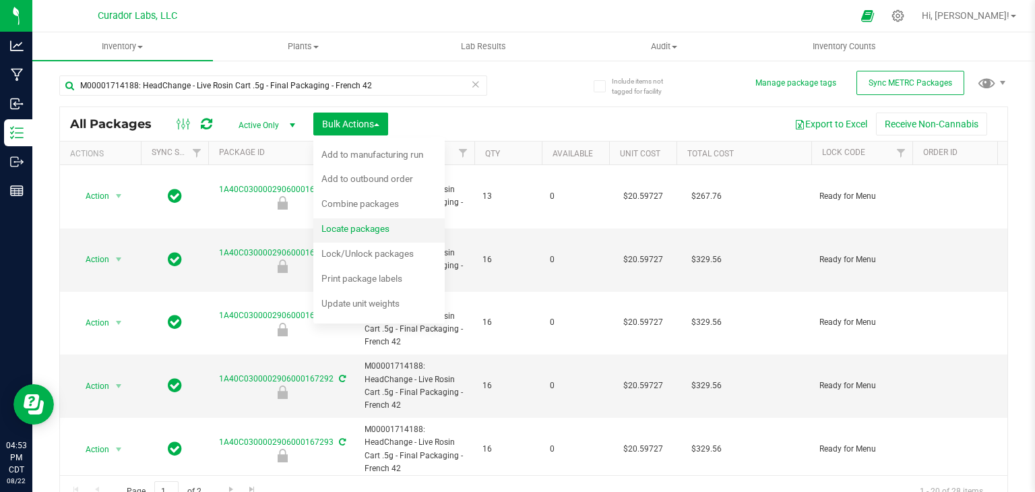
click at [358, 235] on div "Locate packages" at bounding box center [365, 231] width 86 height 22
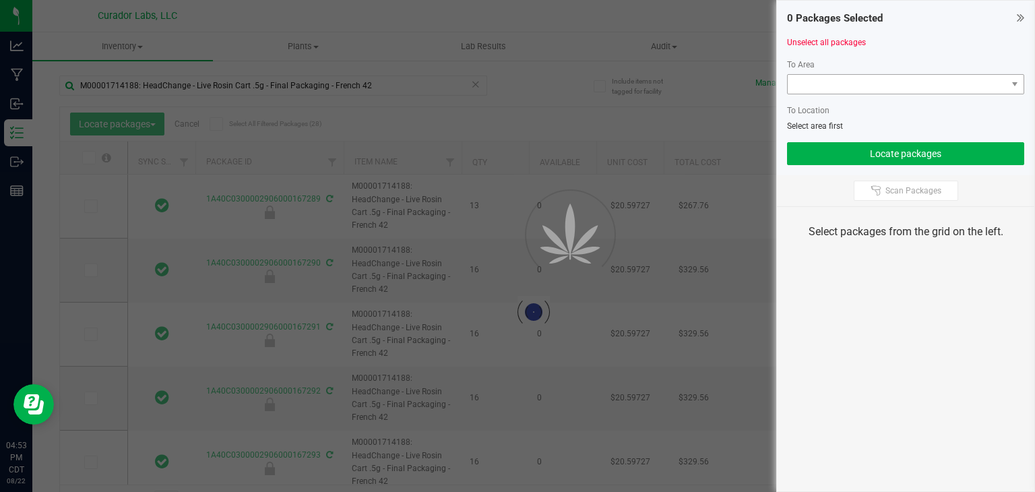
type input "[DATE]"
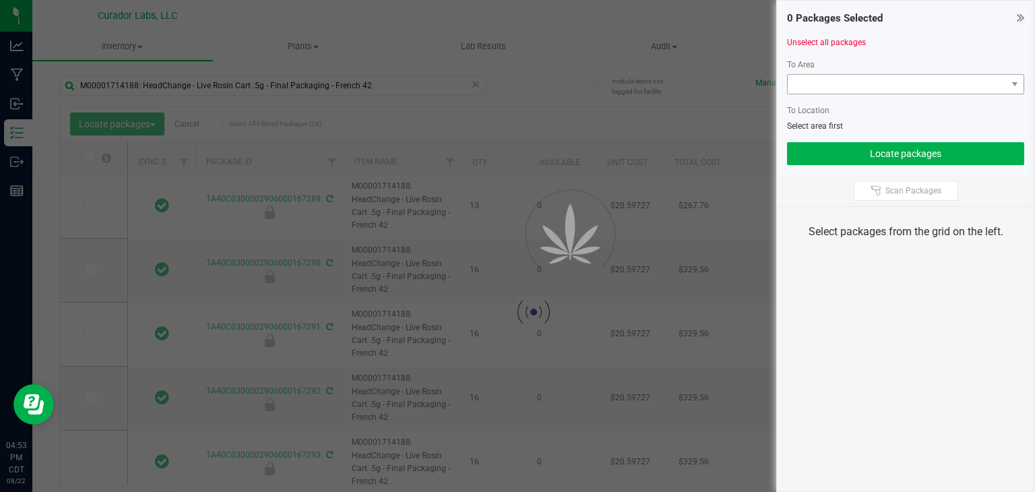
type input "[DATE]"
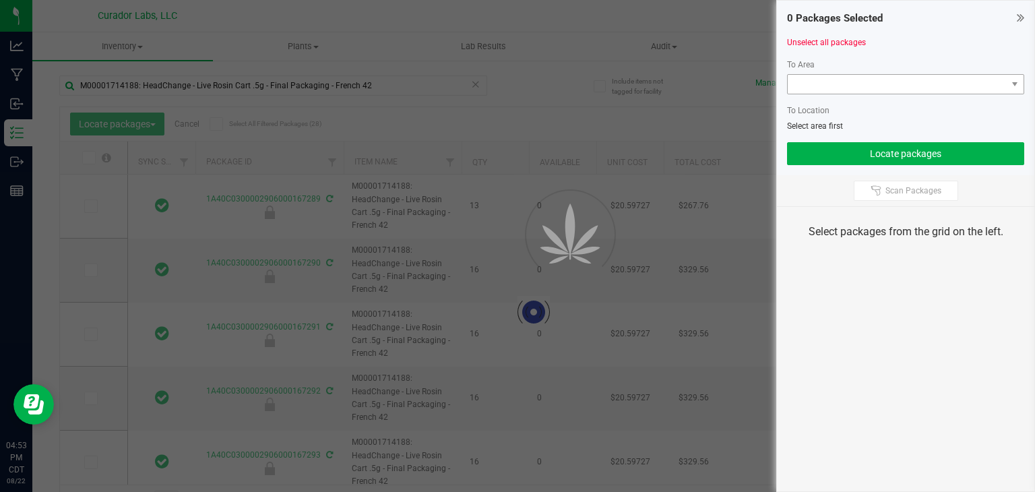
type input "[DATE]"
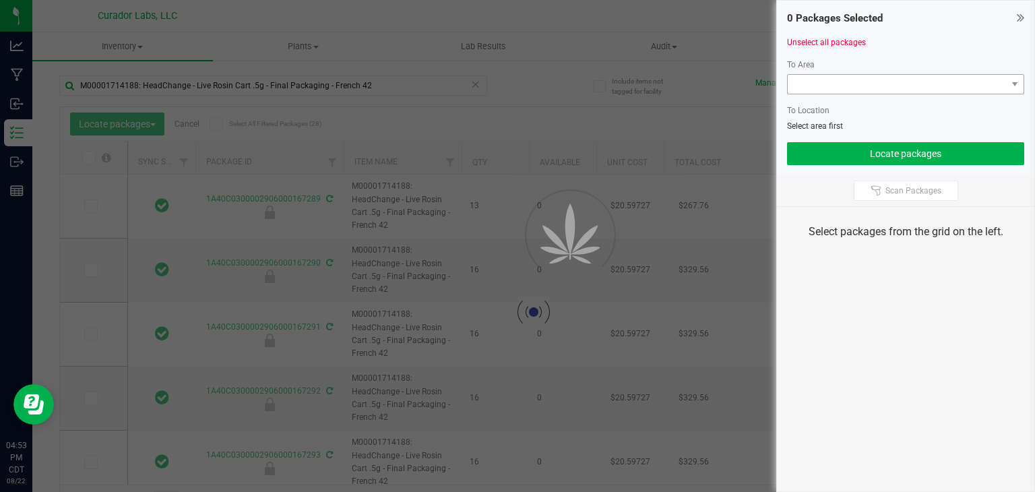
type input "[DATE]"
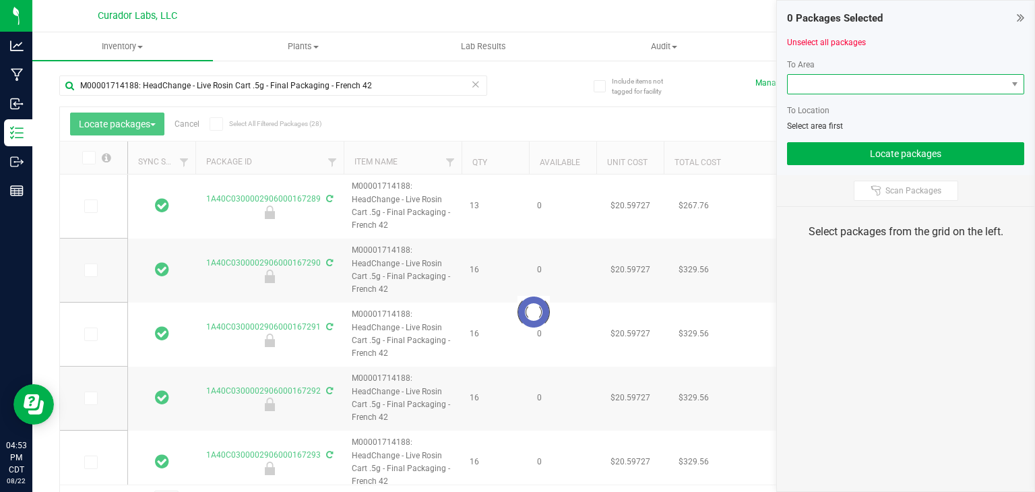
click at [859, 92] on span at bounding box center [897, 84] width 219 height 19
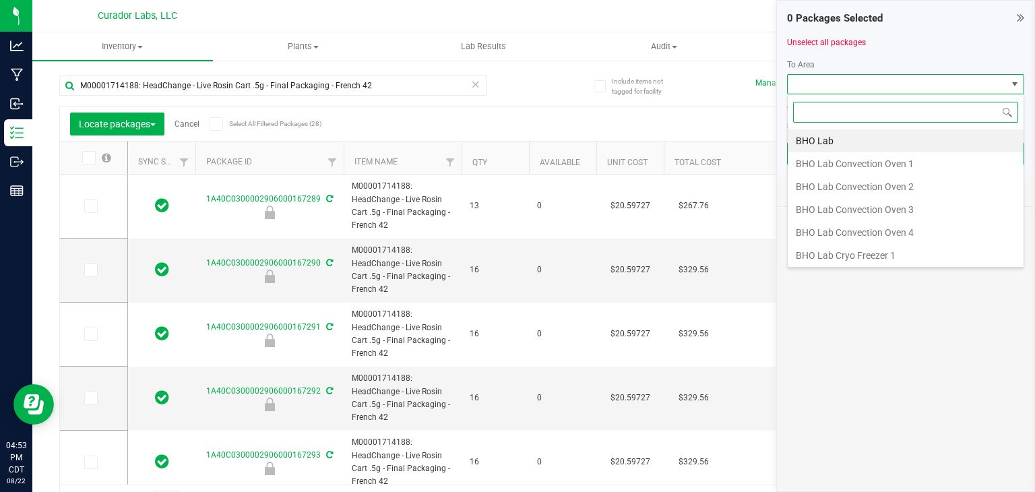
scroll to position [20, 237]
type input "ful"
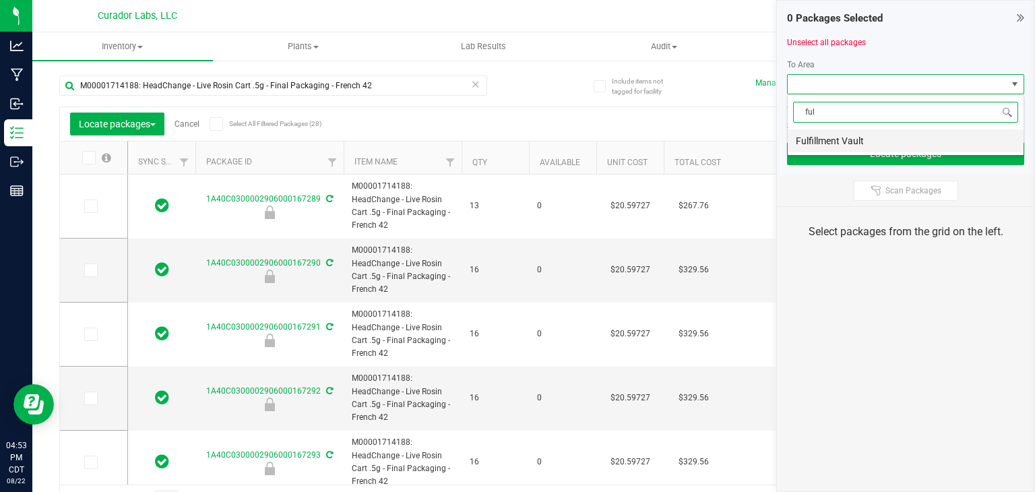
click at [848, 133] on li "Fulfillment Vault" at bounding box center [906, 140] width 236 height 23
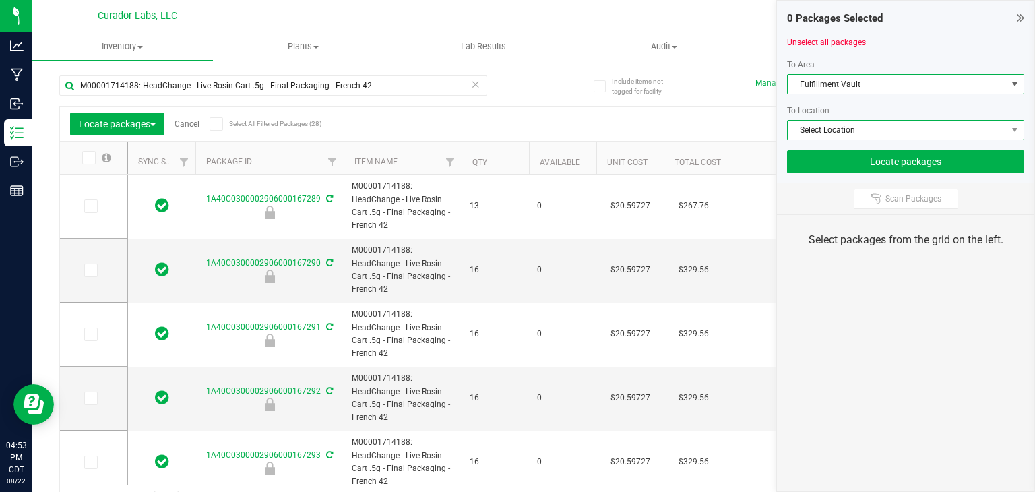
click at [870, 129] on span "Select Location" at bounding box center [897, 130] width 219 height 19
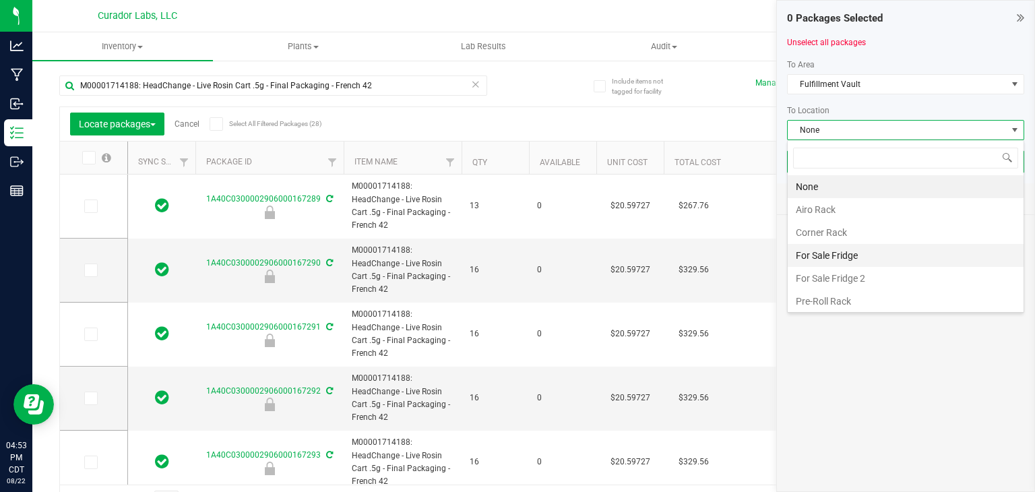
scroll to position [114, 0]
click at [839, 249] on li "Rack 3" at bounding box center [906, 256] width 236 height 23
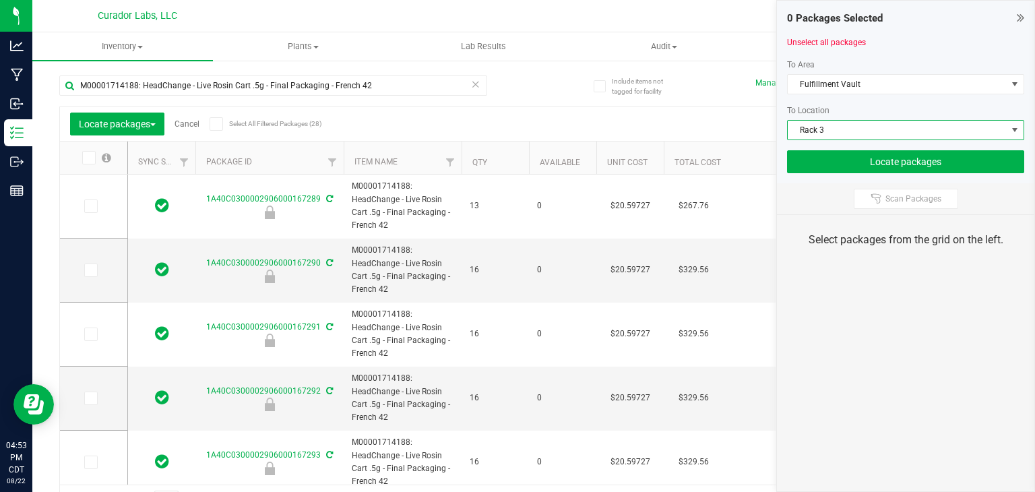
click at [216, 124] on icon at bounding box center [216, 124] width 9 height 0
click at [0, 0] on input "Select All Filtered Packages (28)" at bounding box center [0, 0] width 0 height 0
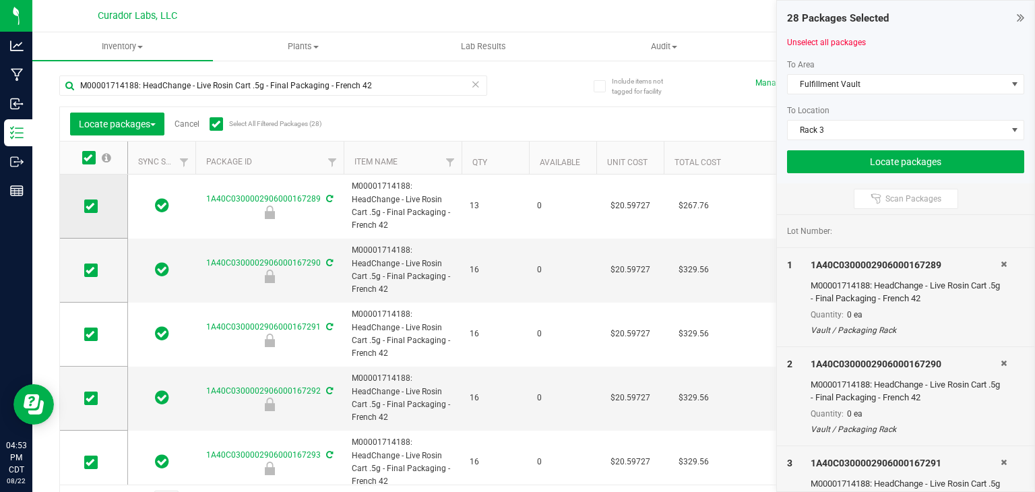
click at [99, 211] on label at bounding box center [94, 206] width 20 height 13
click at [0, 0] on input "checkbox" at bounding box center [0, 0] width 0 height 0
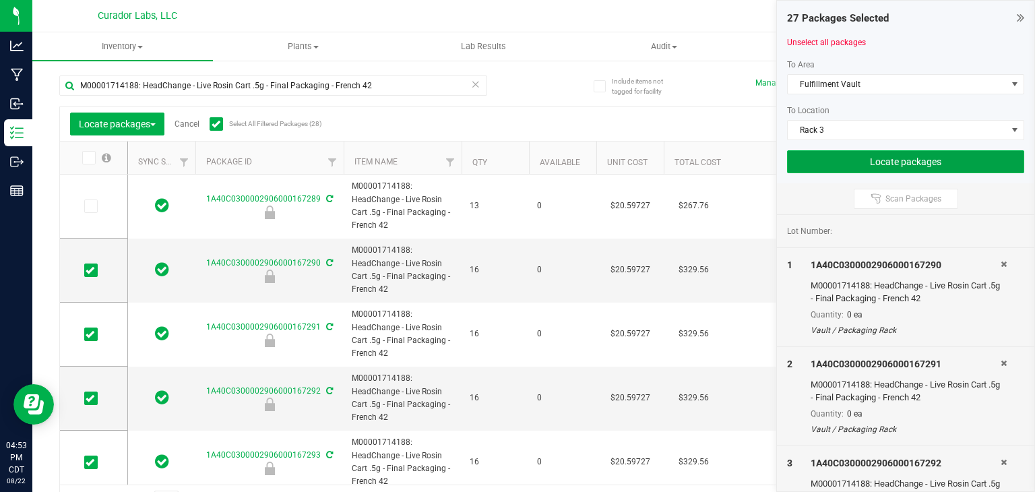
click at [865, 169] on button "Locate packages" at bounding box center [905, 161] width 237 height 23
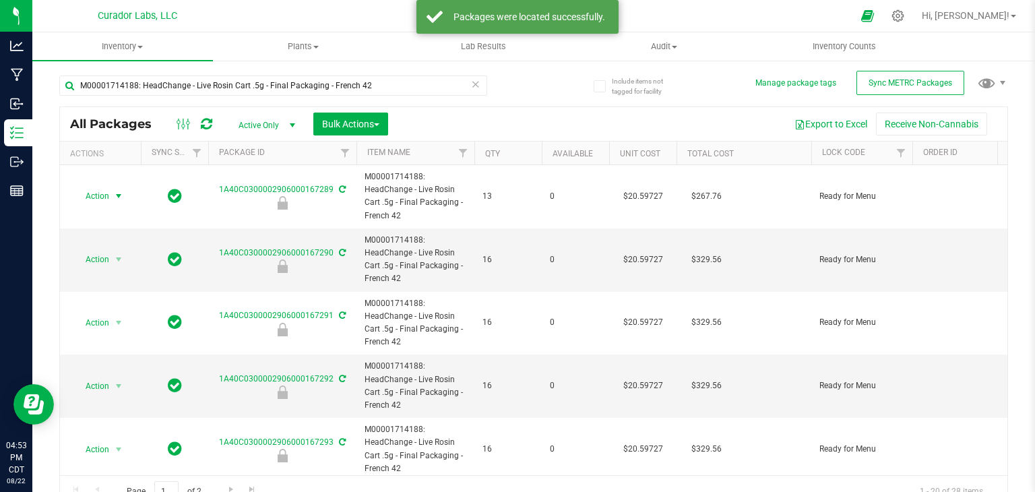
click at [113, 193] on span "select" at bounding box center [118, 196] width 11 height 11
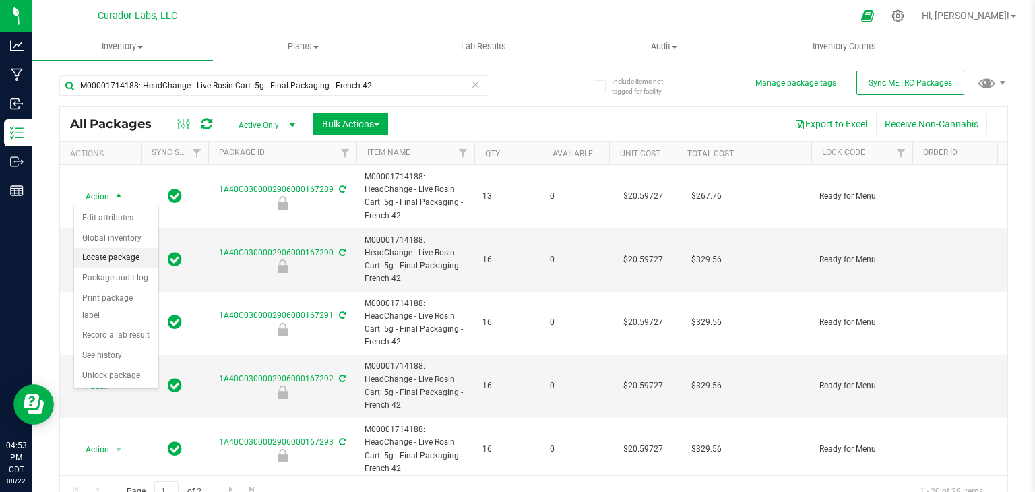
click at [116, 257] on li "Locate package" at bounding box center [116, 258] width 84 height 20
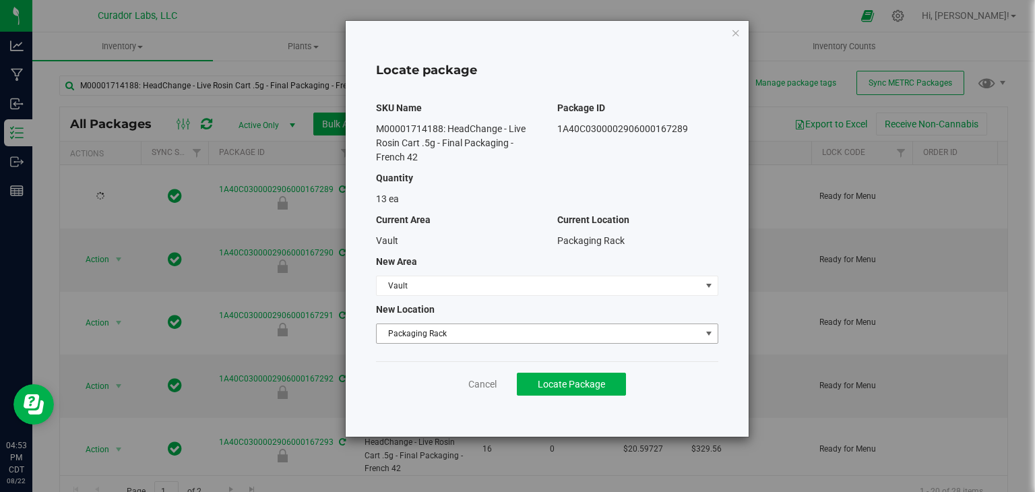
click at [471, 326] on span "Packaging Rack" at bounding box center [539, 333] width 324 height 19
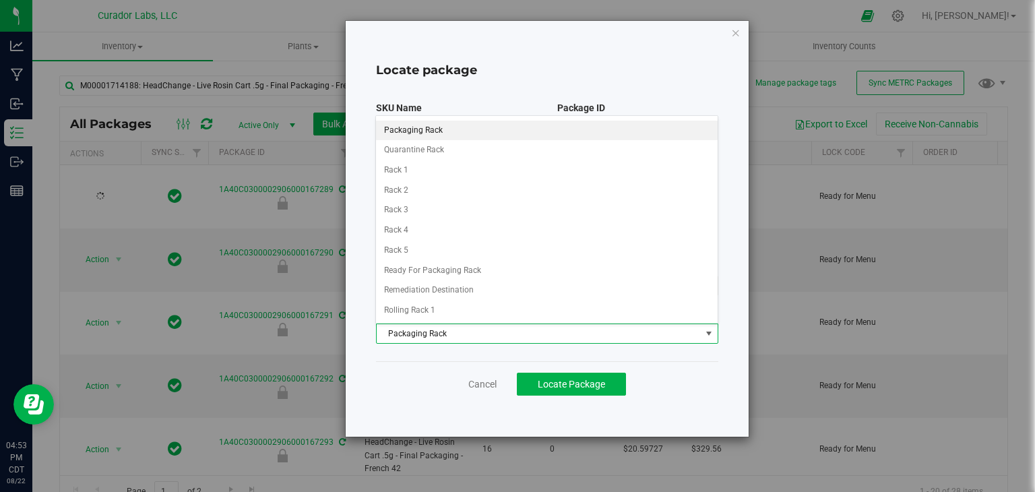
scroll to position [283, 0]
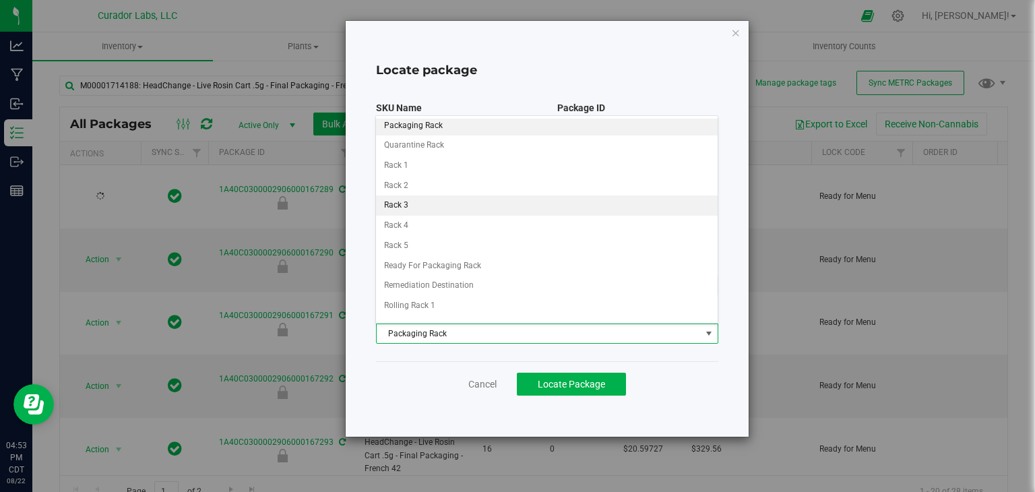
click at [466, 200] on li "Rack 3" at bounding box center [546, 205] width 341 height 20
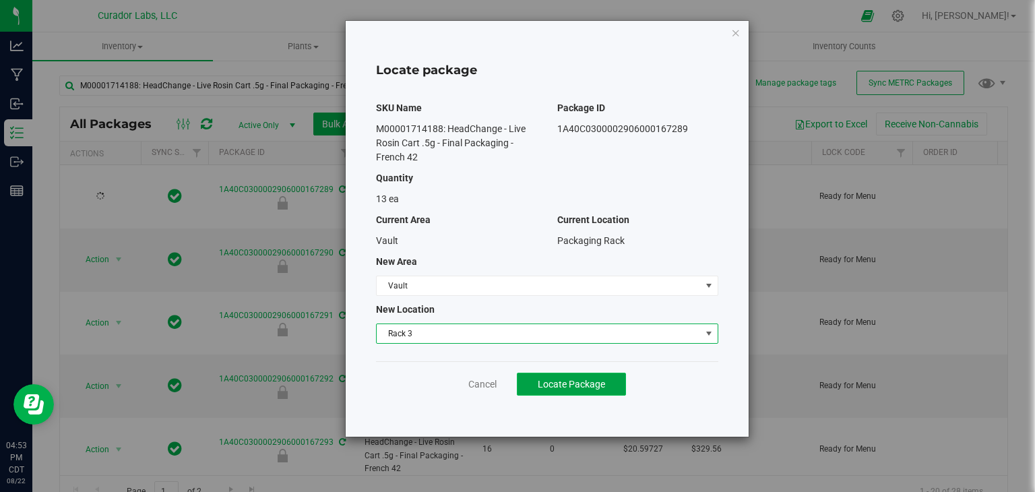
click at [556, 373] on button "Locate Package" at bounding box center [571, 384] width 109 height 23
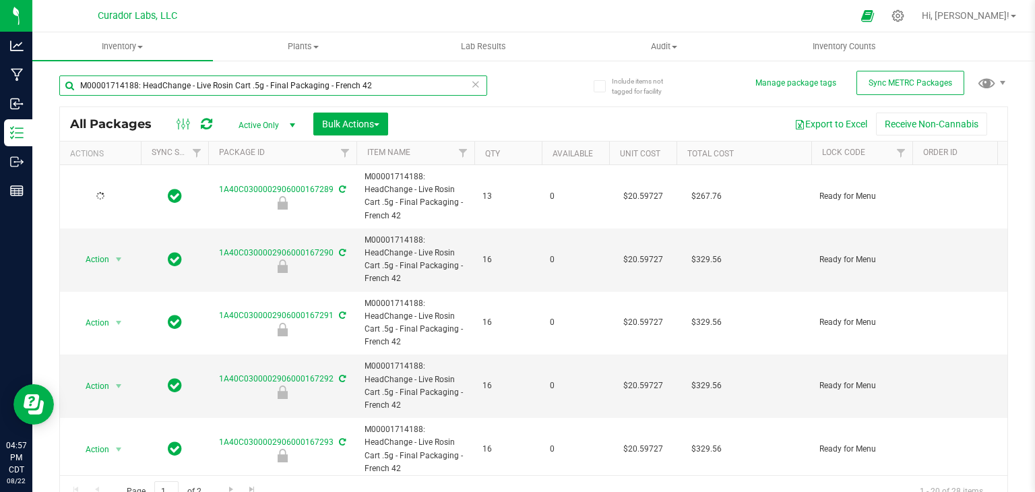
click at [326, 82] on input "M00001714188: HeadChange - Live Rosin Cart .5g - Final Packaging - French 42" at bounding box center [273, 85] width 428 height 20
paste input "2338401: SafeBet - Diamonds - Rolls - .5g 15pk - Final Packaging - Evening Shift"
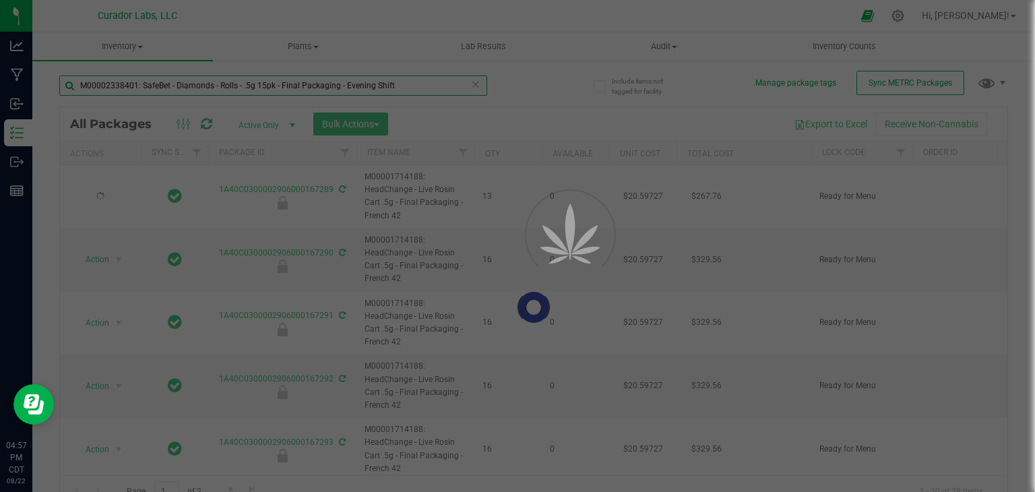
type input "M00002338401: SafeBet - Diamonds - Rolls - .5g 15pk - Final Packaging - Evening…"
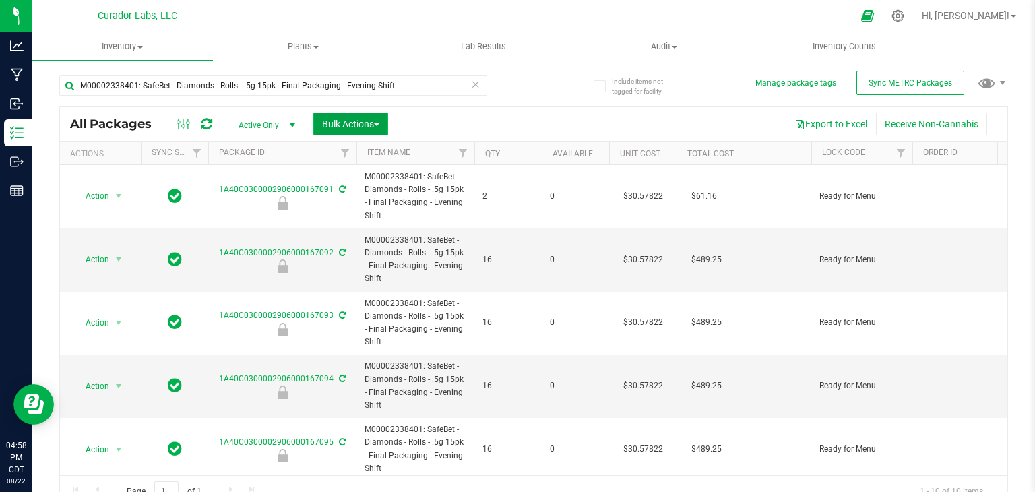
click at [377, 117] on button "Bulk Actions" at bounding box center [350, 124] width 75 height 23
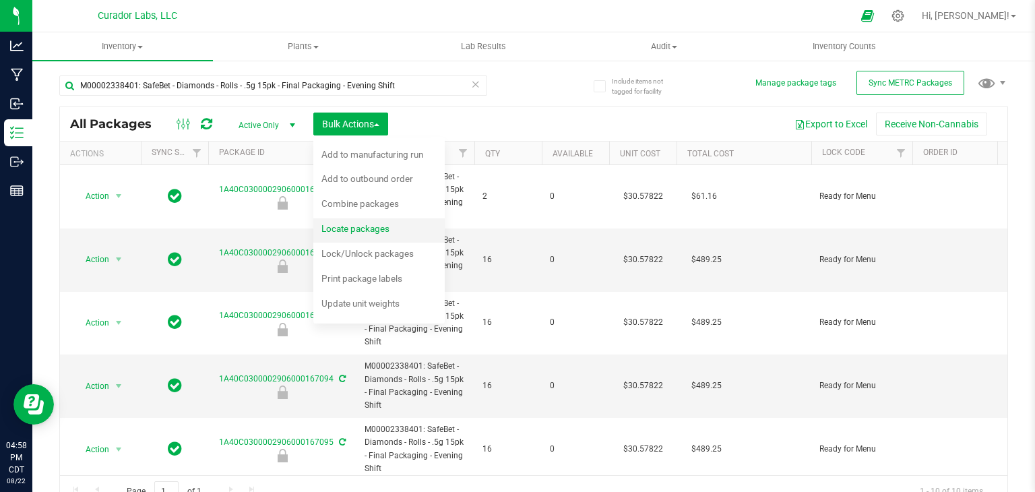
click at [374, 234] on div "Locate packages" at bounding box center [365, 231] width 86 height 22
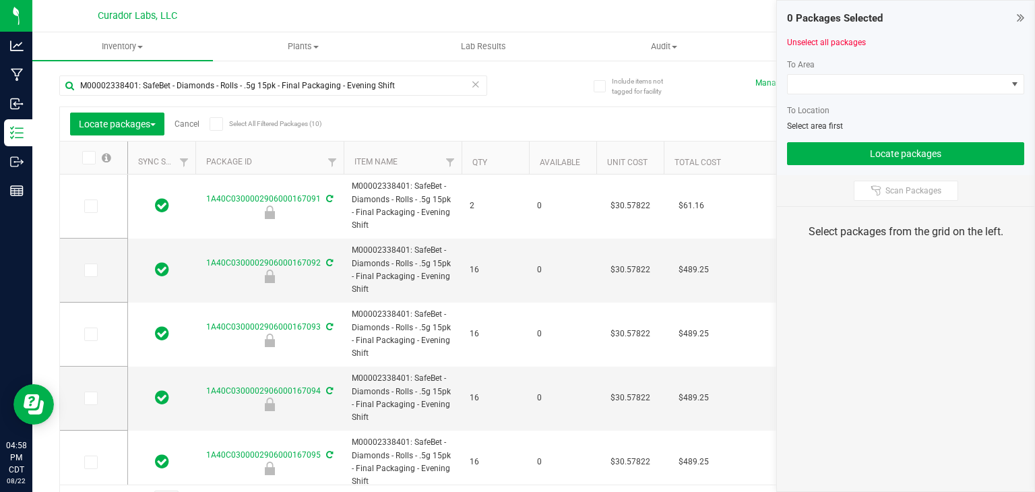
click at [212, 124] on span at bounding box center [216, 123] width 13 height 13
click at [0, 0] on input "Select All Filtered Packages (10)" at bounding box center [0, 0] width 0 height 0
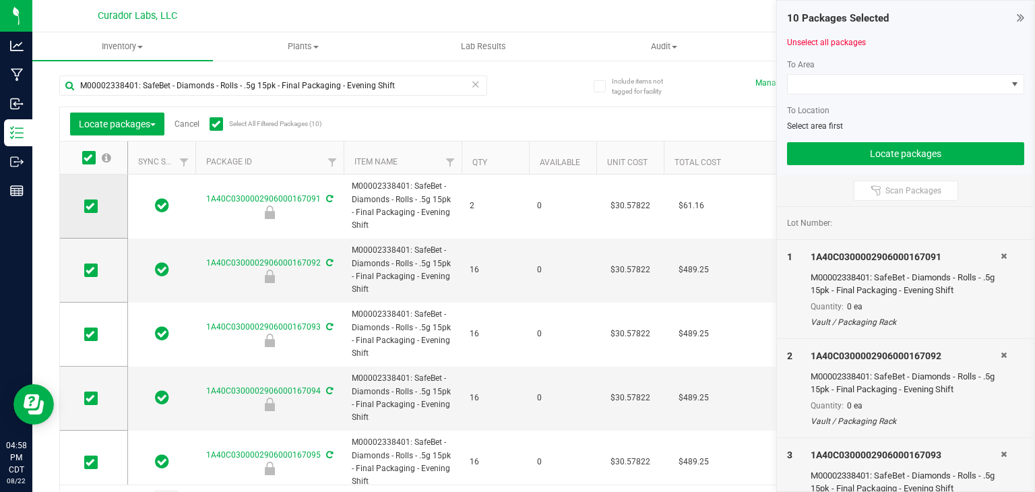
click at [95, 208] on span at bounding box center [90, 206] width 13 height 13
click at [0, 0] on input "checkbox" at bounding box center [0, 0] width 0 height 0
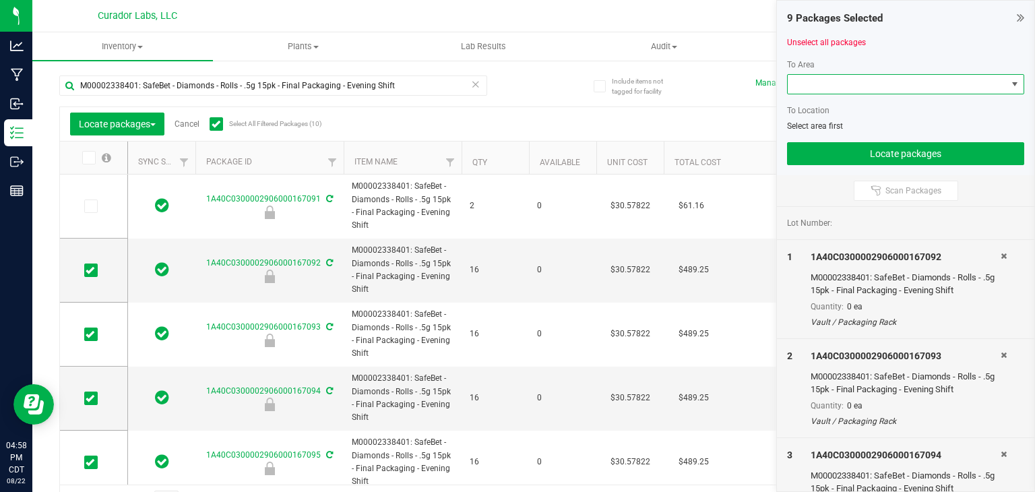
click at [854, 91] on span at bounding box center [897, 84] width 219 height 19
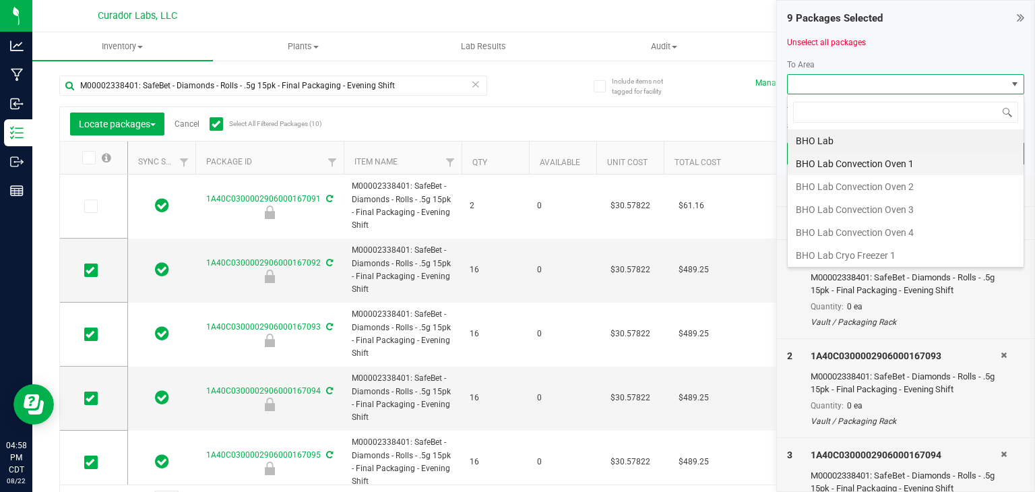
scroll to position [20, 237]
type input "vault"
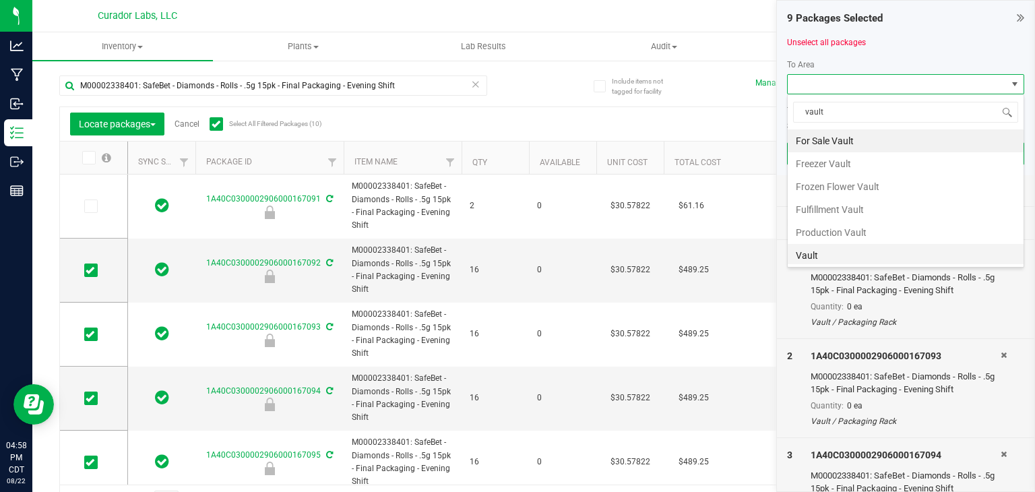
click at [843, 253] on li "Vault" at bounding box center [906, 255] width 236 height 23
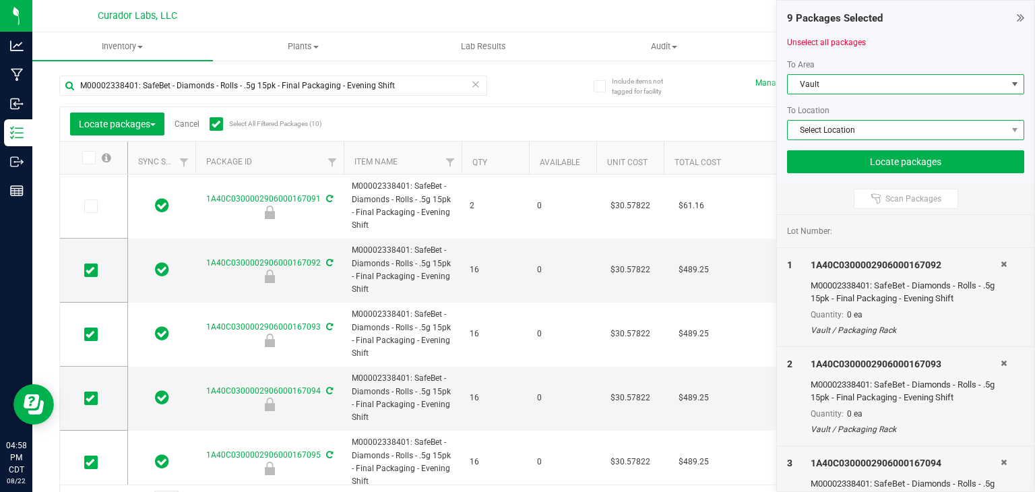
click at [853, 125] on span "Select Location" at bounding box center [897, 130] width 219 height 19
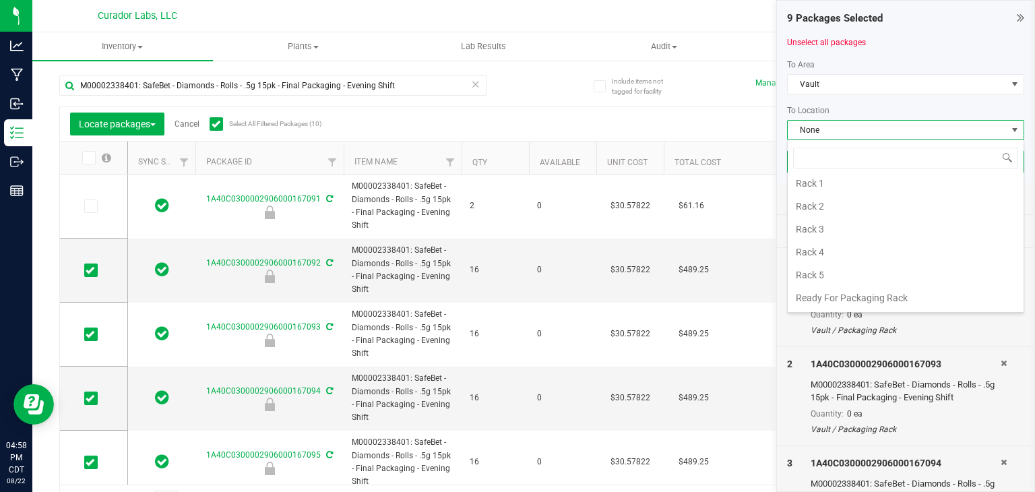
scroll to position [394, 0]
click at [844, 241] on li "Rack 4" at bounding box center [906, 251] width 236 height 23
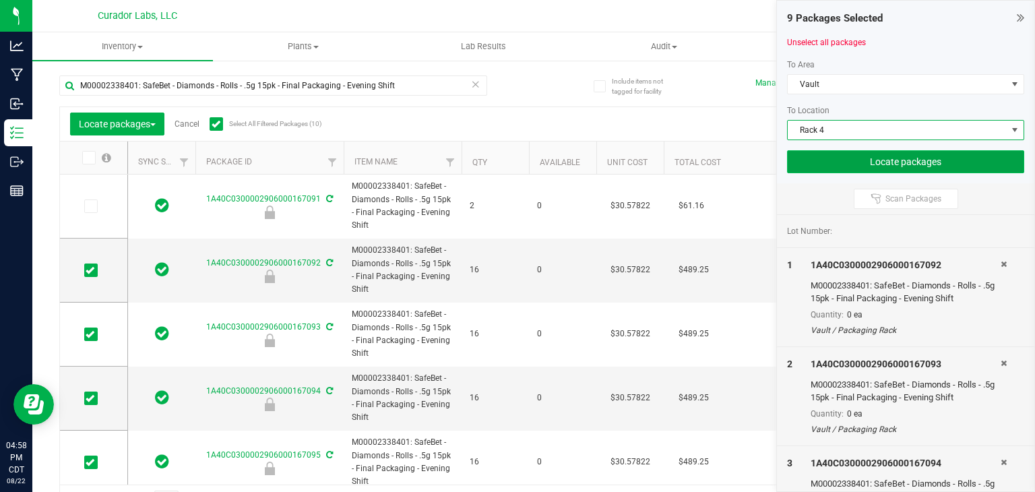
click at [842, 157] on button "Locate packages" at bounding box center [905, 161] width 237 height 23
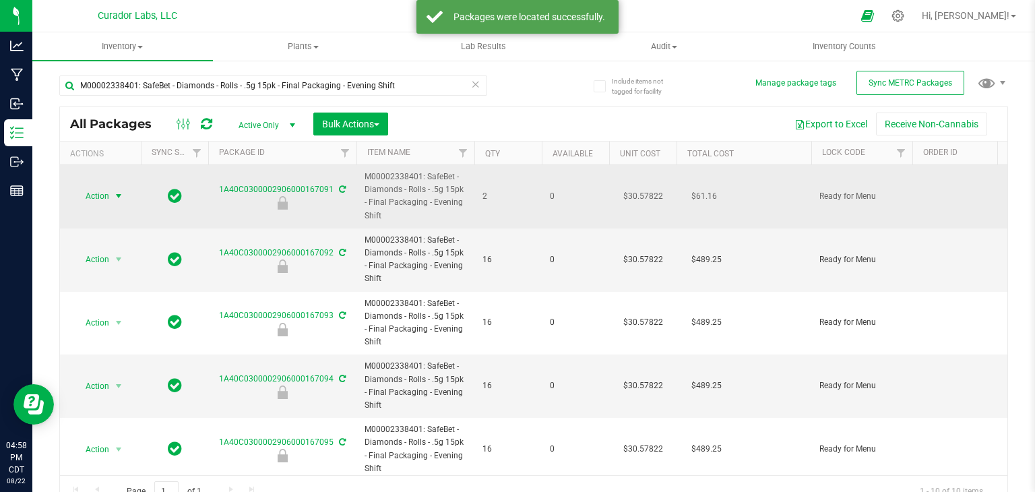
click at [119, 199] on span "select" at bounding box center [118, 196] width 11 height 11
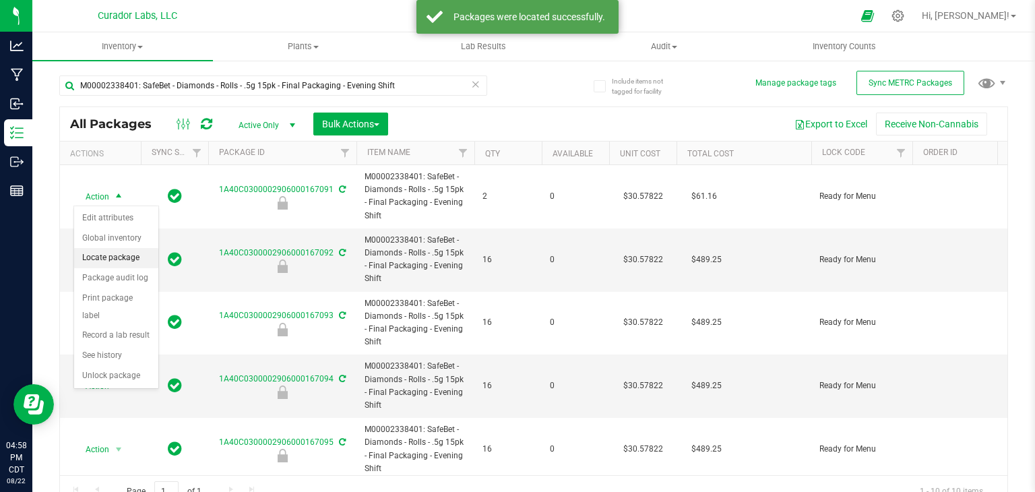
click at [119, 262] on li "Locate package" at bounding box center [116, 258] width 84 height 20
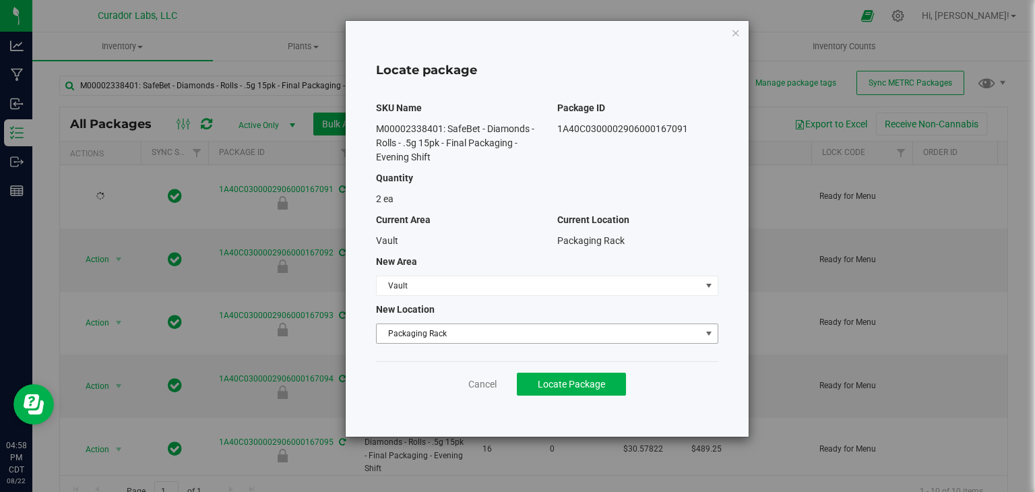
click at [437, 331] on span "Packaging Rack" at bounding box center [539, 333] width 324 height 19
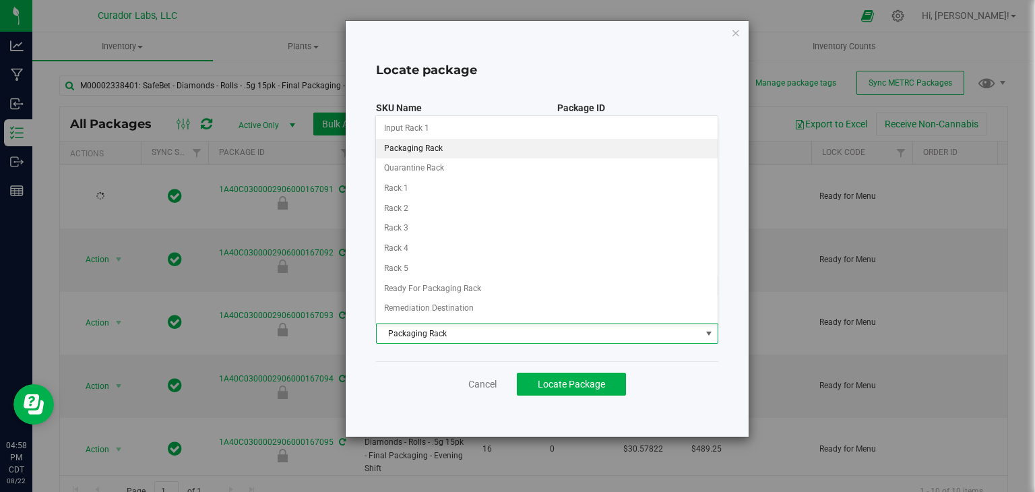
scroll to position [261, 0]
click at [458, 221] on li "Rack 3" at bounding box center [546, 228] width 341 height 20
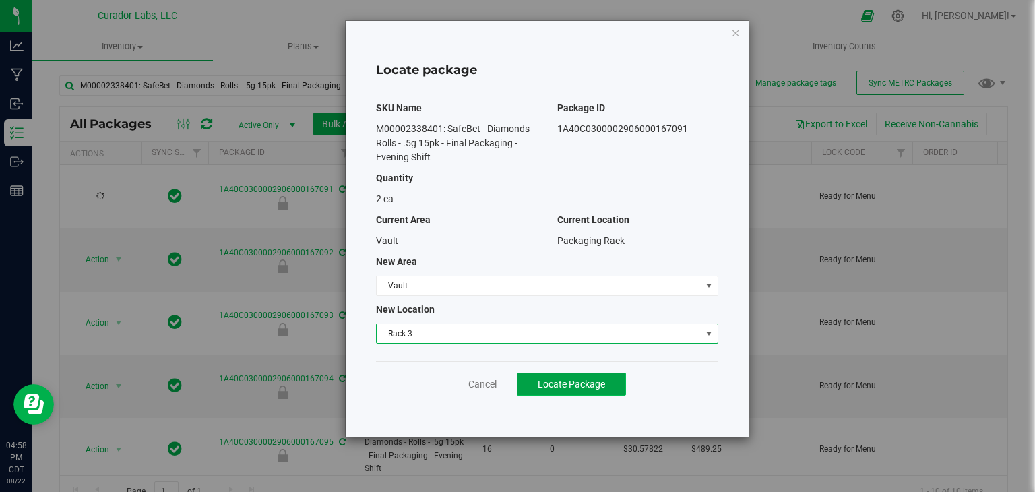
click at [558, 376] on button "Locate Package" at bounding box center [571, 384] width 109 height 23
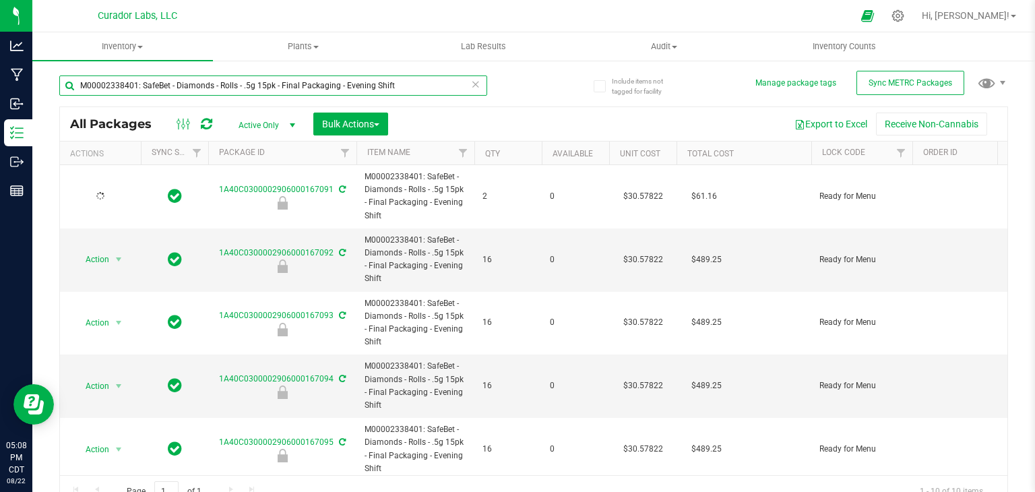
click at [313, 76] on input "M00002338401: SafeBet - Diamonds - Rolls - .5g 15pk - Final Packaging - Evening…" at bounding box center [273, 85] width 428 height 20
paste input "65560: SafeBet - Blunt 1g - Final Packaging - [PERSON_NAME]-2365560"
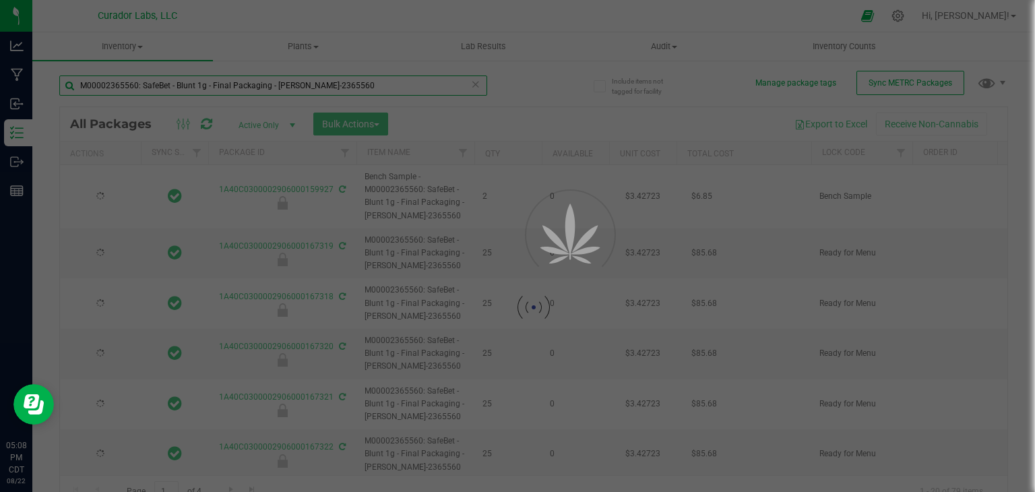
type input "M00002365560: SafeBet - Blunt 1g - Final Packaging - [PERSON_NAME]-2365560"
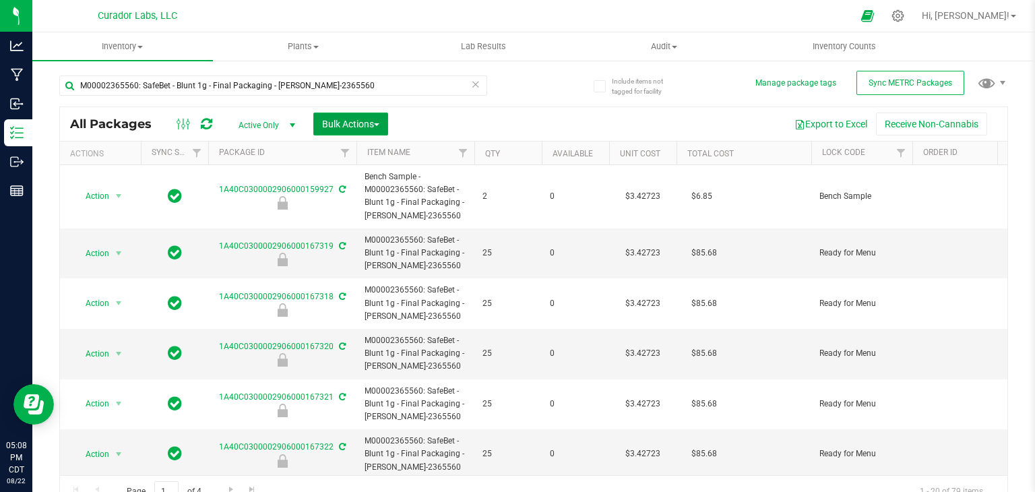
click at [379, 121] on span "Bulk Actions" at bounding box center [350, 124] width 57 height 11
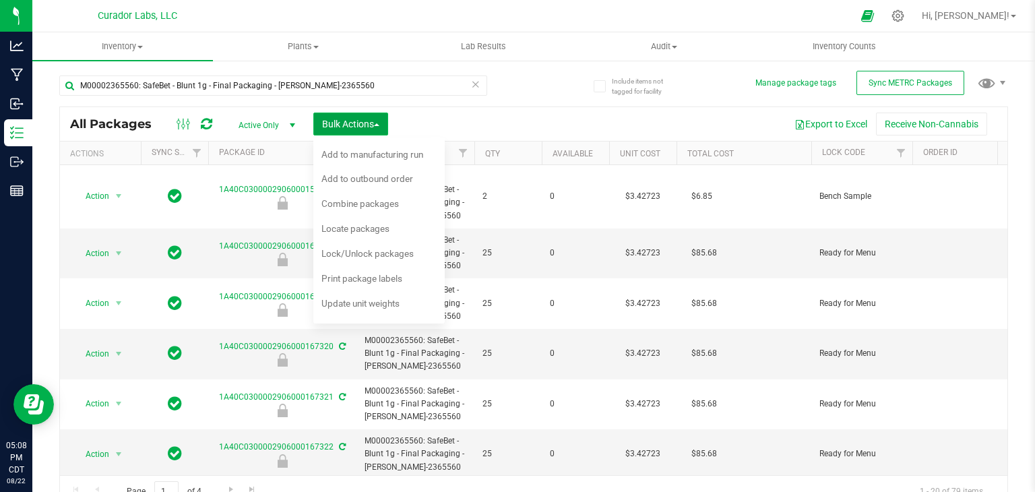
click at [377, 120] on span "Bulk Actions" at bounding box center [350, 124] width 57 height 11
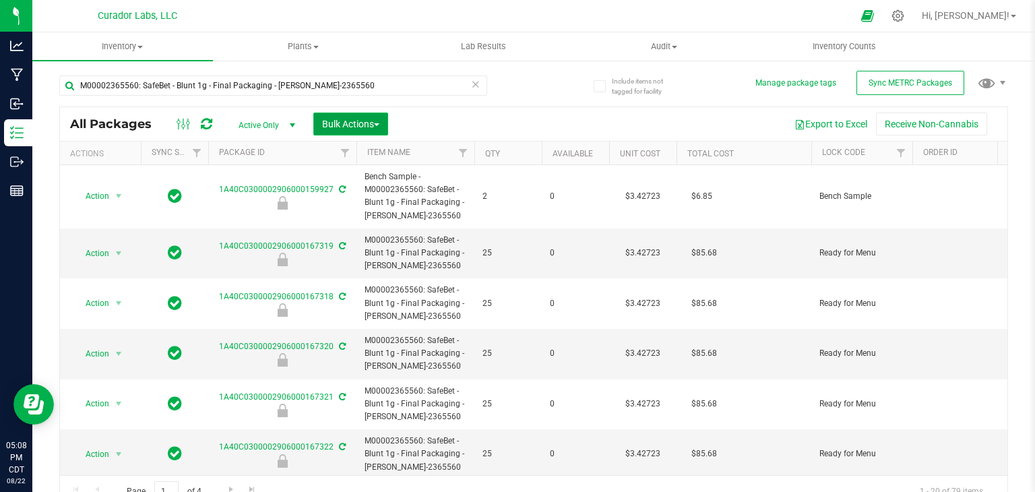
click at [377, 121] on span "Bulk Actions" at bounding box center [350, 124] width 57 height 11
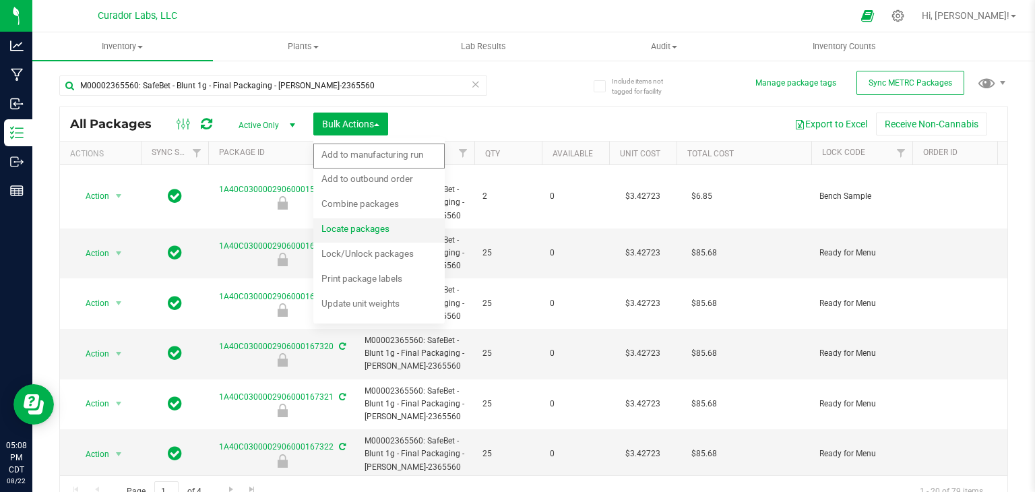
click at [384, 238] on div "Locate packages" at bounding box center [365, 231] width 86 height 22
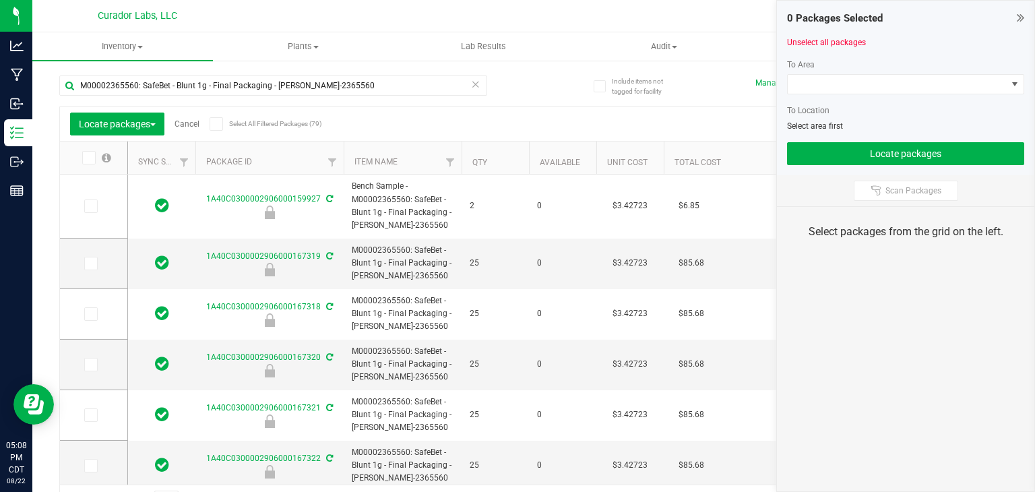
click at [215, 124] on icon at bounding box center [216, 124] width 9 height 0
click at [0, 0] on input "Select All Filtered Packages (79)" at bounding box center [0, 0] width 0 height 0
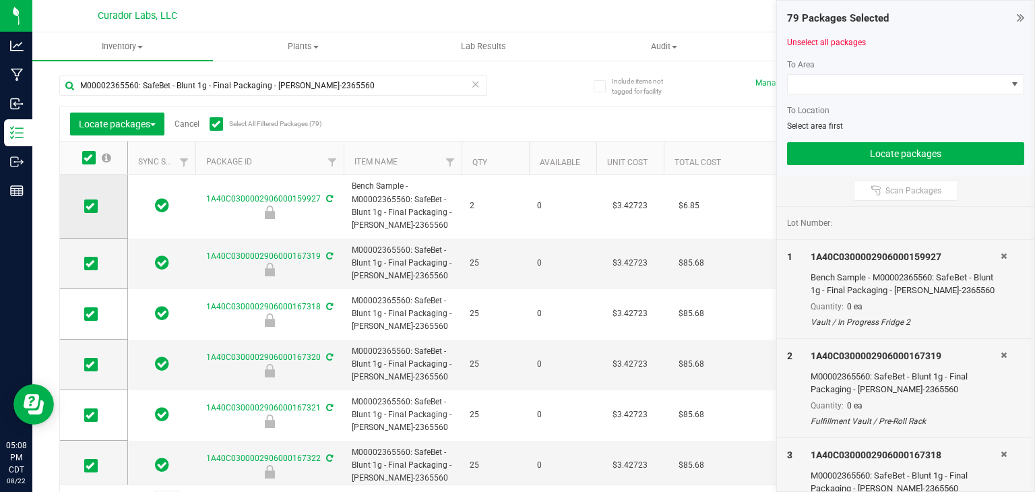
click at [89, 206] on icon at bounding box center [90, 206] width 9 height 0
click at [0, 0] on input "checkbox" at bounding box center [0, 0] width 0 height 0
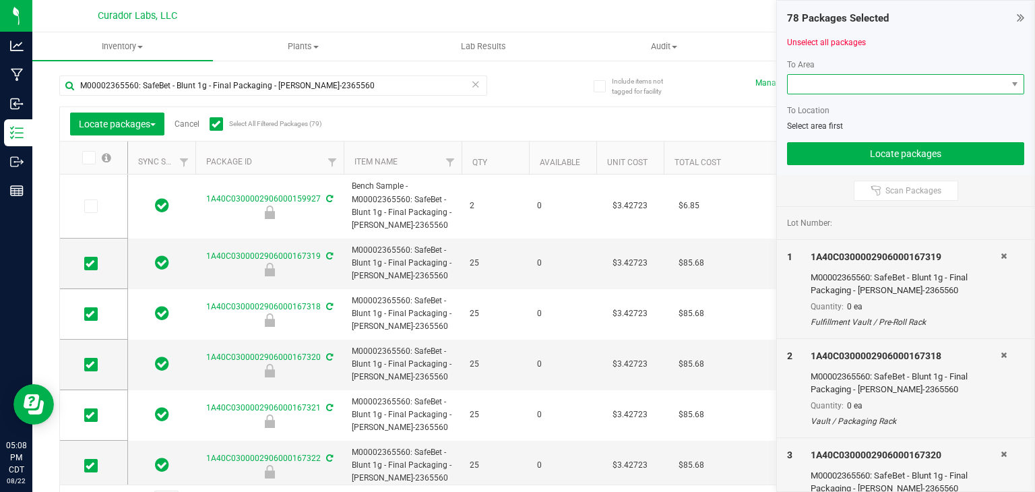
click at [822, 89] on span at bounding box center [897, 84] width 219 height 19
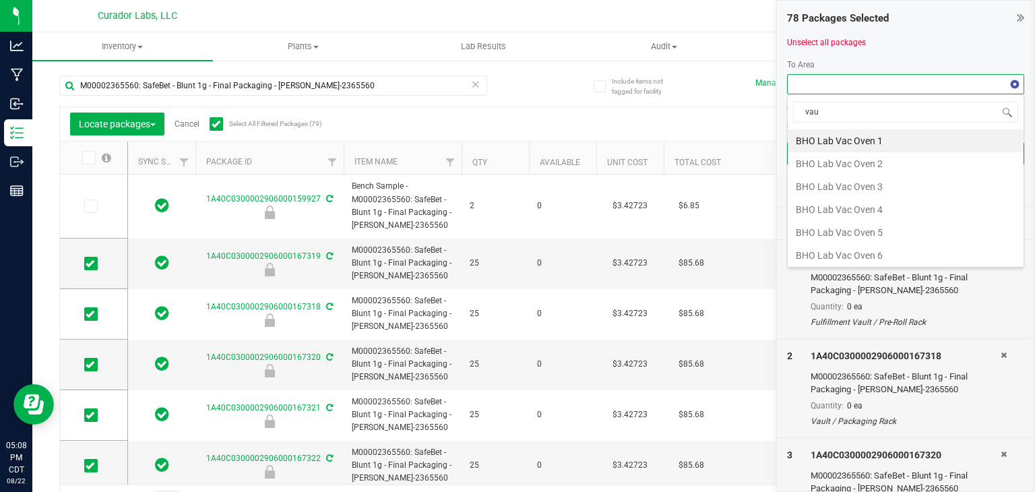
type input "vaul"
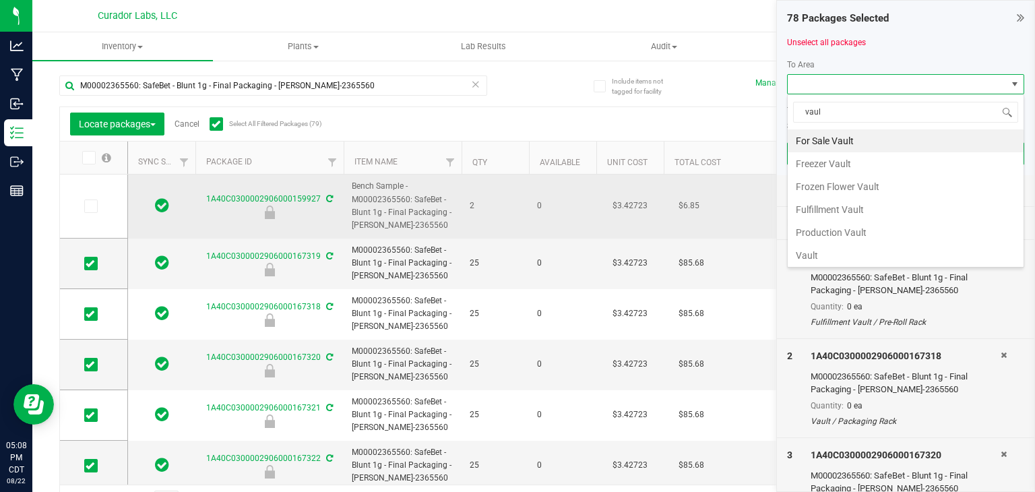
click at [711, 222] on td "$6.85" at bounding box center [731, 207] width 135 height 64
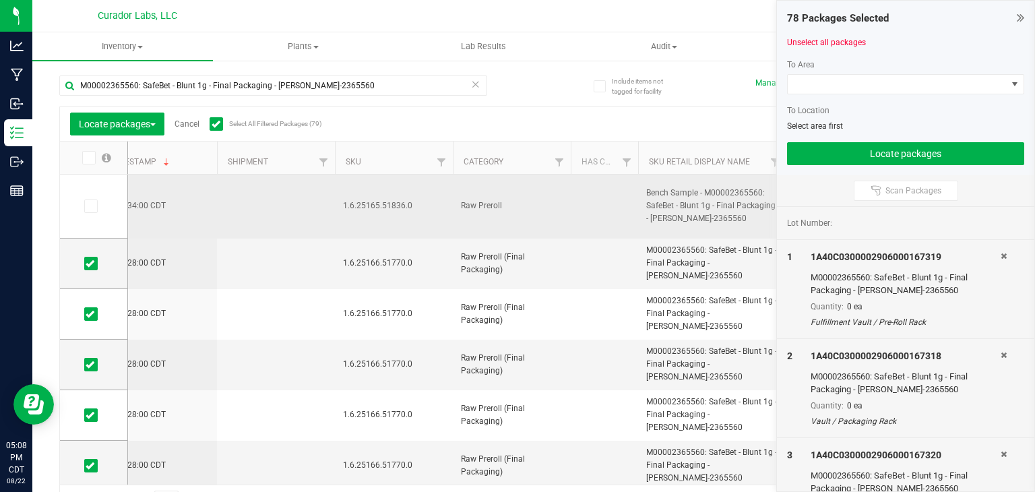
scroll to position [0, 2204]
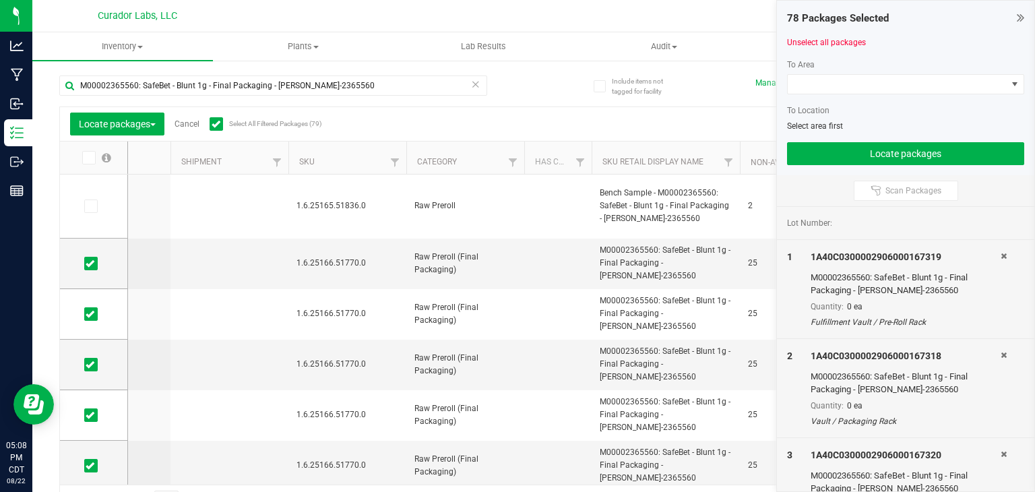
click at [218, 124] on icon at bounding box center [216, 124] width 9 height 0
click at [0, 0] on input "Select All Filtered Packages (79)" at bounding box center [0, 0] width 0 height 0
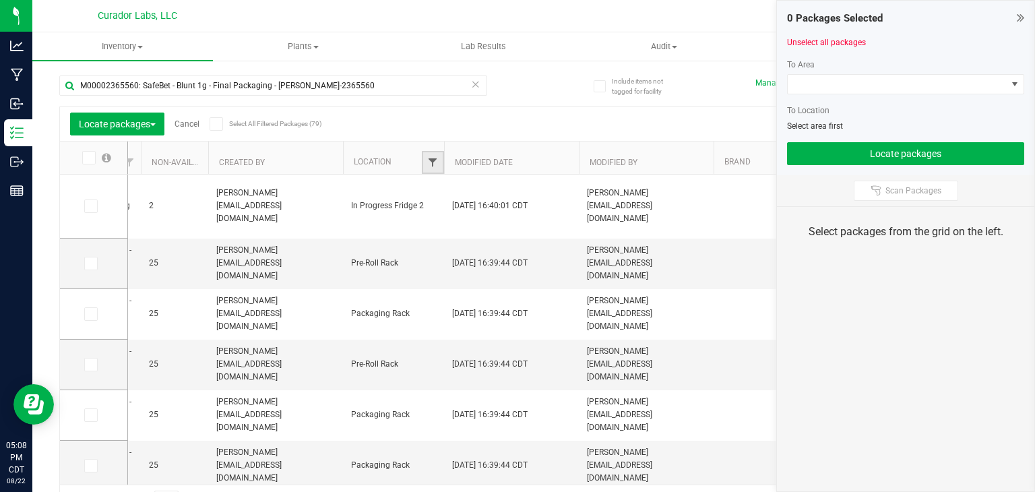
click at [427, 160] on span "Filter" at bounding box center [432, 162] width 11 height 11
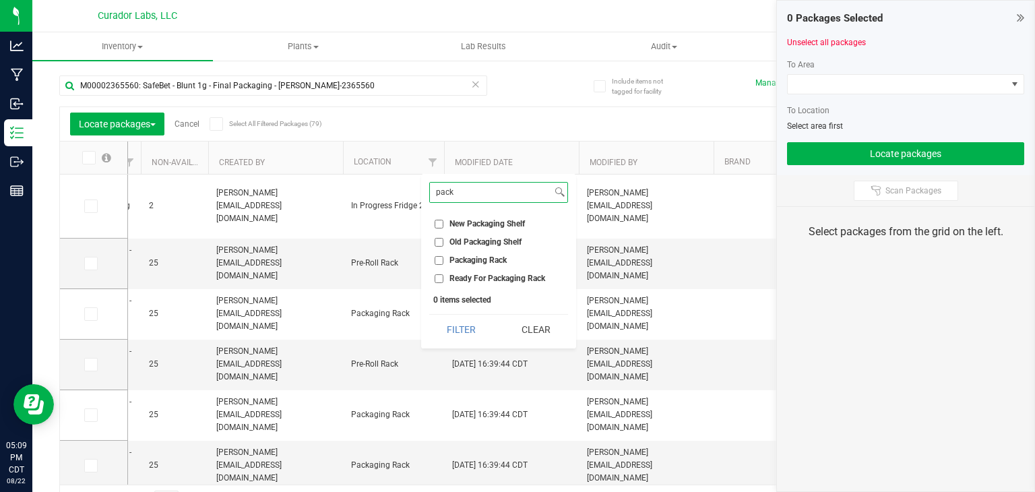
type input "pack"
click at [477, 262] on span "Packaging Rack" at bounding box center [478, 260] width 57 height 8
click at [444, 262] on input "Packaging Rack" at bounding box center [439, 260] width 9 height 9
checkbox input "true"
click at [477, 328] on button "Filter" at bounding box center [461, 330] width 65 height 30
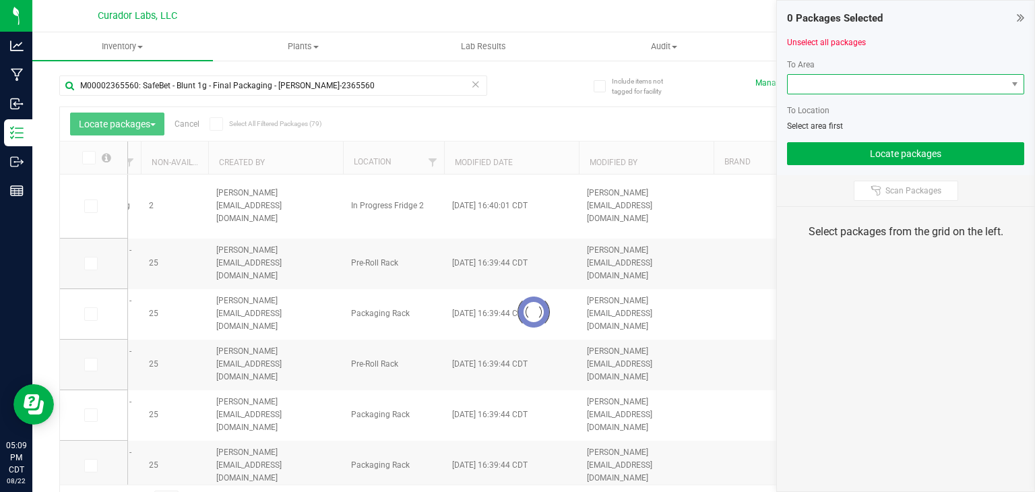
click at [825, 90] on span at bounding box center [897, 84] width 219 height 19
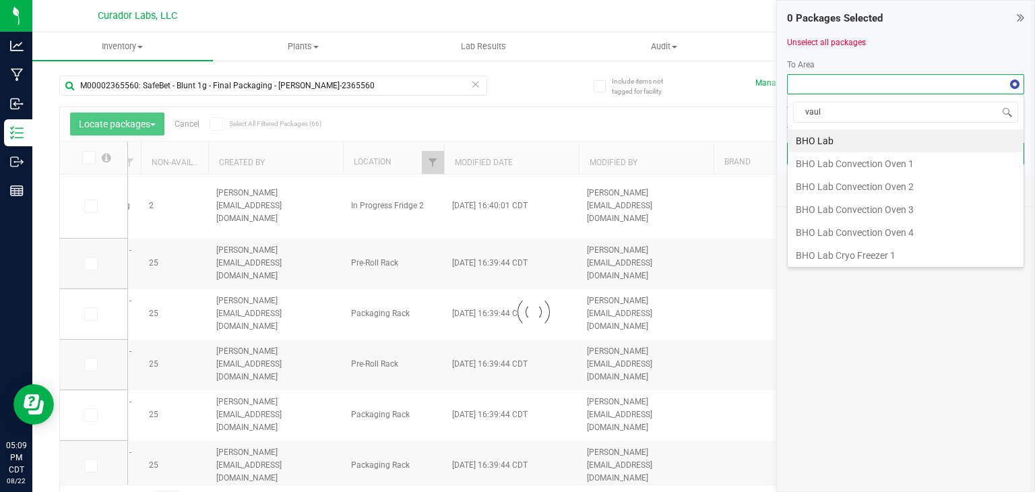
type input "vault"
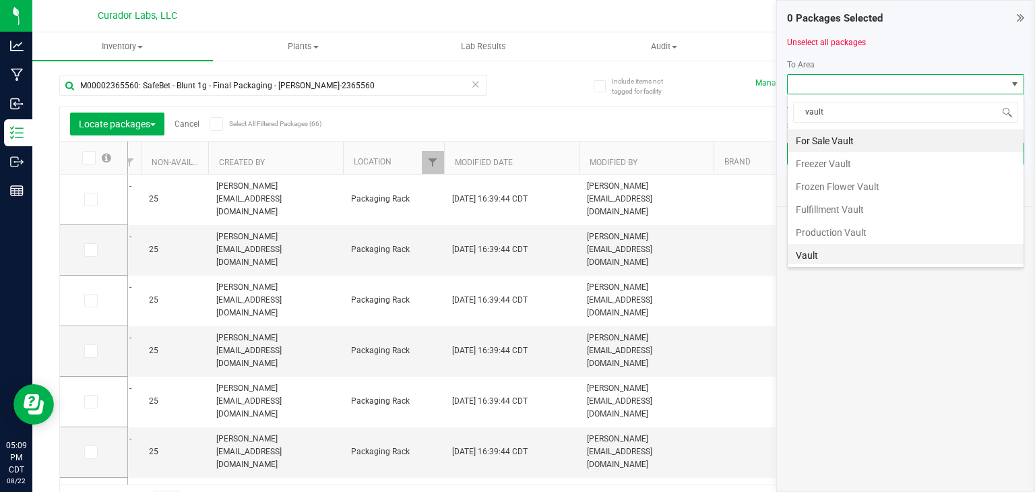
click at [832, 245] on li "Vault" at bounding box center [906, 255] width 236 height 23
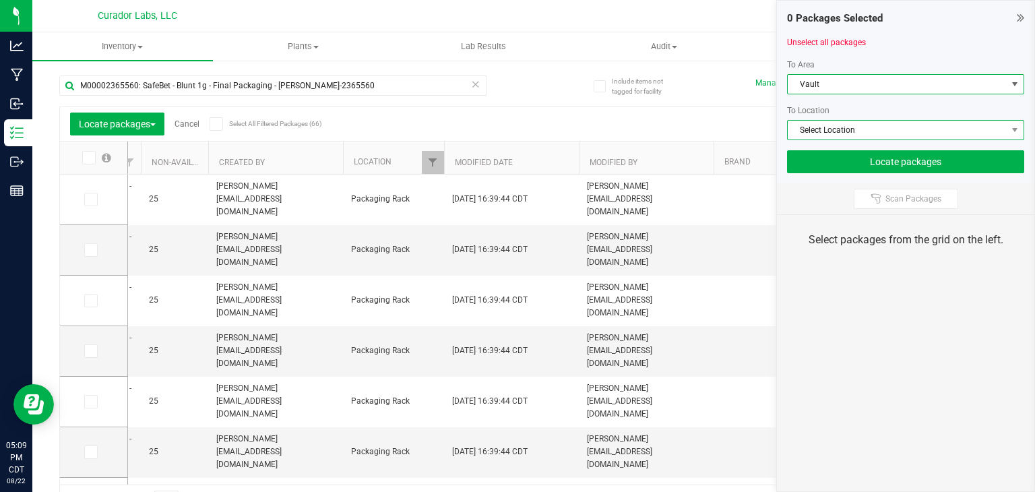
click at [849, 121] on span "Select Location" at bounding box center [897, 130] width 219 height 19
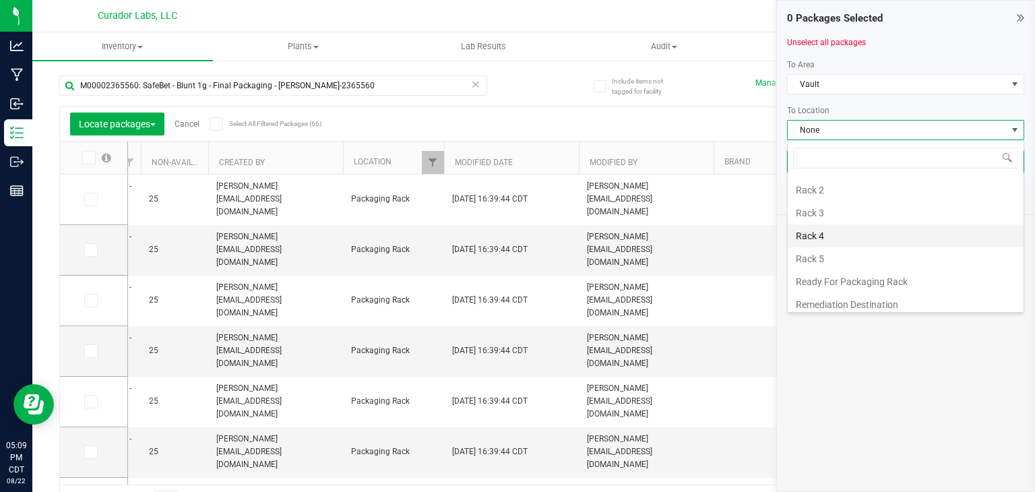
click at [836, 235] on li "Rack 4" at bounding box center [906, 235] width 236 height 23
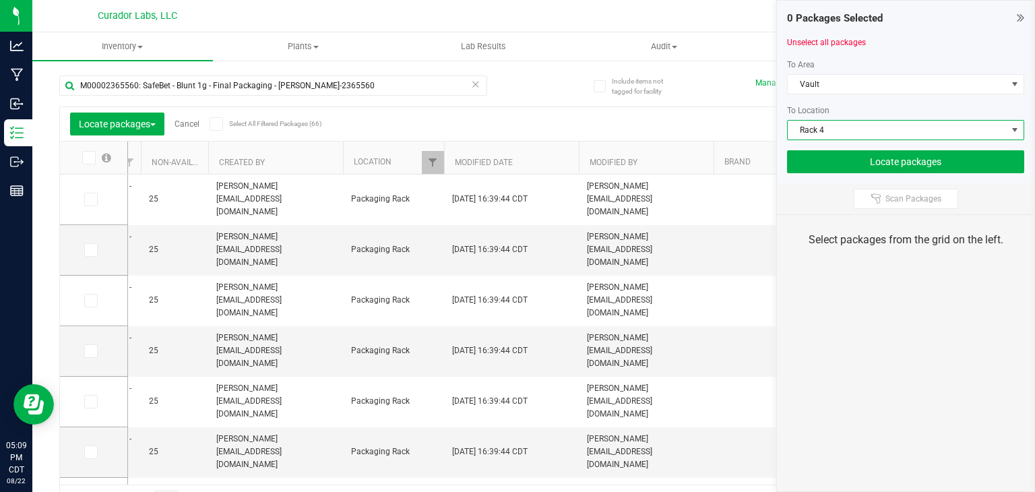
click at [218, 124] on icon at bounding box center [216, 124] width 9 height 0
click at [0, 0] on input "Select All Filtered Packages (66)" at bounding box center [0, 0] width 0 height 0
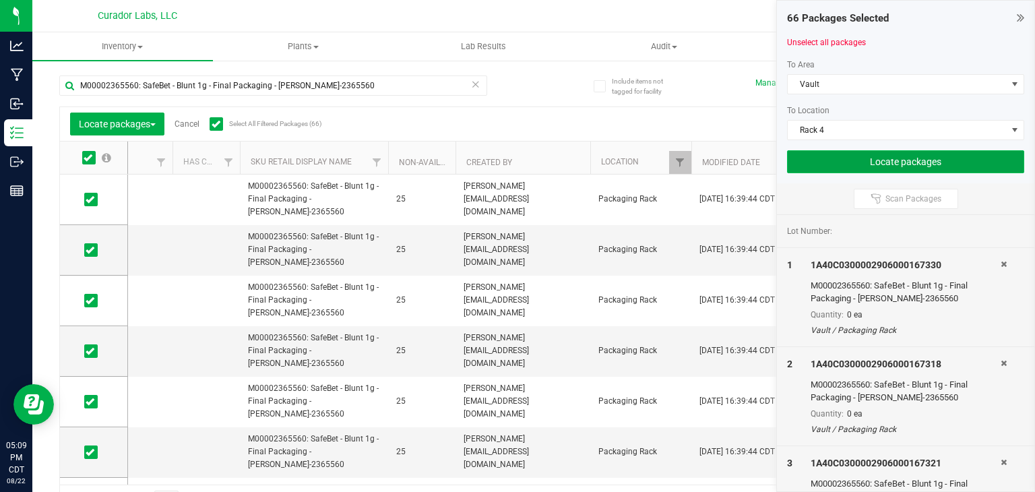
click at [863, 169] on button "Locate packages" at bounding box center [905, 161] width 237 height 23
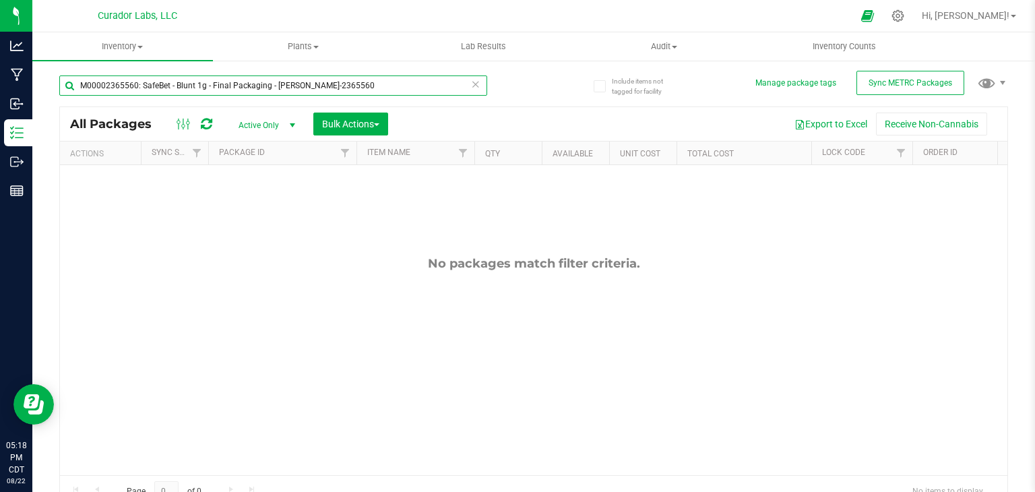
click at [332, 90] on input "M00002365560: SafeBet - Blunt 1g - Final Packaging - [PERSON_NAME]-2365560" at bounding box center [273, 85] width 428 height 20
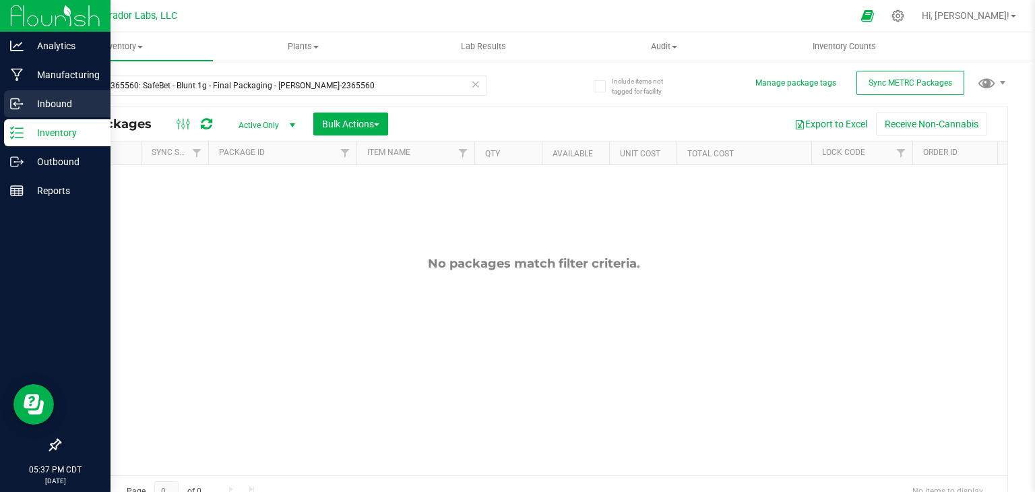
click at [11, 100] on icon at bounding box center [16, 103] width 13 height 13
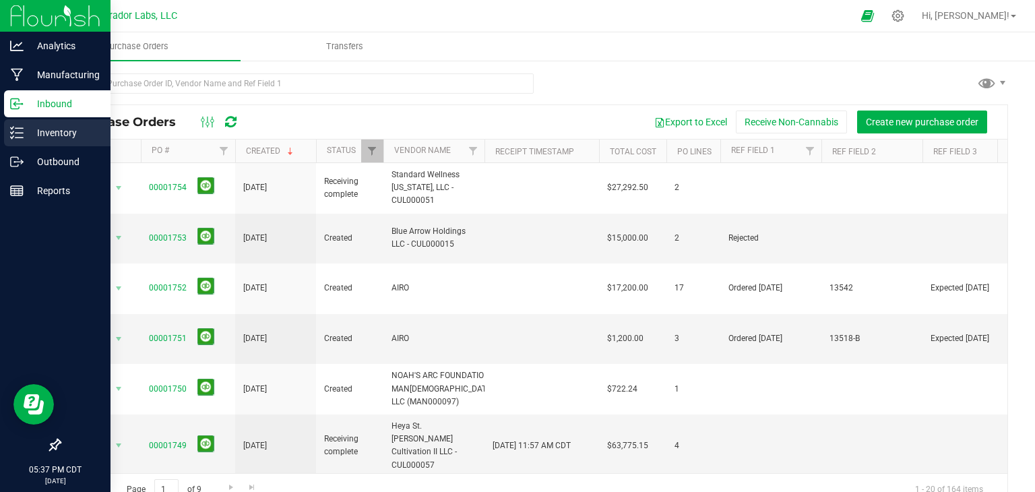
click at [49, 138] on p "Inventory" at bounding box center [64, 133] width 81 height 16
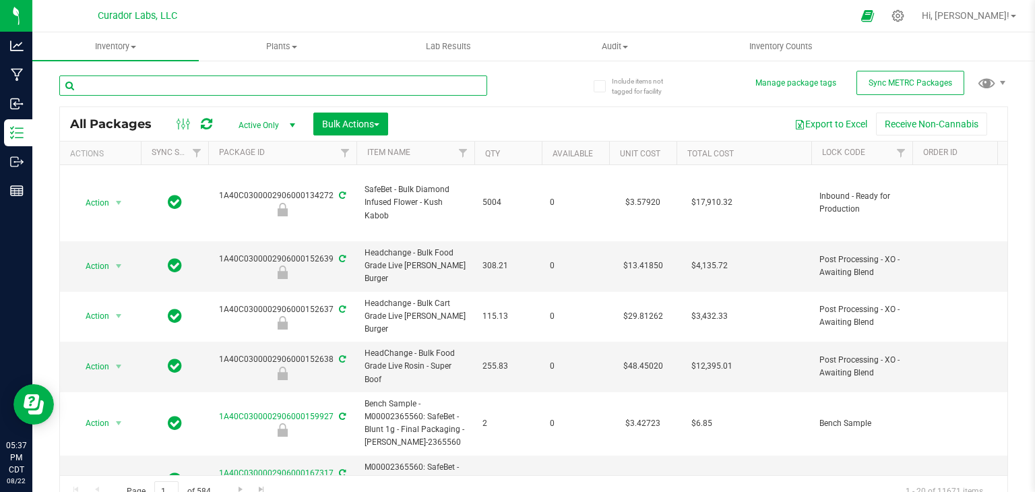
click at [238, 88] on input "text" at bounding box center [273, 85] width 428 height 20
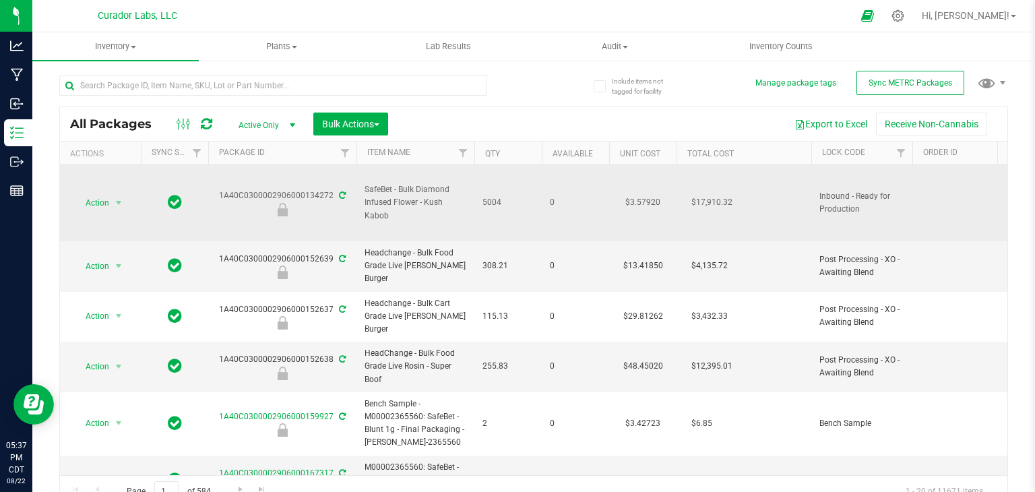
click at [458, 219] on span "SafeBet - Bulk Diamond Infused Flower - Kush Kabob" at bounding box center [416, 202] width 102 height 39
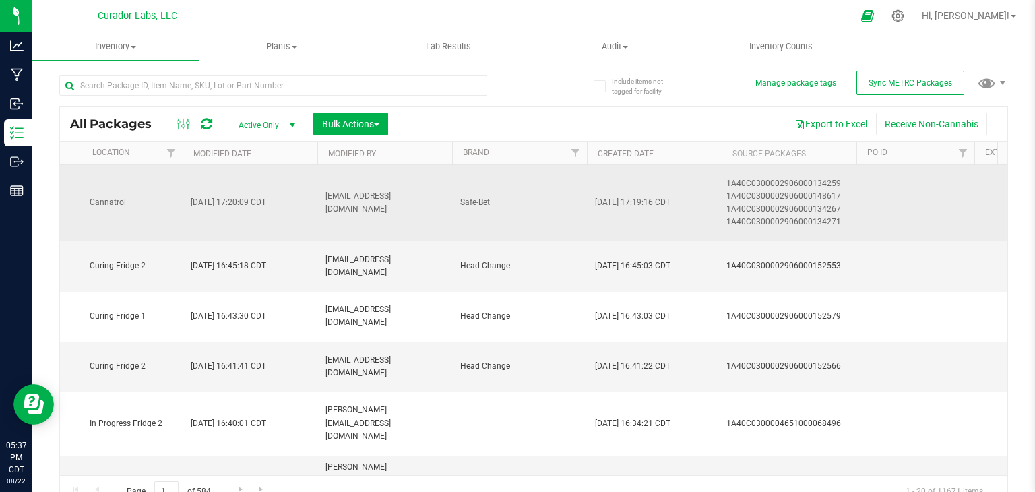
scroll to position [0, 2957]
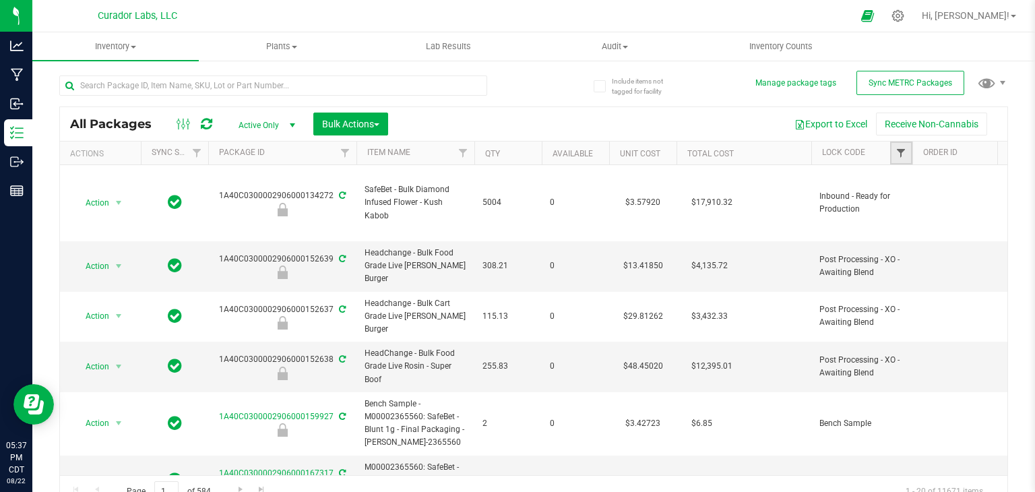
click at [906, 154] on span "Filter" at bounding box center [901, 153] width 11 height 11
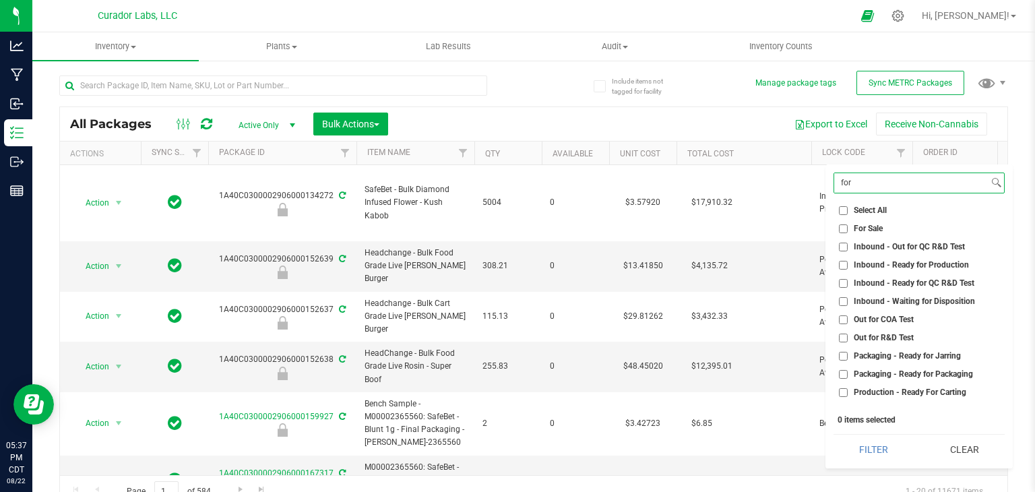
type input "for"
click at [878, 224] on span "For Sale" at bounding box center [868, 228] width 29 height 8
click at [848, 224] on input "For Sale" at bounding box center [843, 228] width 9 height 9
checkbox input "true"
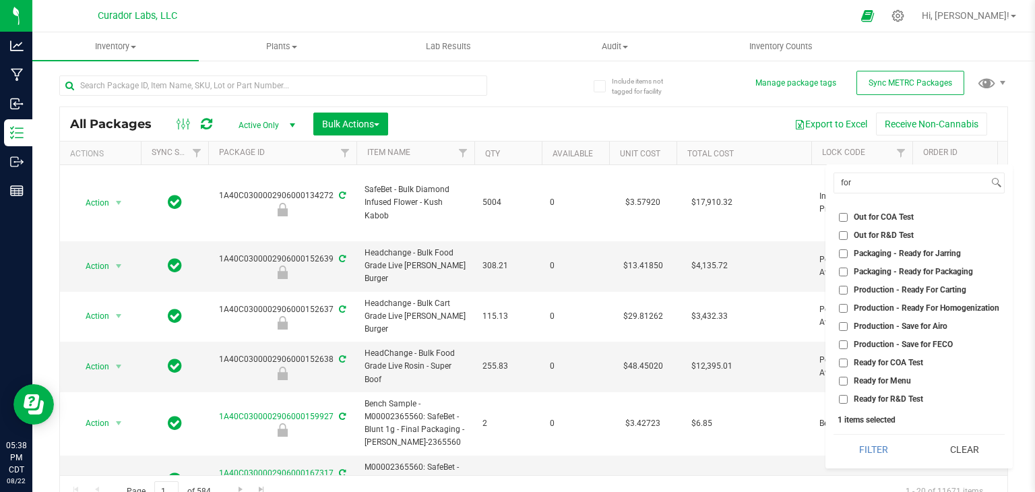
click at [876, 380] on span "Ready for Menu" at bounding box center [882, 381] width 57 height 8
click at [848, 380] on input "Ready for Menu" at bounding box center [843, 381] width 9 height 9
checkbox input "true"
click at [860, 181] on input "for" at bounding box center [911, 183] width 154 height 20
type input "f"
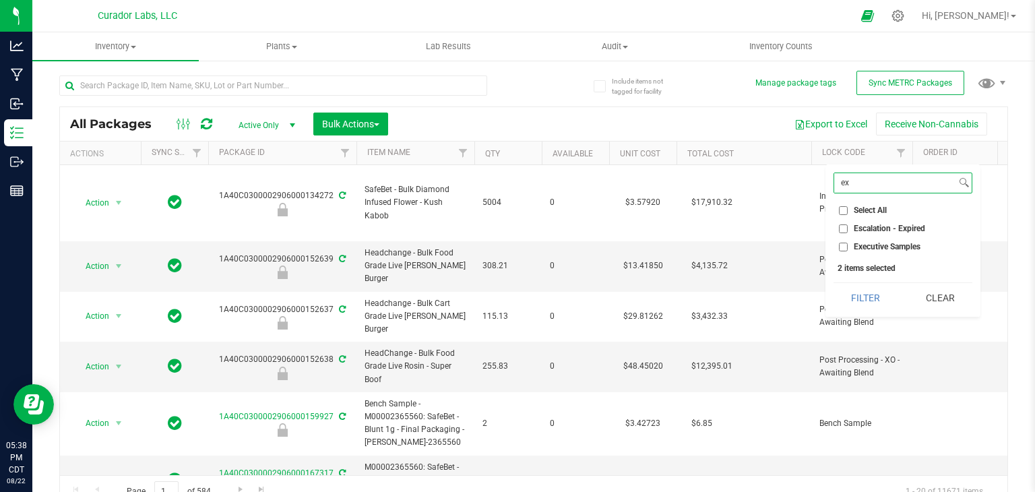
type input "ex"
click at [849, 228] on label "Escalation - Expired" at bounding box center [882, 228] width 86 height 9
click at [848, 228] on input "Escalation - Expired" at bounding box center [843, 228] width 9 height 9
checkbox input "true"
click at [874, 296] on button "Filter" at bounding box center [866, 298] width 65 height 30
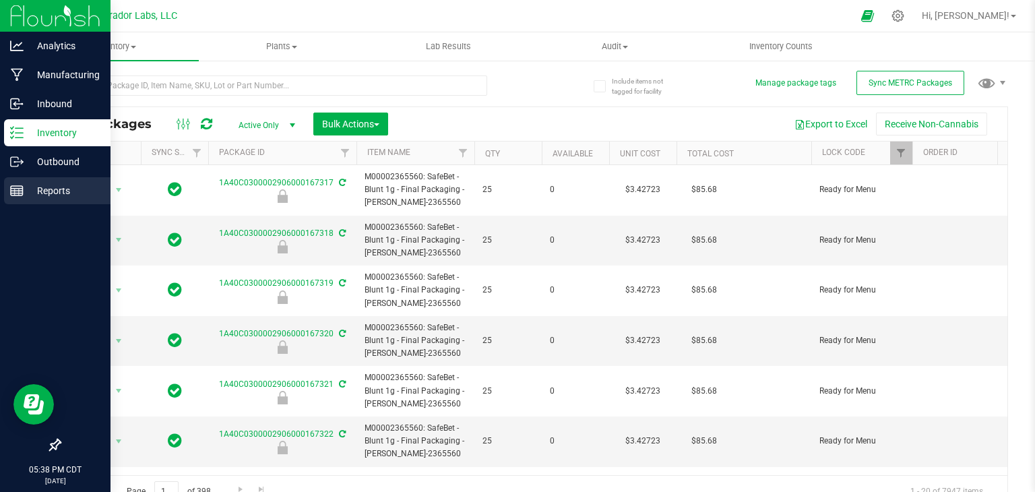
click at [55, 179] on div "Reports" at bounding box center [57, 190] width 106 height 27
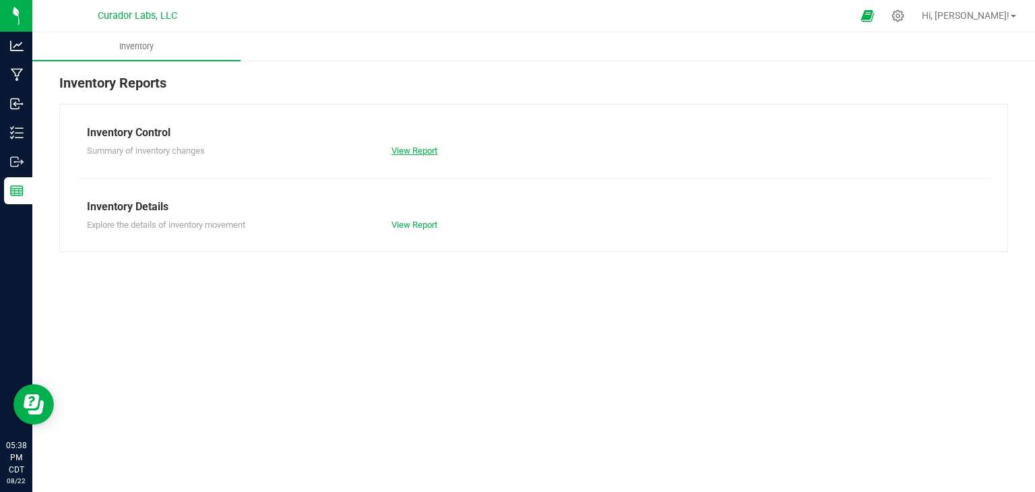
click at [399, 152] on link "View Report" at bounding box center [415, 151] width 46 height 10
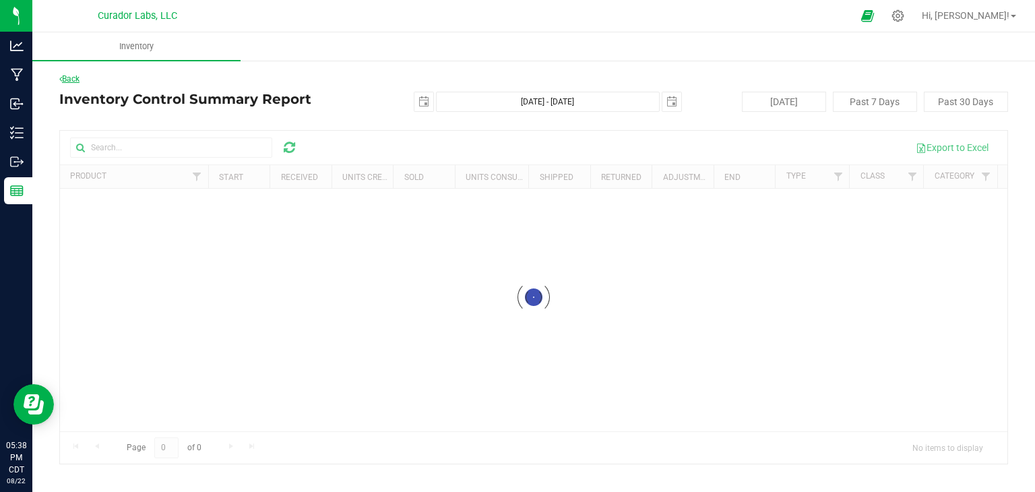
click at [75, 74] on link "Back" at bounding box center [69, 78] width 20 height 9
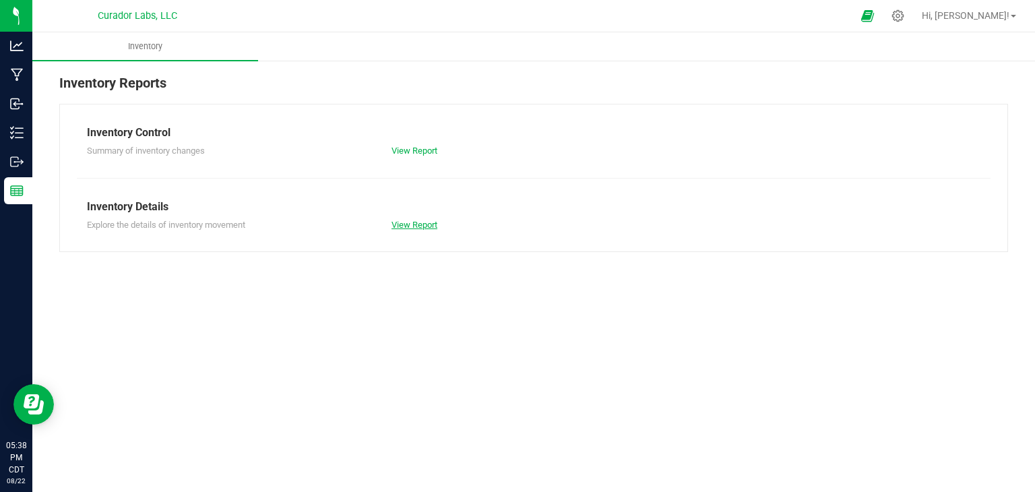
click at [405, 226] on link "View Report" at bounding box center [415, 225] width 46 height 10
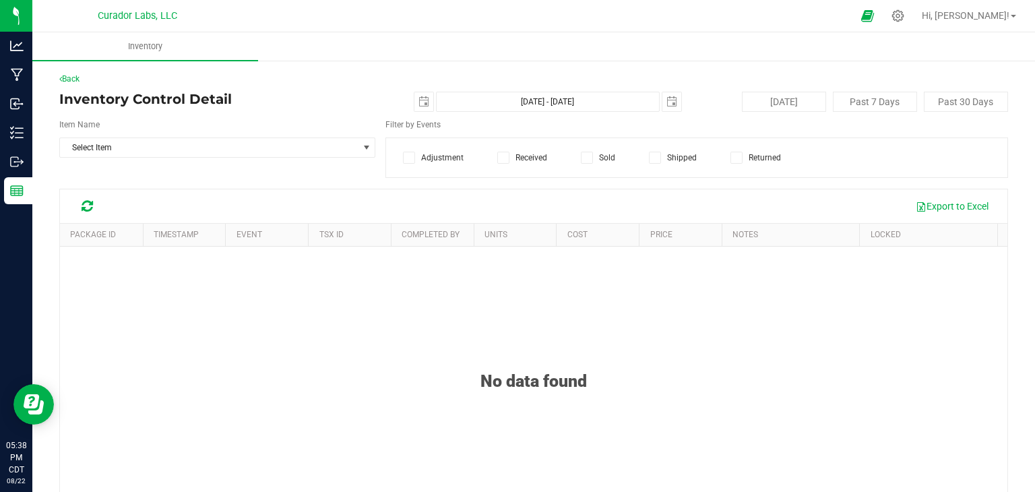
click at [499, 158] on icon at bounding box center [503, 158] width 9 height 0
click at [0, 0] on input "Received" at bounding box center [0, 0] width 0 height 0
click at [361, 146] on span "select" at bounding box center [366, 147] width 11 height 11
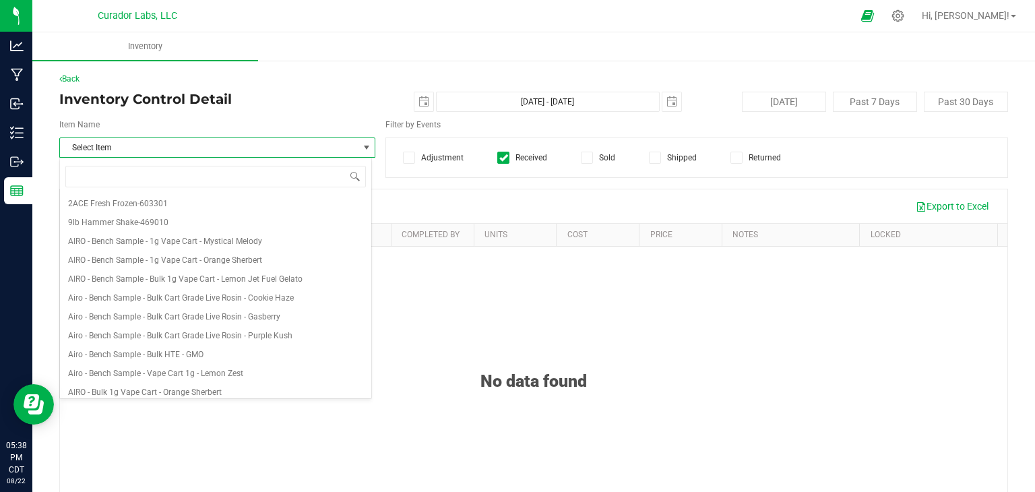
click at [315, 104] on h4 "Inventory Control Detail" at bounding box center [217, 99] width 316 height 15
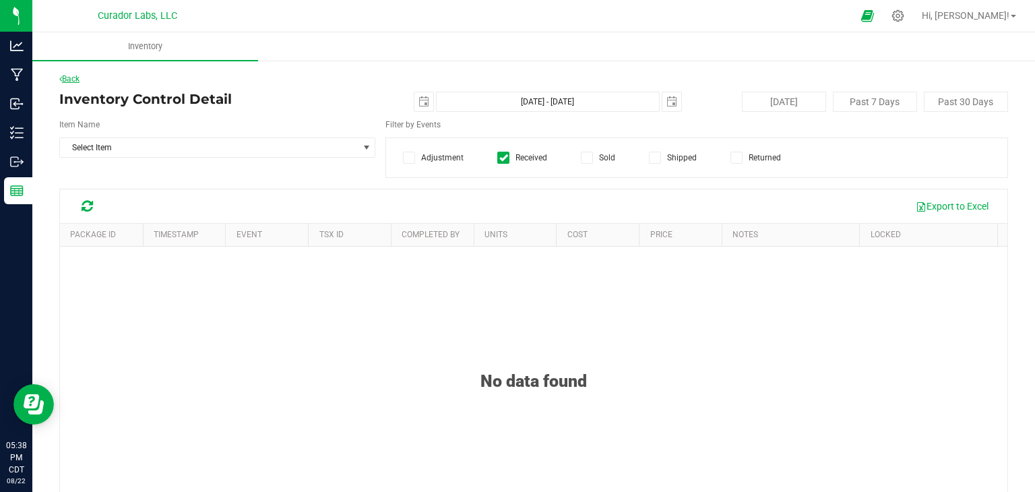
click at [61, 77] on icon at bounding box center [60, 79] width 3 height 8
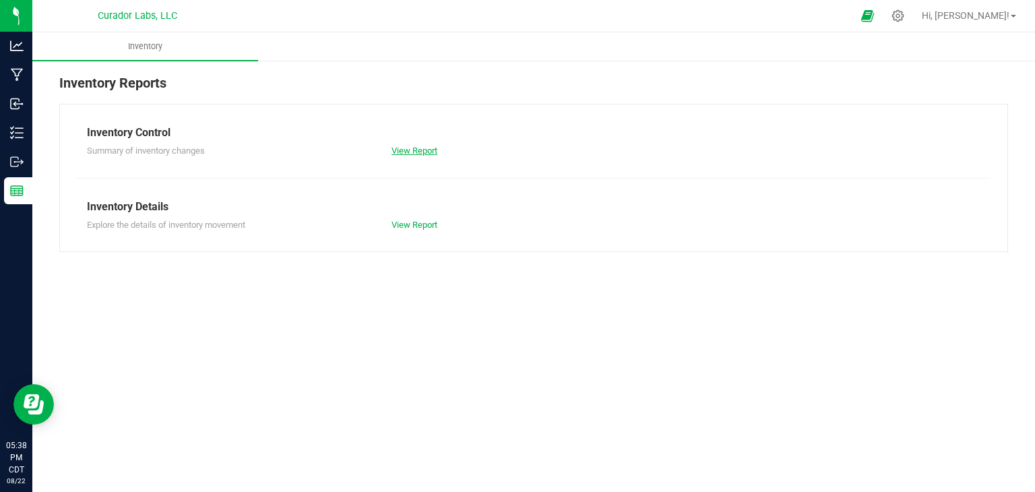
click at [426, 152] on link "View Report" at bounding box center [415, 151] width 46 height 10
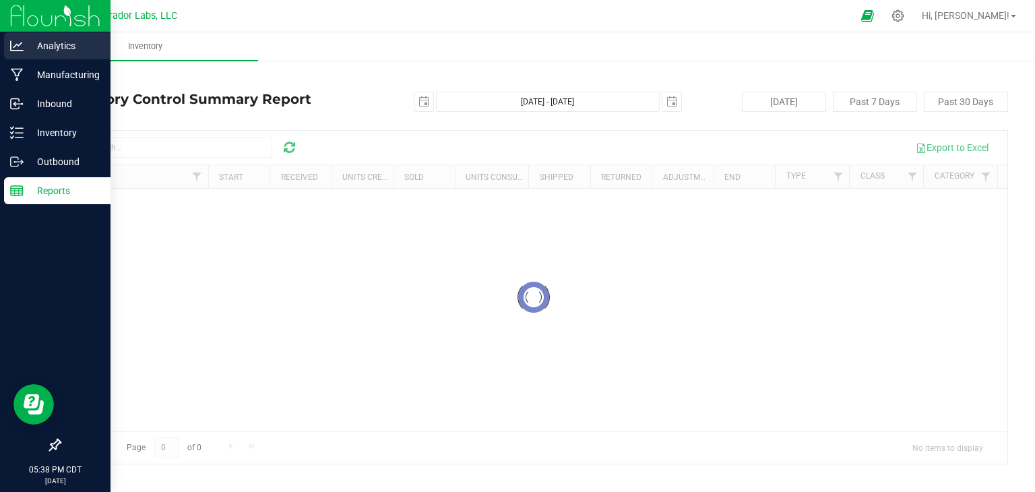
click at [45, 57] on div "Analytics" at bounding box center [57, 45] width 106 height 27
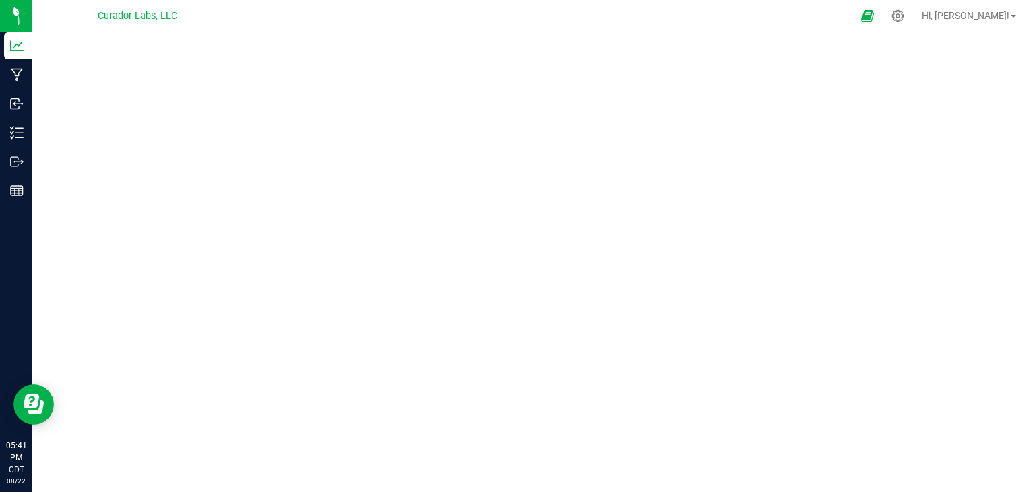
click at [294, 44] on div at bounding box center [533, 258] width 1003 height 452
click at [331, 44] on div at bounding box center [533, 258] width 1003 height 452
